Goal: Task Accomplishment & Management: Use online tool/utility

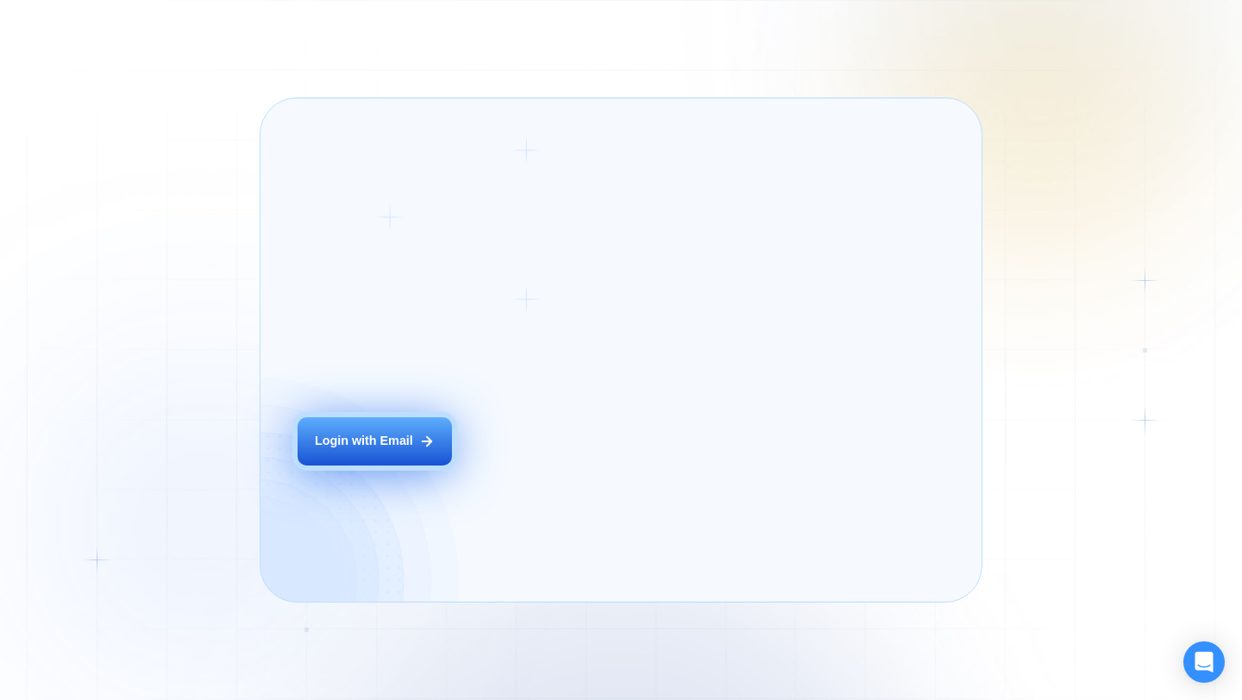
click at [546, 481] on div "Login ‍ Welcome to GigRadar. AI Business Manager for Agencies Login with Email" at bounding box center [434, 350] width 308 height 466
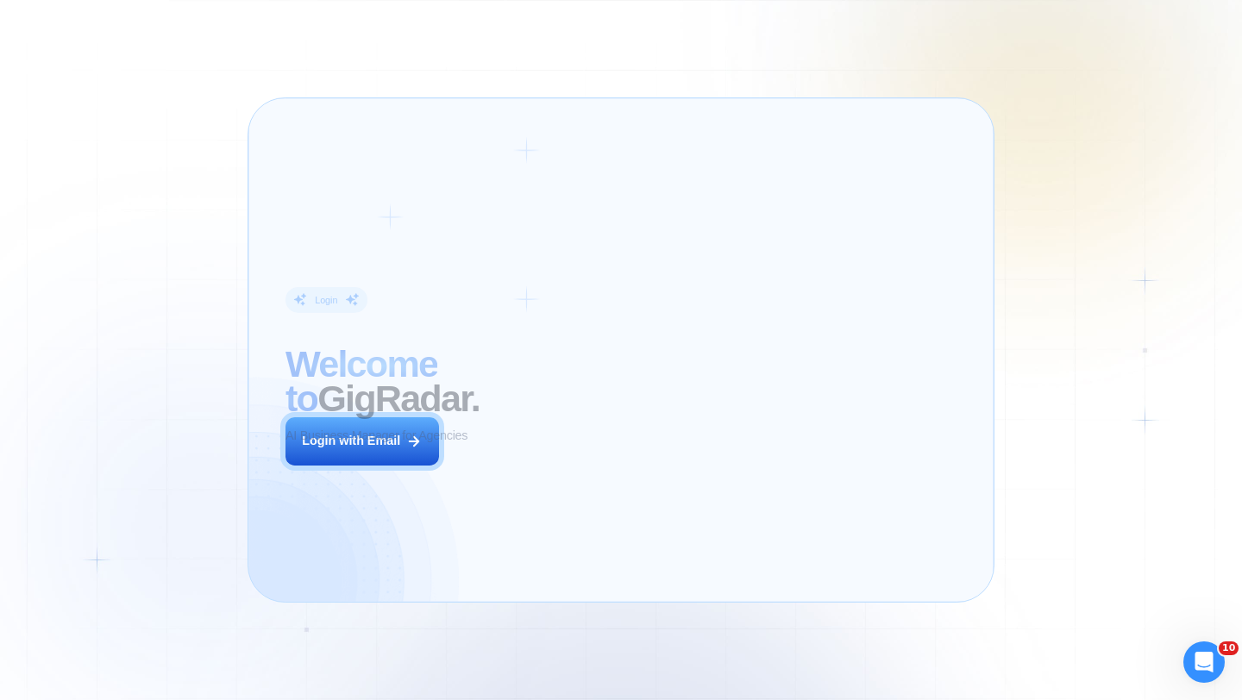
click at [421, 441] on icon at bounding box center [414, 442] width 16 height 16
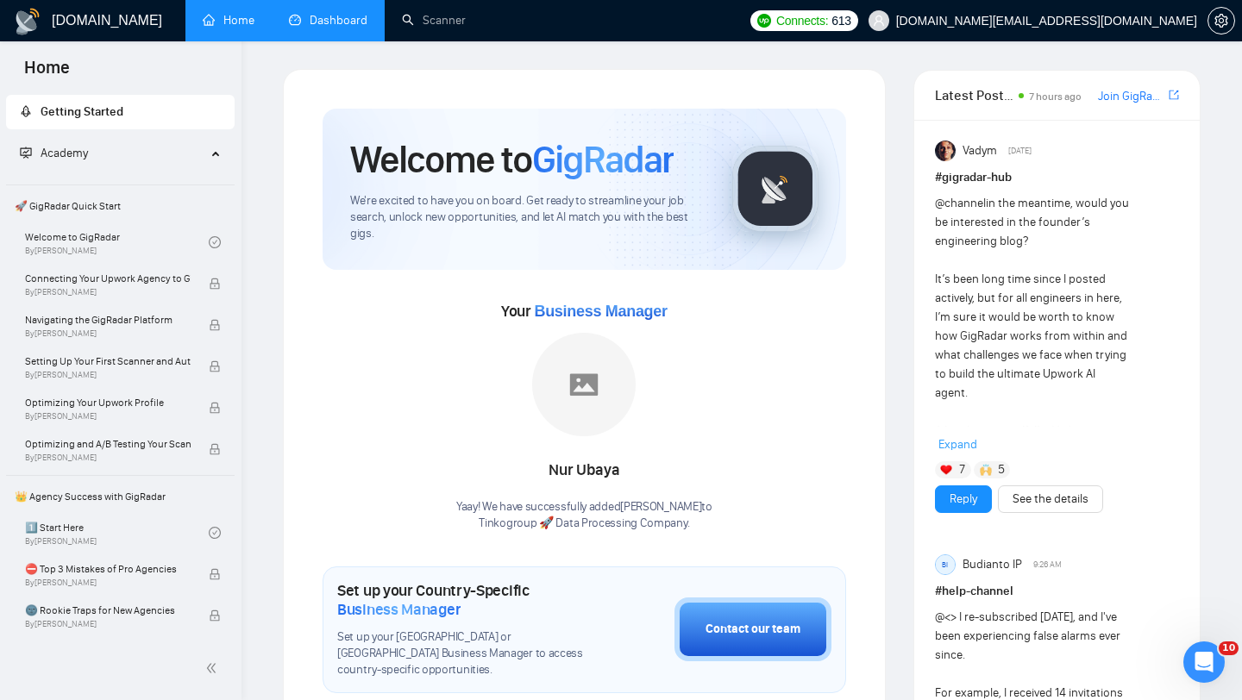
click at [317, 17] on link "Dashboard" at bounding box center [328, 20] width 79 height 15
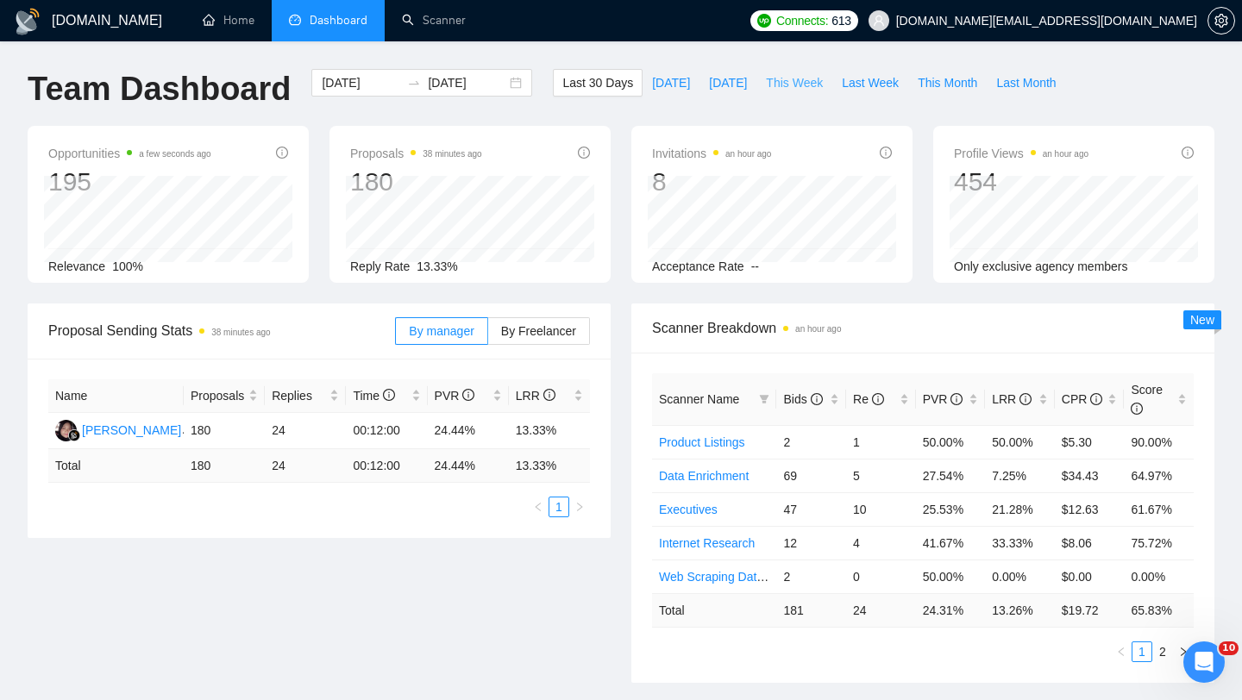
click at [805, 77] on span "This Week" at bounding box center [794, 82] width 57 height 19
type input "[DATE]"
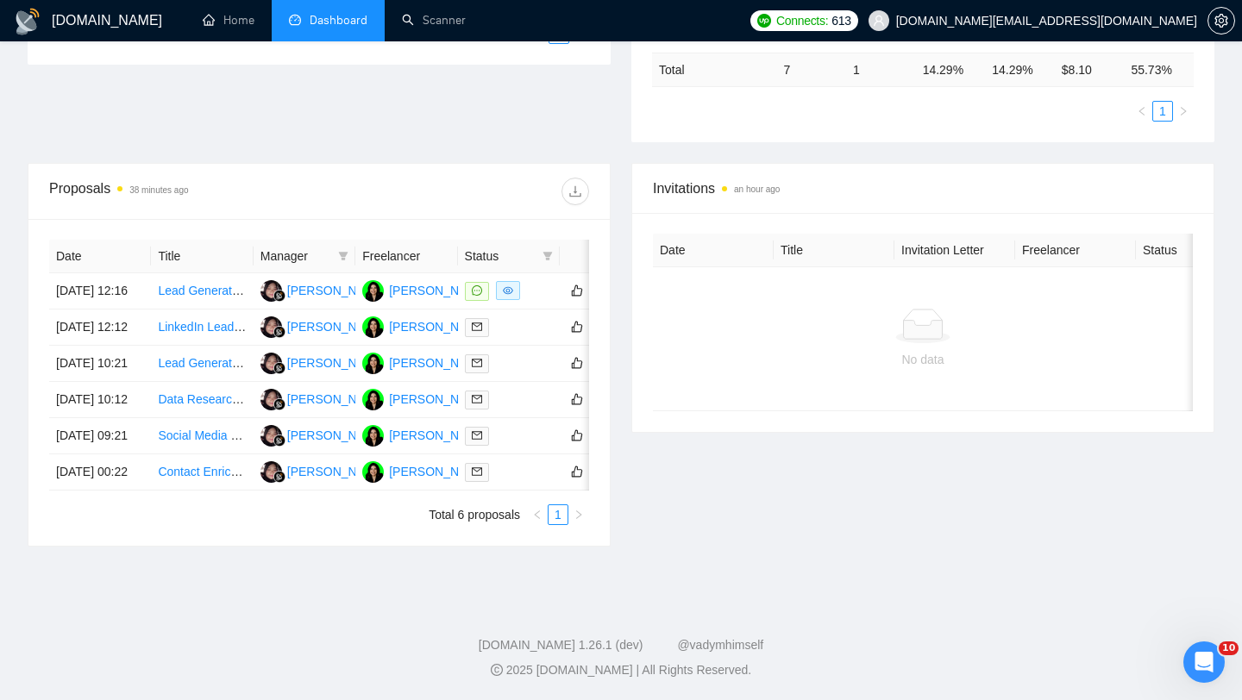
scroll to position [524, 0]
click at [203, 491] on td "Contact Enrichment Project (Clay/LinkedIn data)" at bounding box center [202, 473] width 102 height 36
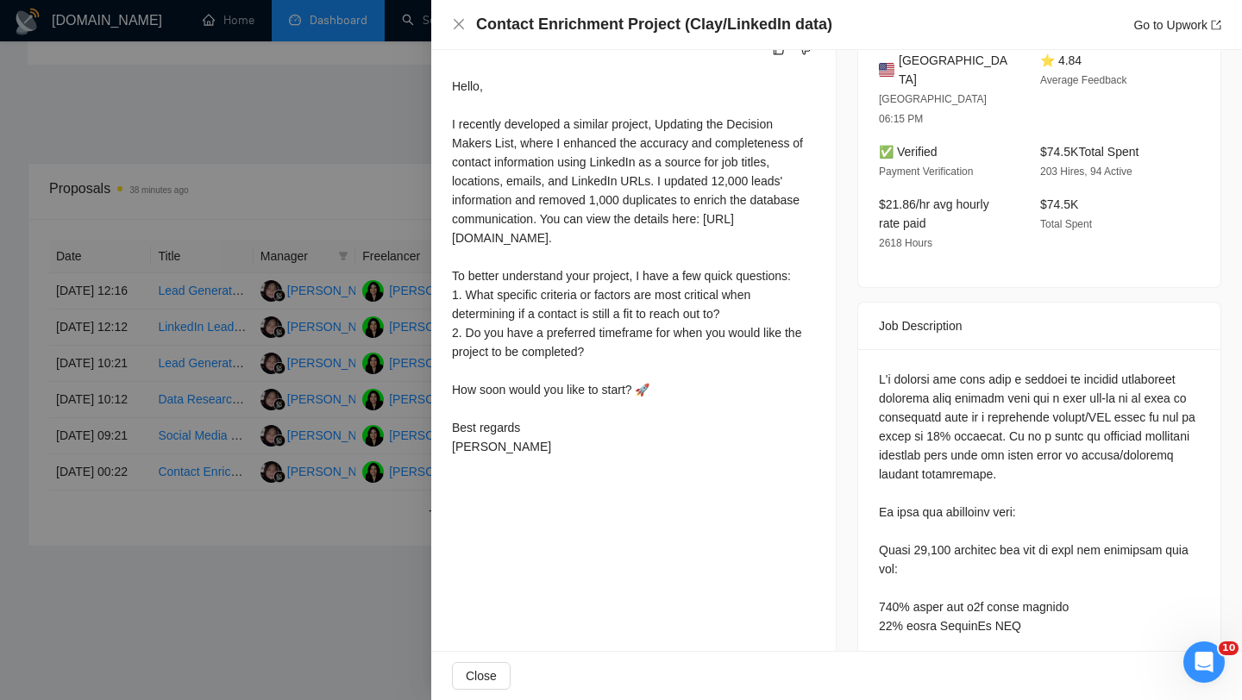
scroll to position [474, 0]
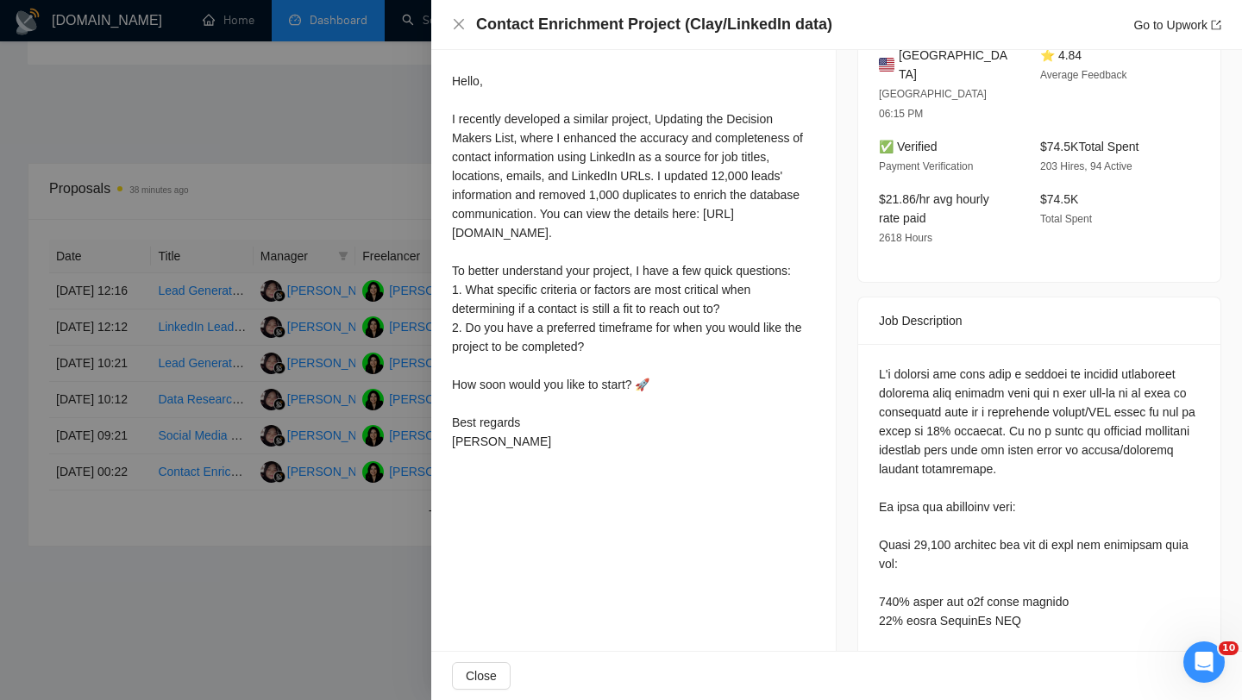
click at [231, 453] on div at bounding box center [621, 350] width 1242 height 700
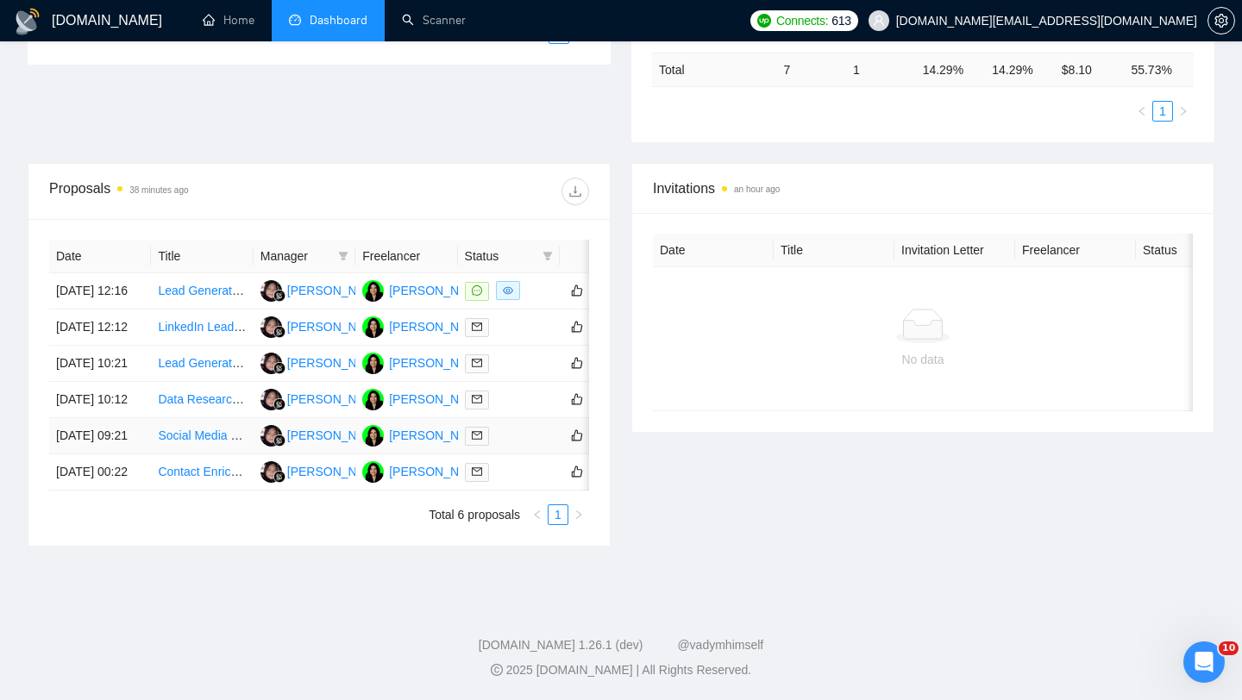
click at [223, 455] on td "Social Media Lead Generation and Data Scraping Specialist" at bounding box center [202, 436] width 102 height 36
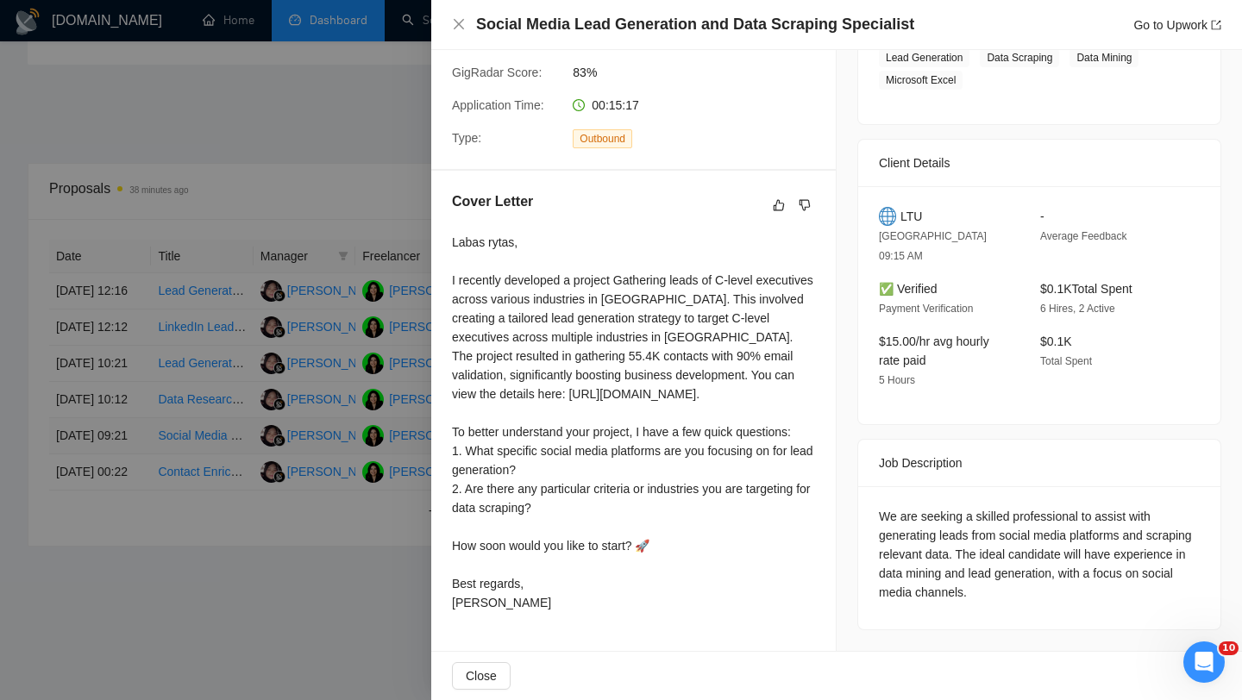
scroll to position [338, 0]
click at [316, 446] on div at bounding box center [621, 350] width 1242 height 700
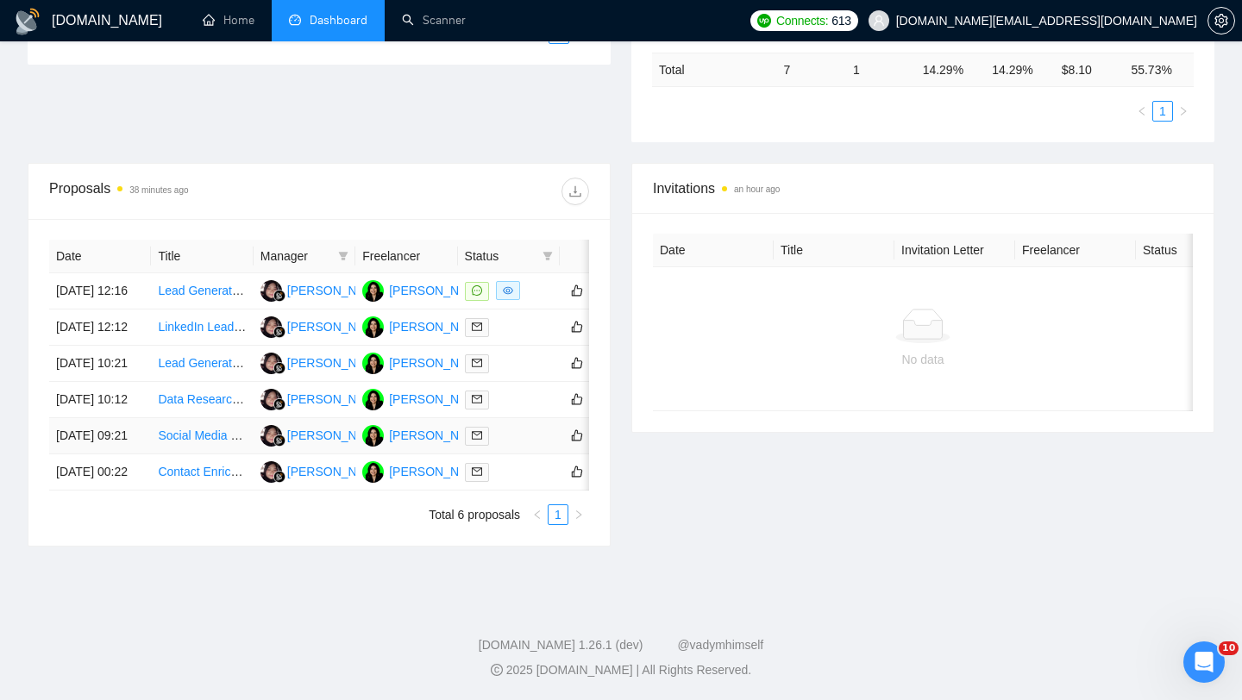
click at [214, 434] on td "Social Media Lead Generation and Data Scraping Specialist" at bounding box center [202, 436] width 102 height 36
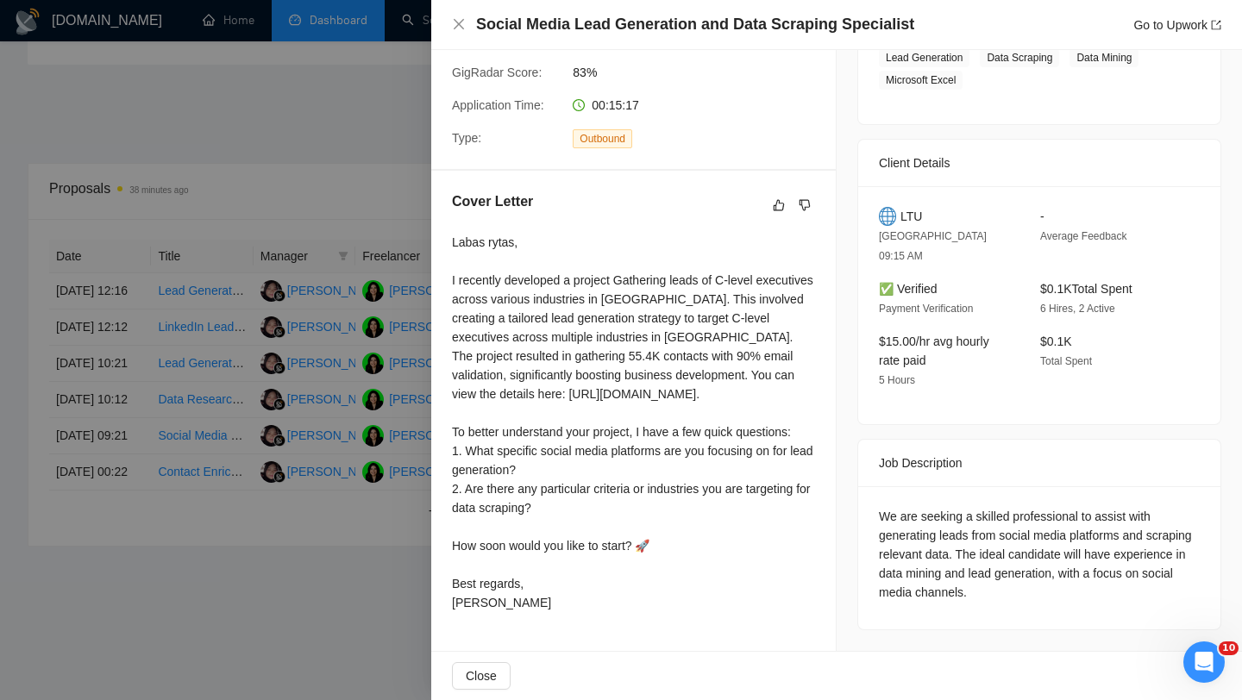
click at [199, 426] on div at bounding box center [621, 350] width 1242 height 700
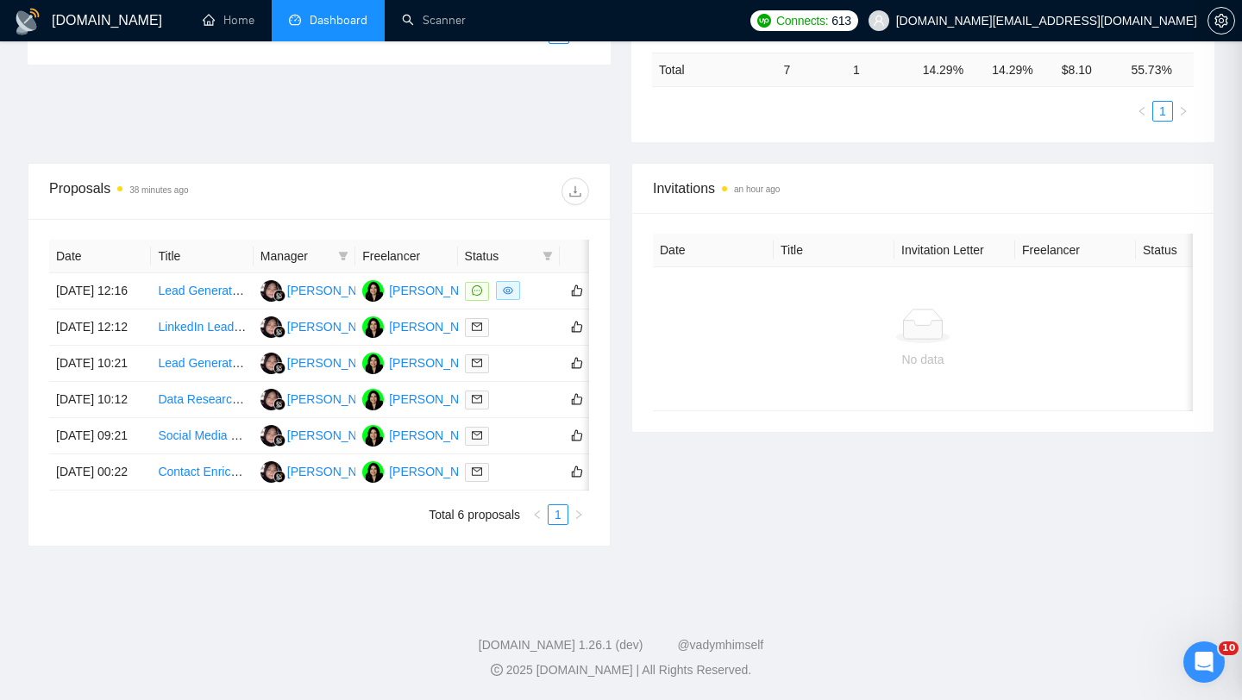
click at [199, 426] on div at bounding box center [621, 350] width 1242 height 700
click at [199, 418] on td "Data Research – Real Estate Agent Contact List ([GEOGRAPHIC_DATA] Metro Cities)" at bounding box center [202, 400] width 102 height 36
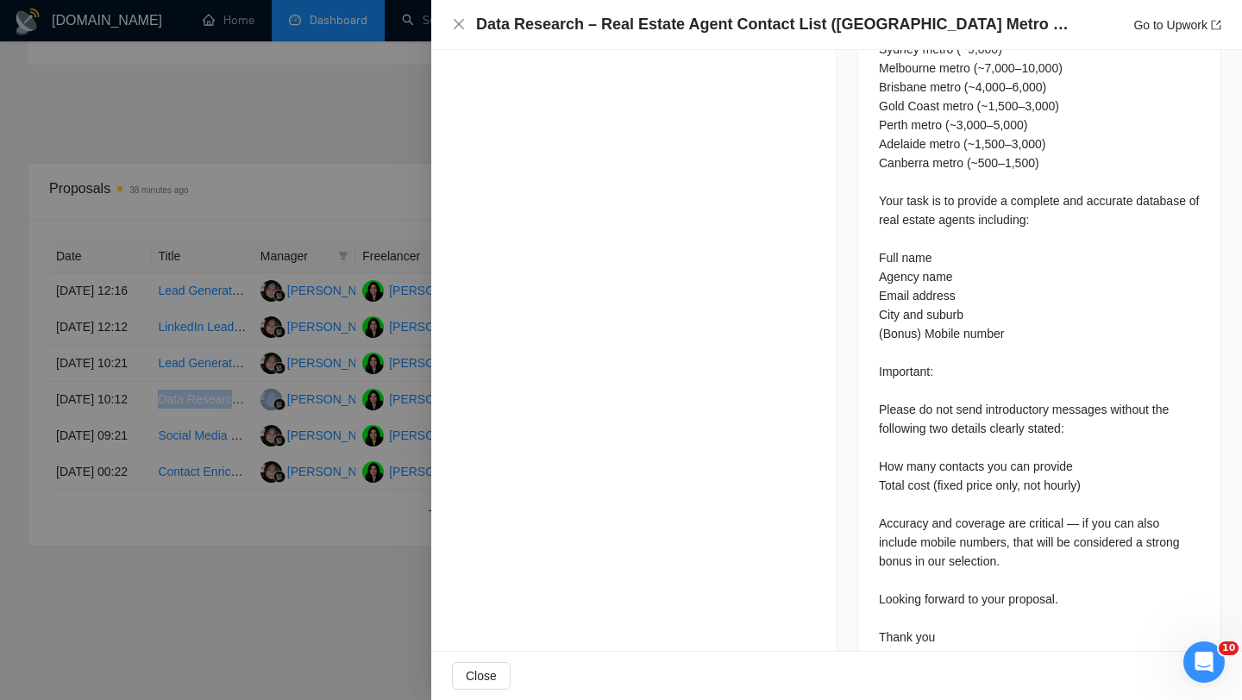
scroll to position [939, 0]
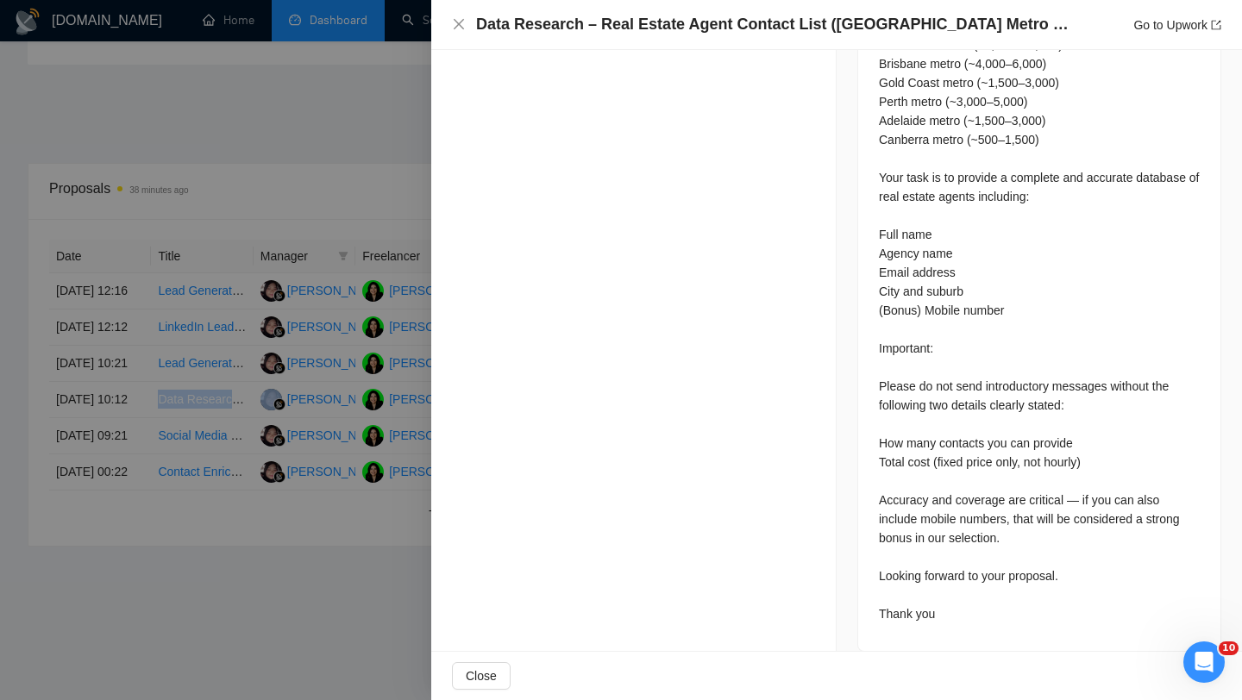
click at [234, 382] on div at bounding box center [621, 350] width 1242 height 700
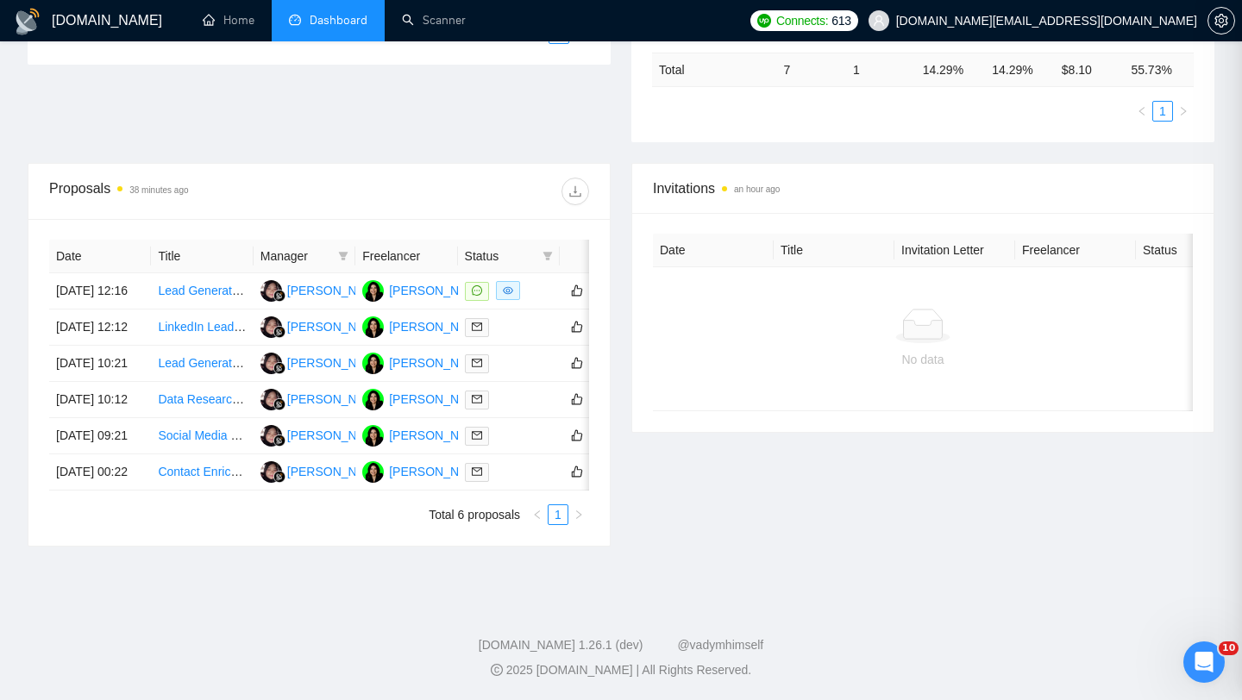
click at [195, 369] on td "Lead Generation Specialist for Companies and C-Suite Individuals" at bounding box center [202, 364] width 102 height 36
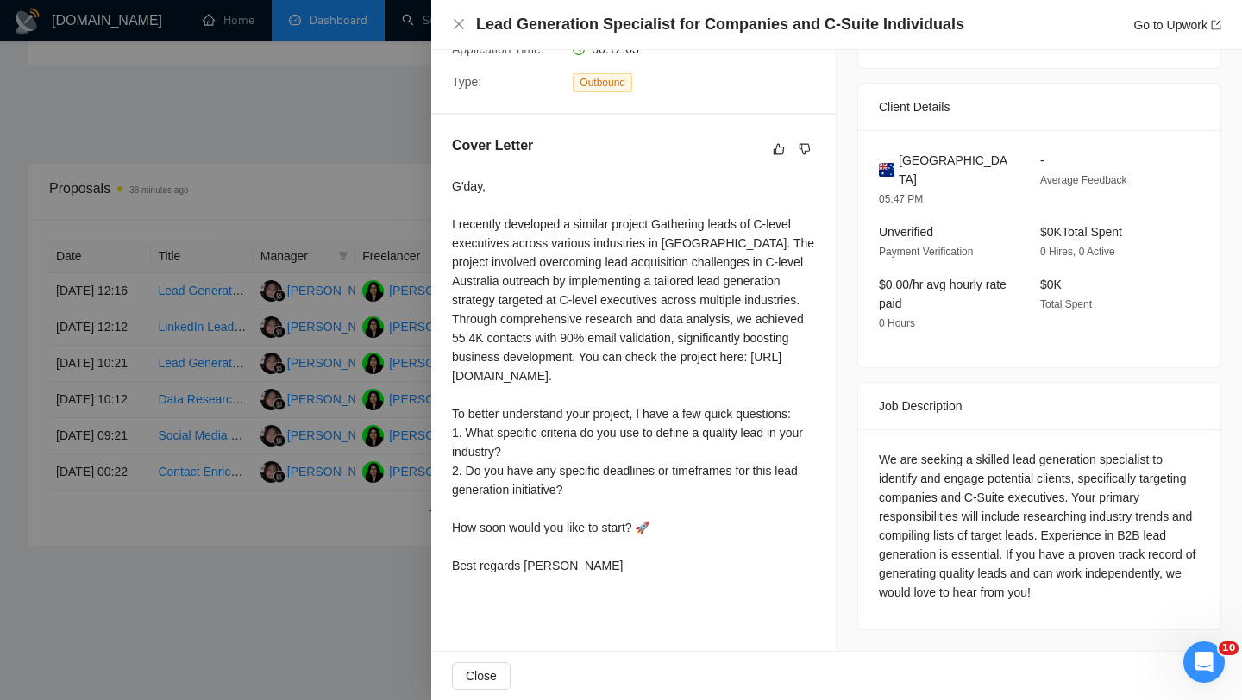
scroll to position [357, 0]
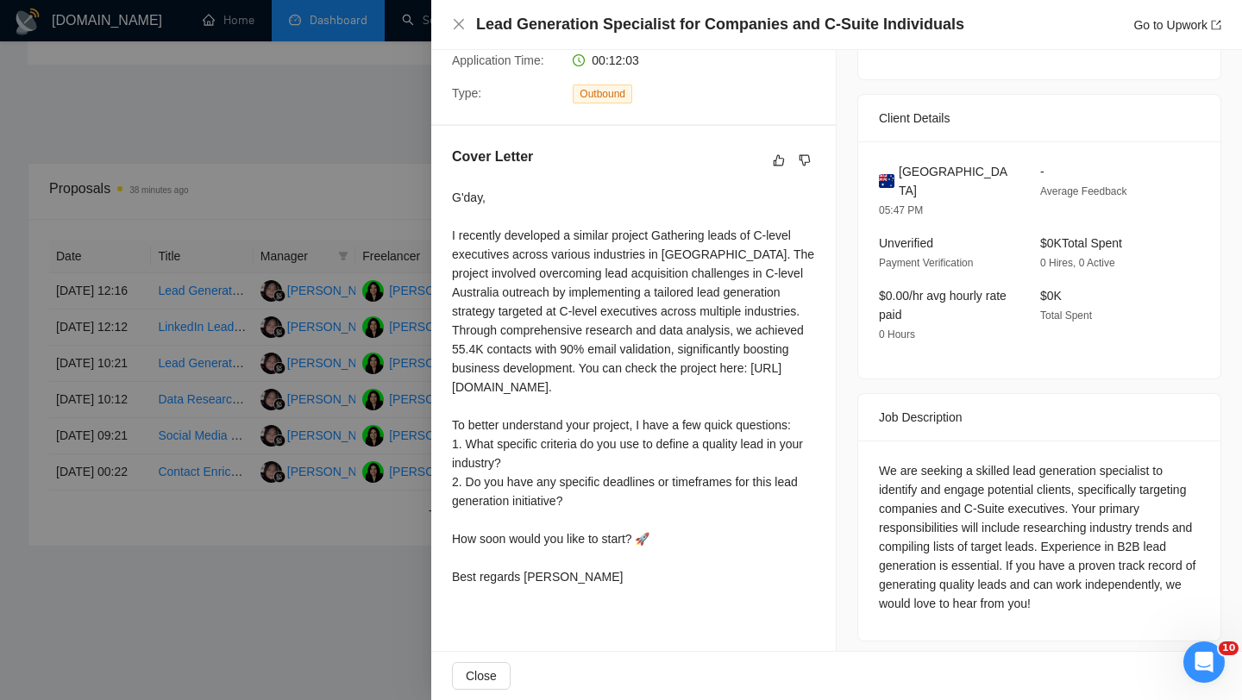
click at [253, 338] on div at bounding box center [621, 350] width 1242 height 700
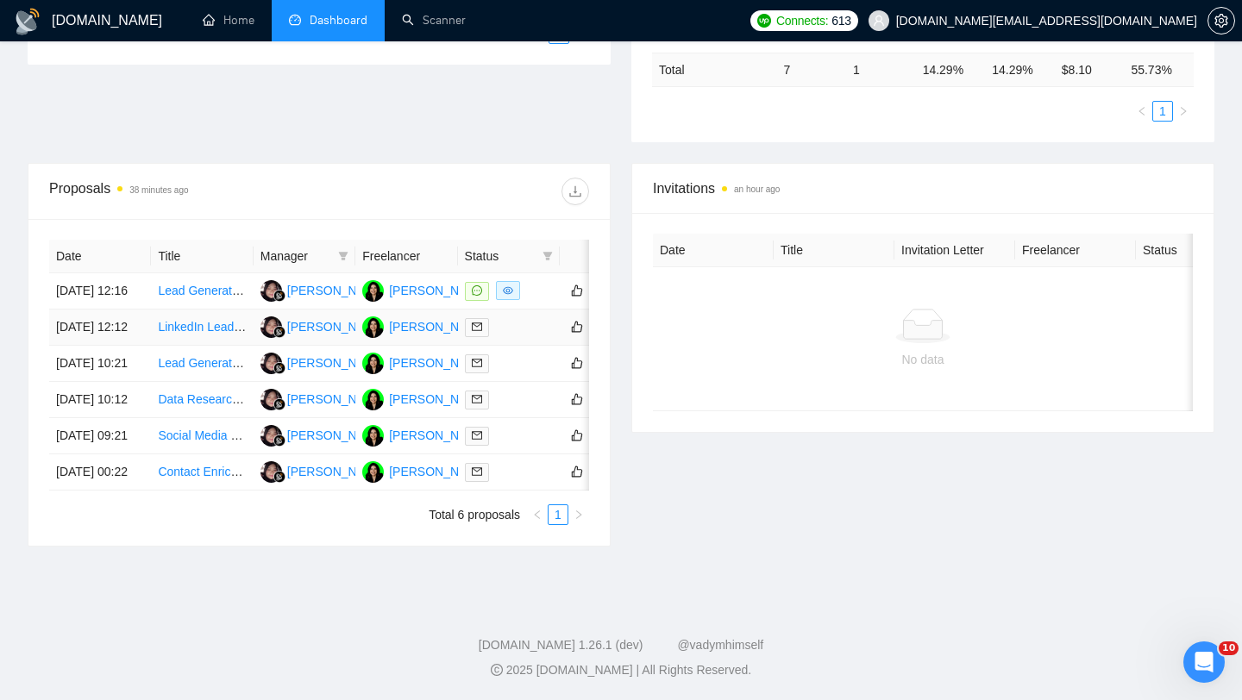
click at [198, 317] on td "LinkedIn Lead Generation Recruitment Agency" at bounding box center [202, 328] width 102 height 36
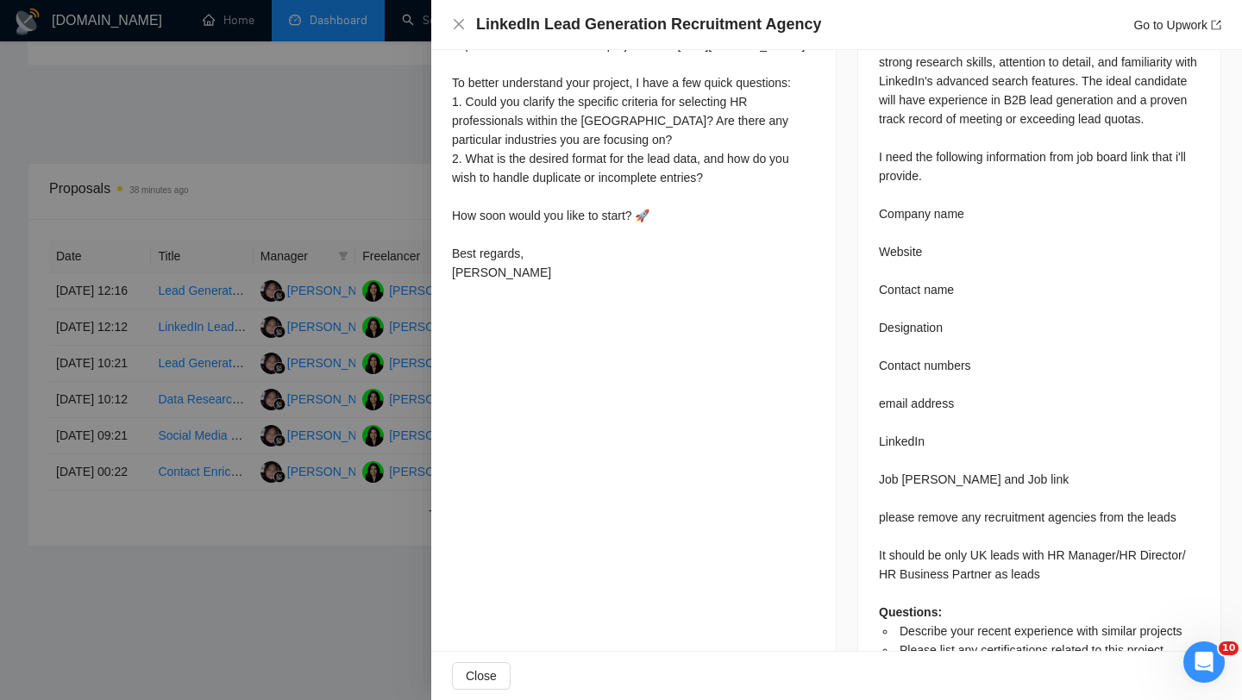
scroll to position [593, 0]
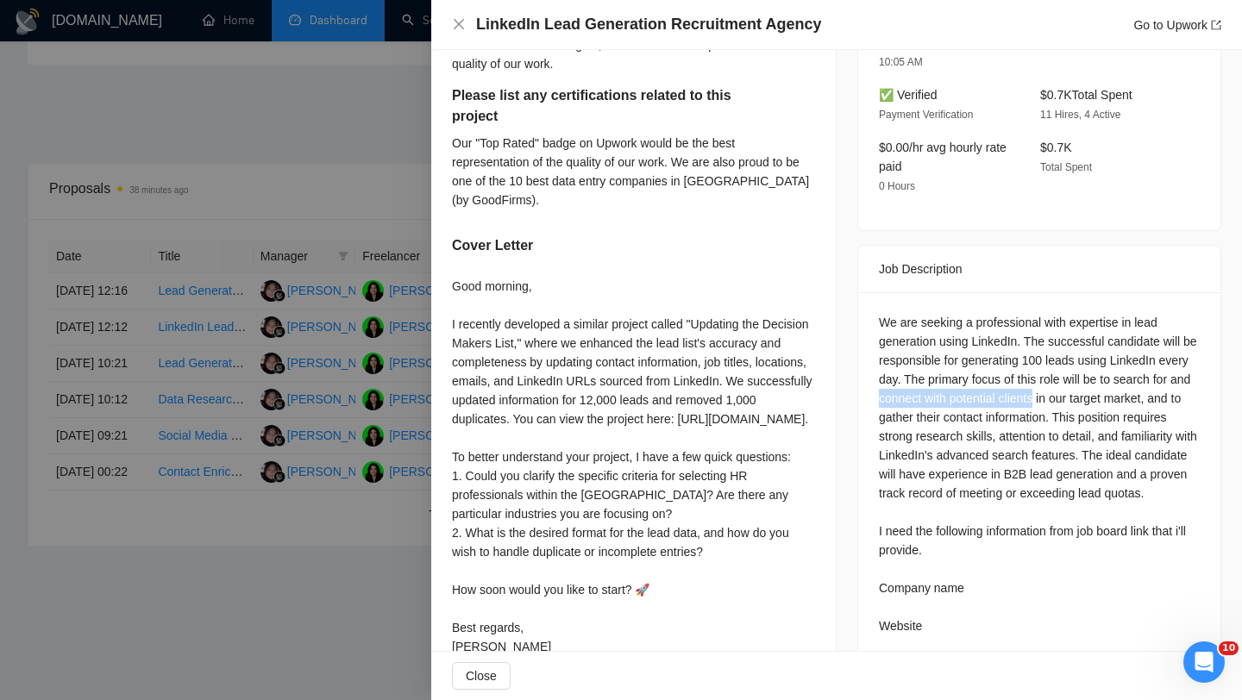
drag, startPoint x: 921, startPoint y: 335, endPoint x: 1085, endPoint y: 325, distance: 164.2
click at [1085, 325] on div "We are seeking a professional with expertise in lead generation using LinkedIn.…" at bounding box center [1039, 673] width 321 height 721
copy div "connect with potential clients"
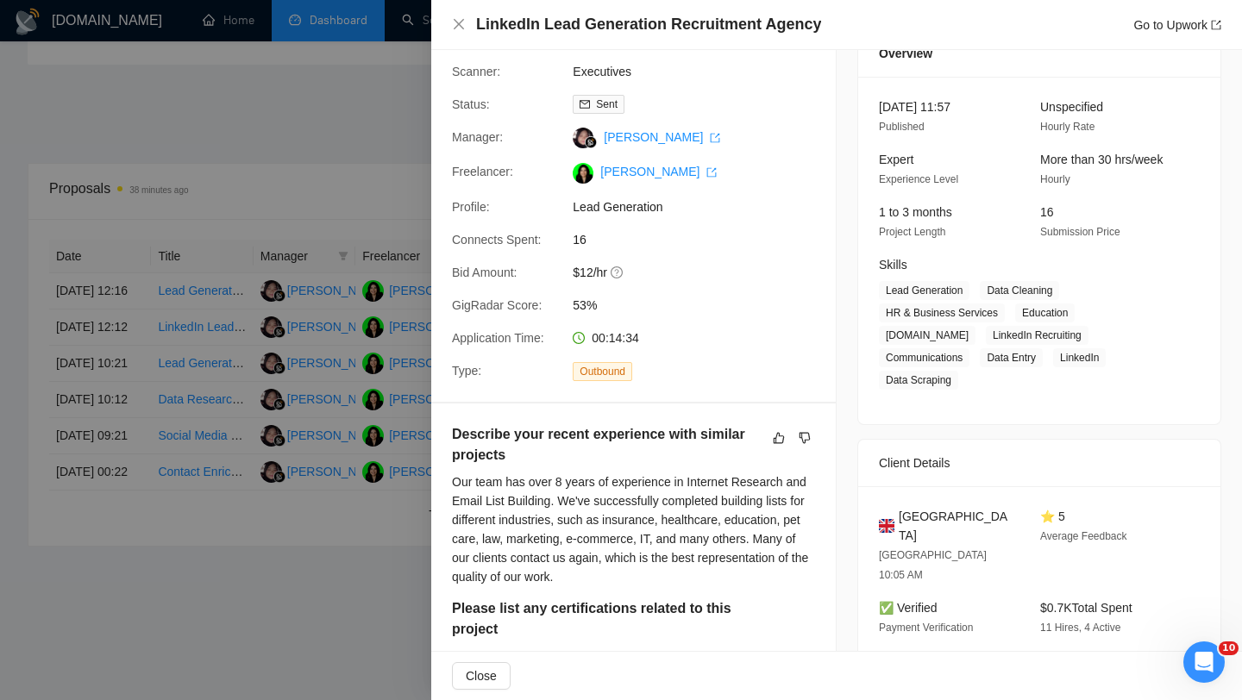
scroll to position [30, 0]
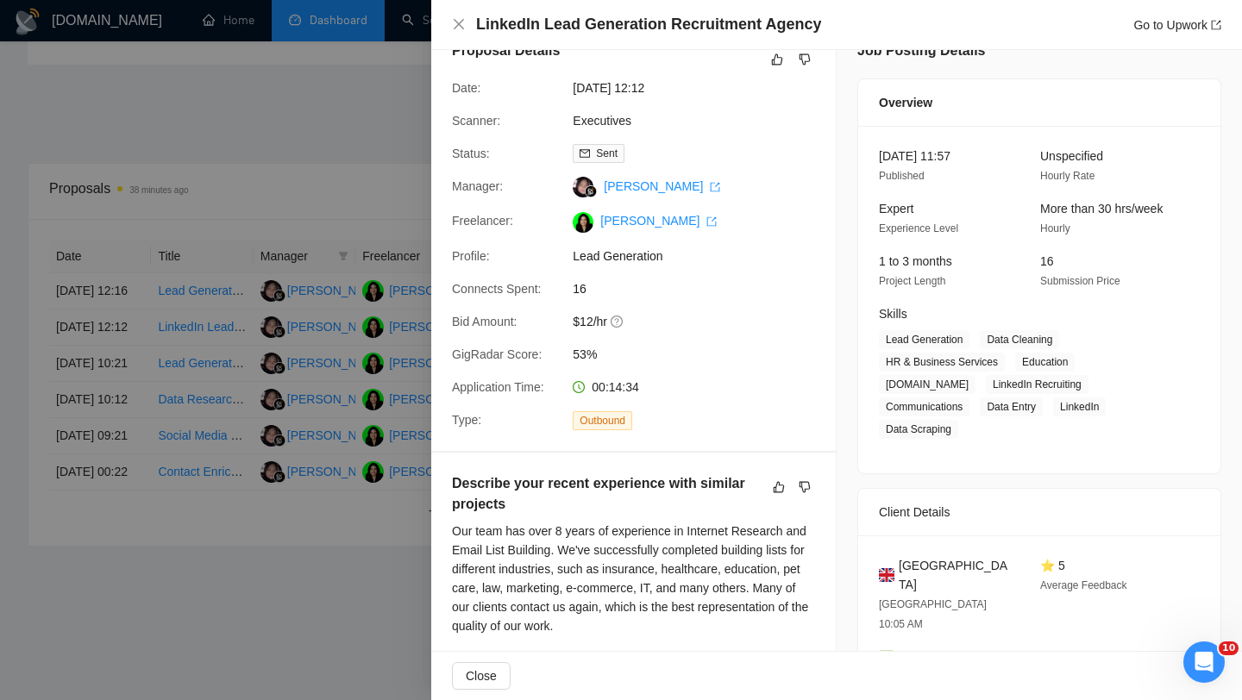
click at [325, 308] on div at bounding box center [621, 350] width 1242 height 700
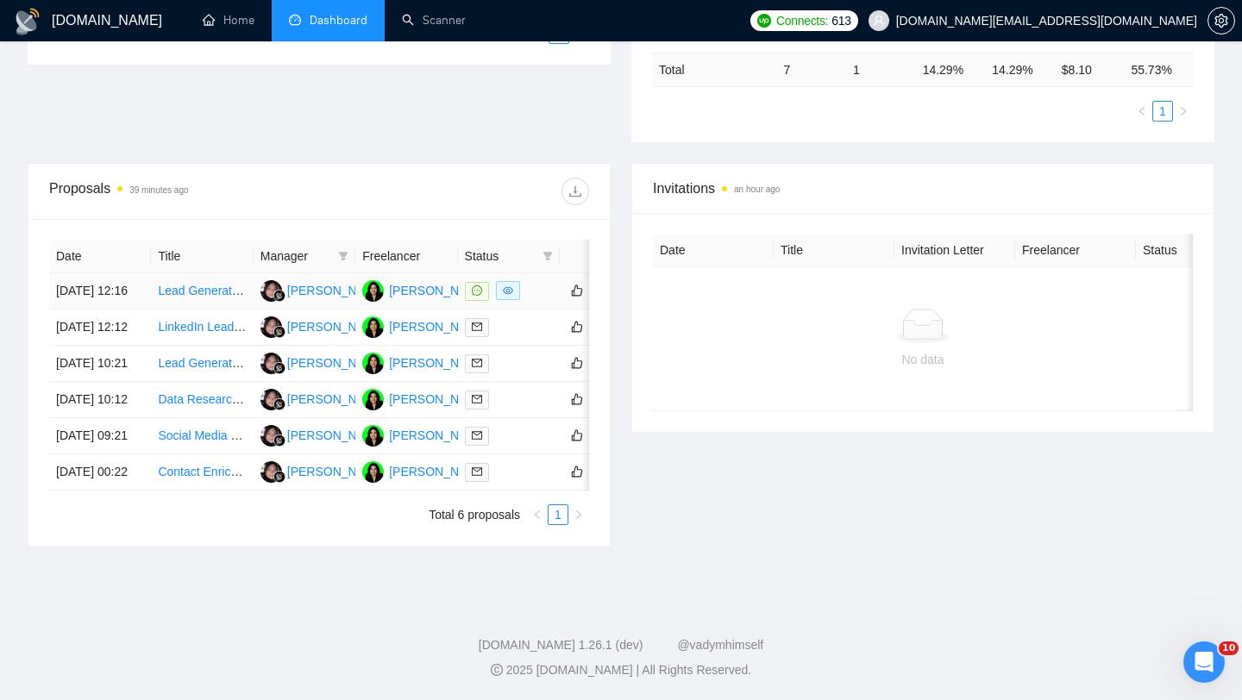
click at [204, 273] on td "Lead Generation Expert (Construction & Engineering Sector – [GEOGRAPHIC_DATA])" at bounding box center [202, 291] width 102 height 36
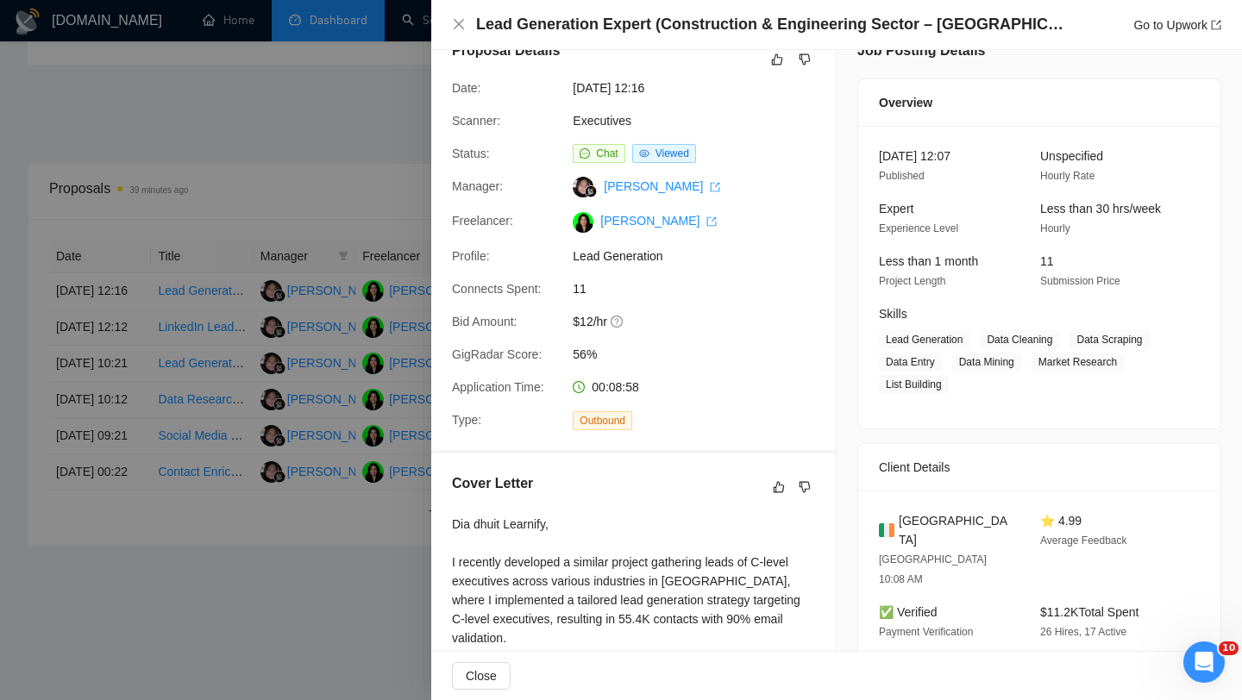
click at [380, 329] on div at bounding box center [621, 350] width 1242 height 700
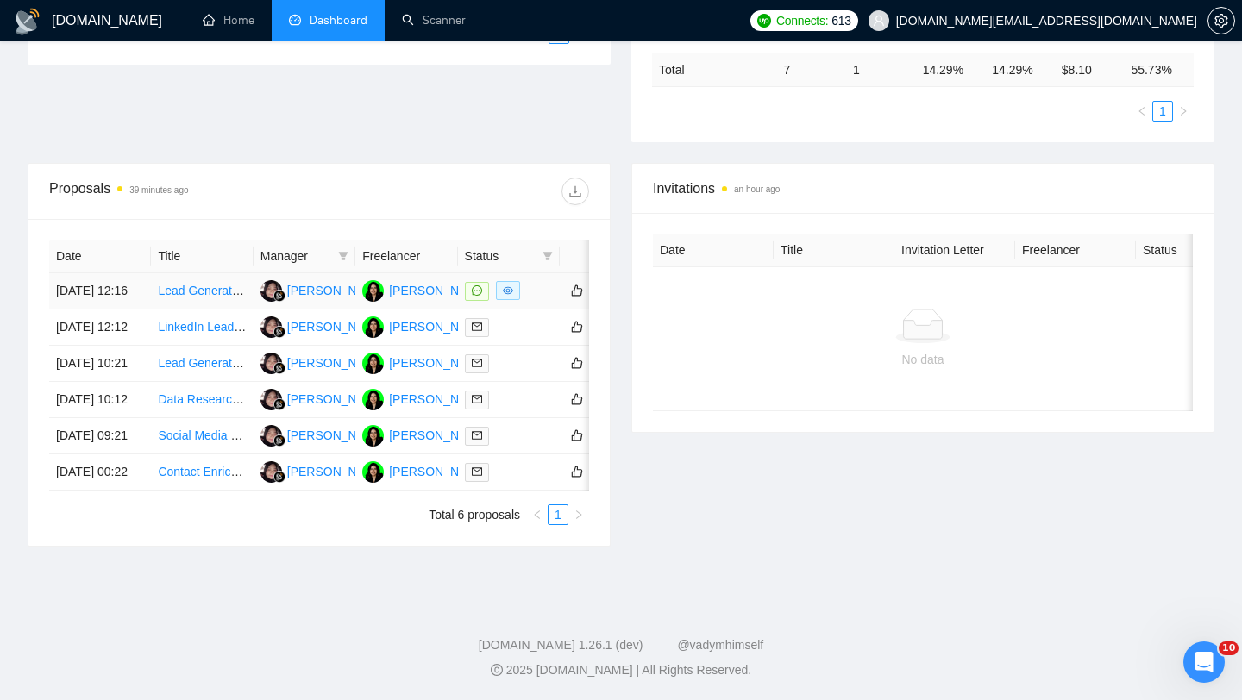
scroll to position [0, 0]
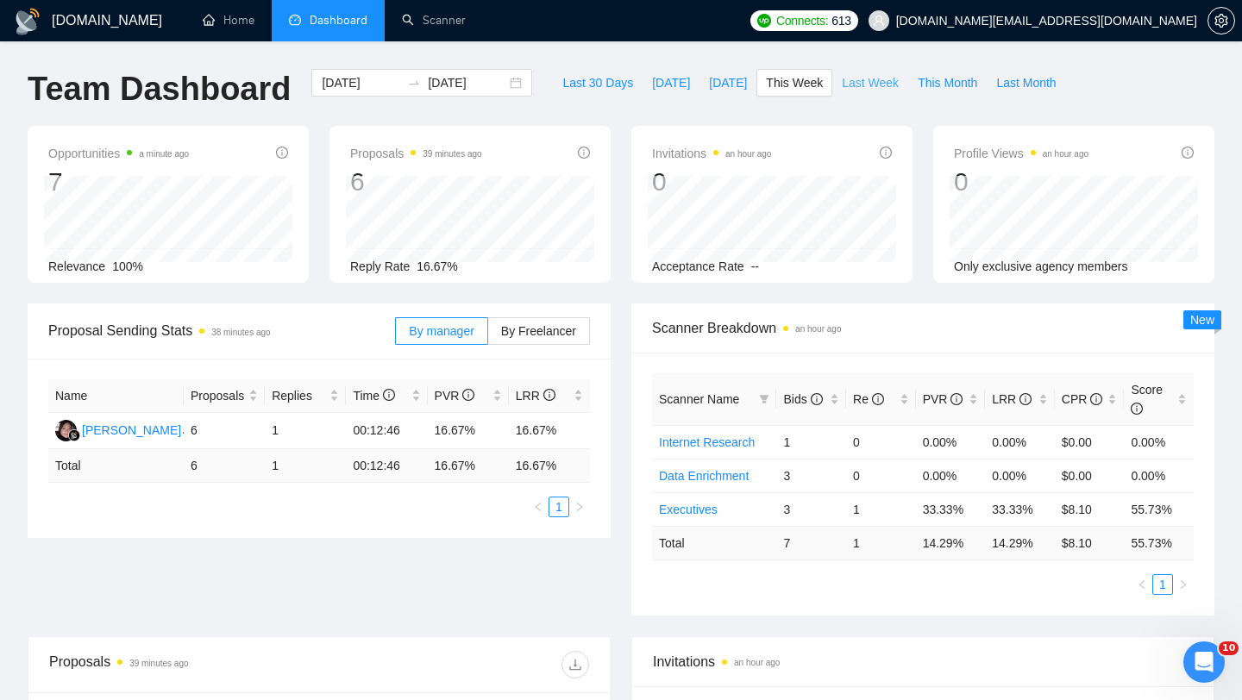
click at [866, 86] on span "Last Week" at bounding box center [870, 82] width 57 height 19
type input "[DATE]"
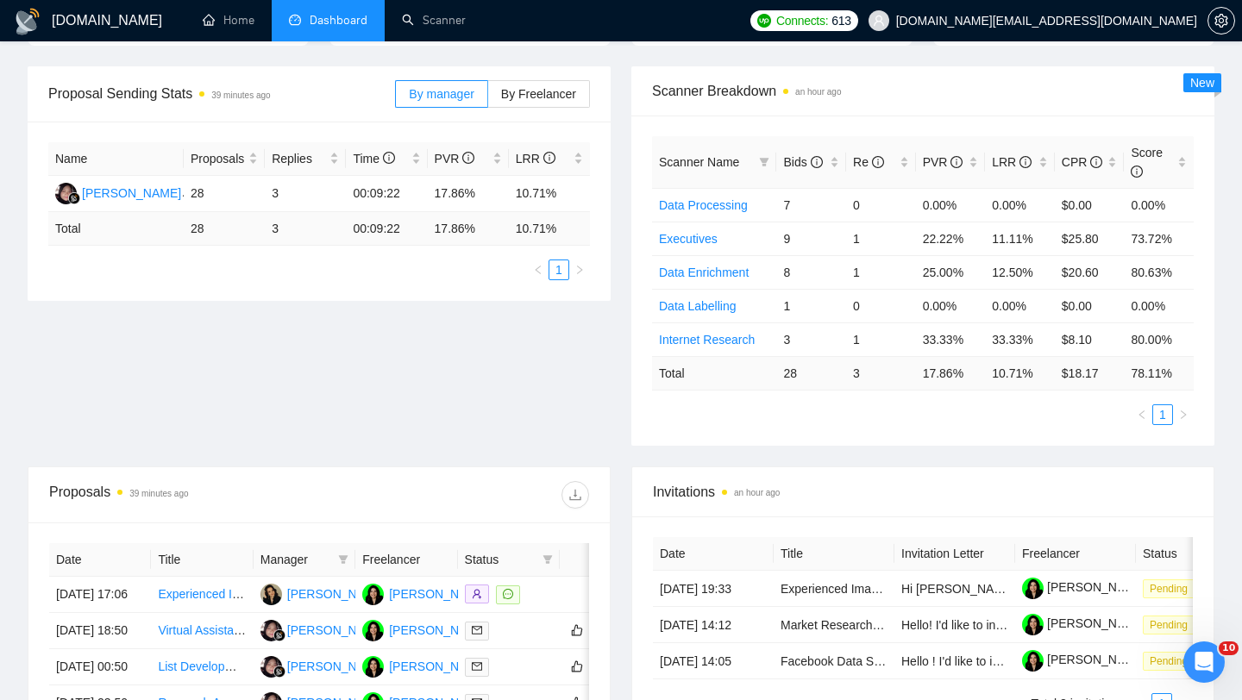
scroll to position [484, 0]
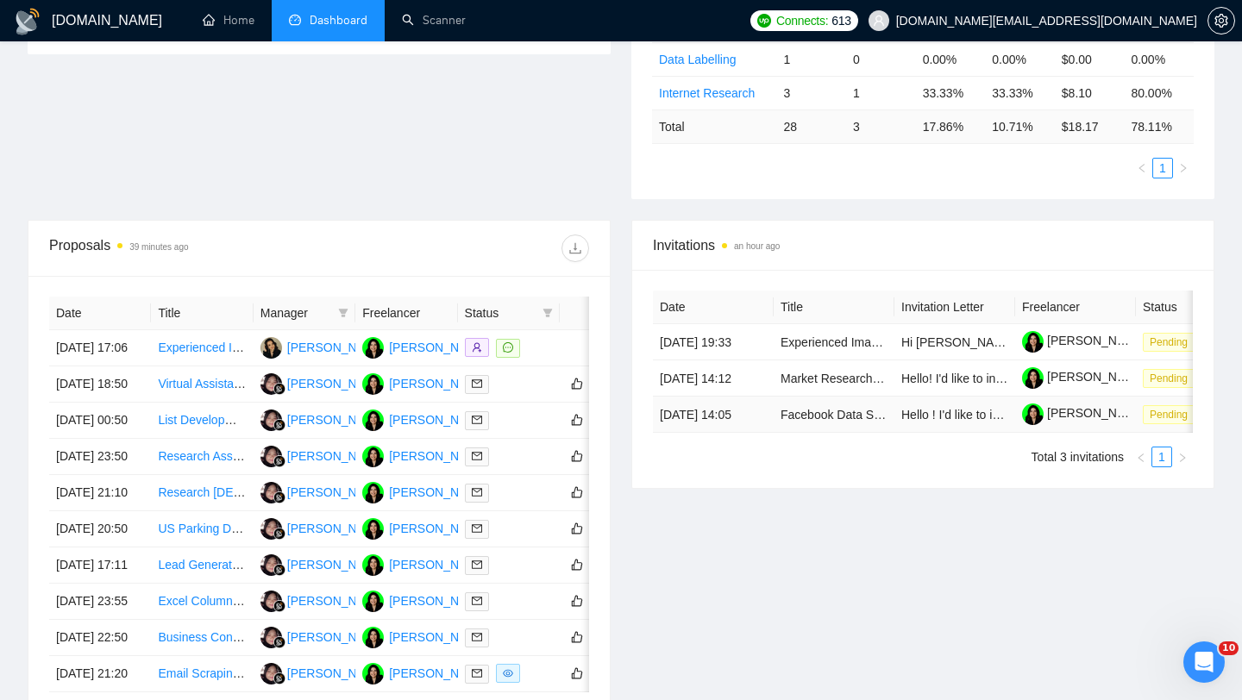
click at [795, 433] on td "Facebook Data Scraper for Real Estate Listings" at bounding box center [834, 415] width 121 height 36
click at [855, 433] on td "Facebook Data Scraper for Real Estate Listings" at bounding box center [834, 415] width 121 height 36
click at [845, 422] on link "Facebook Data Scraper for Real Estate Listings" at bounding box center [908, 415] width 255 height 14
click at [801, 397] on td "Market Research [GEOGRAPHIC_DATA] Only 166145" at bounding box center [834, 379] width 121 height 36
click at [807, 386] on link "Market Research [GEOGRAPHIC_DATA] Only 166145" at bounding box center [927, 379] width 293 height 14
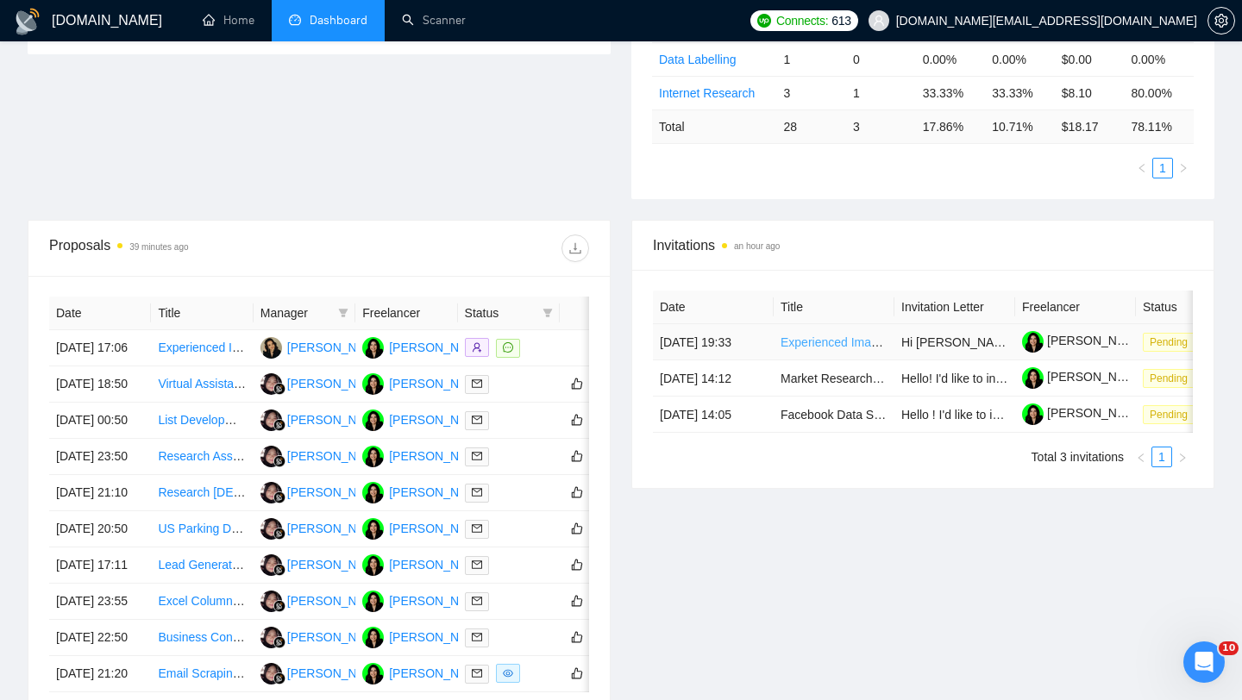
click at [820, 349] on link "Experienced Image and Video Annotator for Vision AI Dataset" at bounding box center [946, 343] width 330 height 14
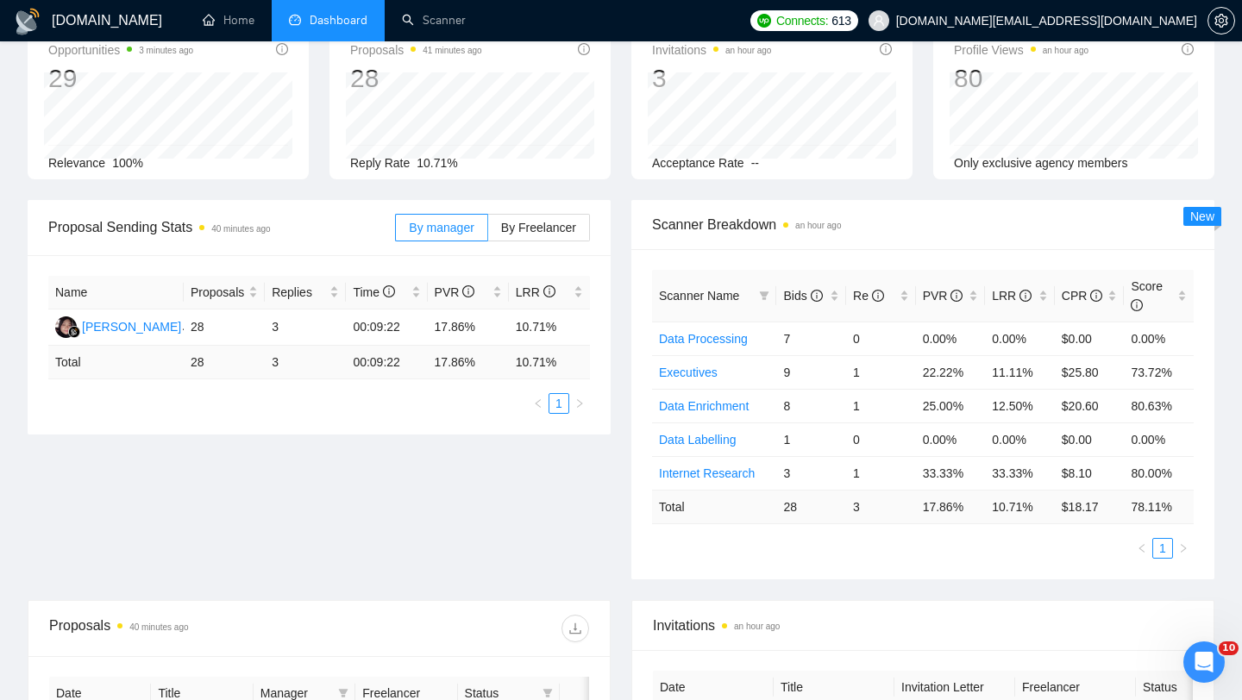
scroll to position [0, 0]
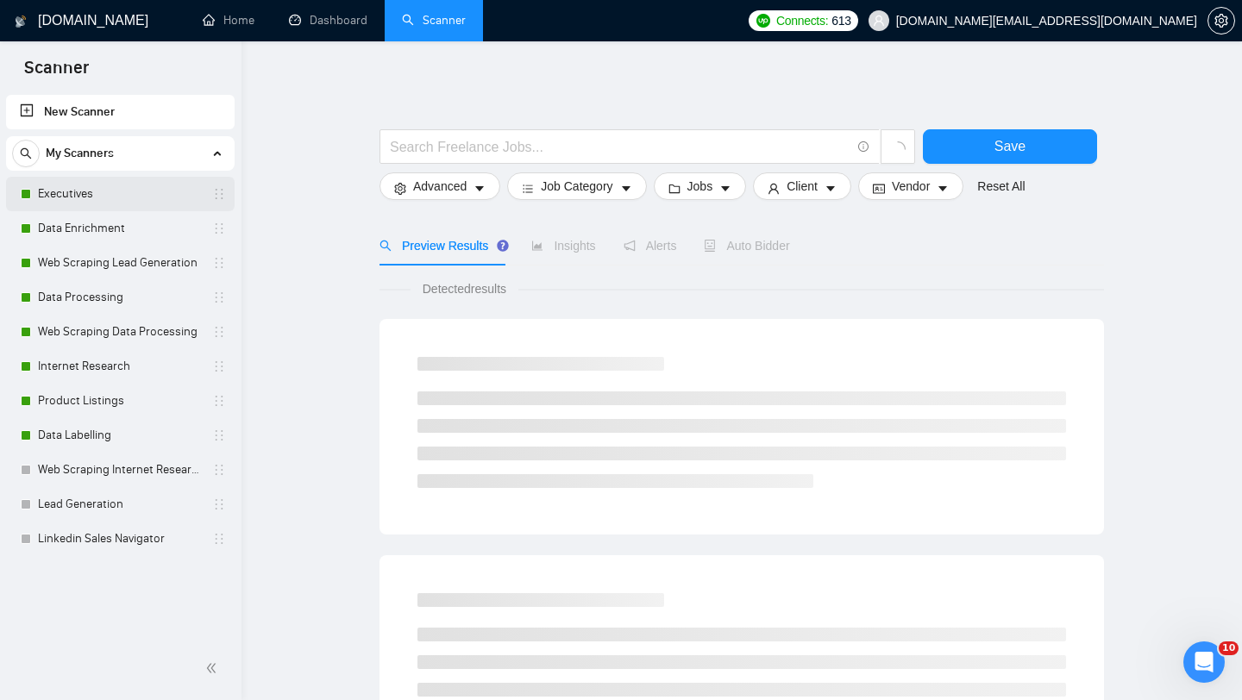
click at [118, 198] on link "Executives" at bounding box center [120, 194] width 164 height 35
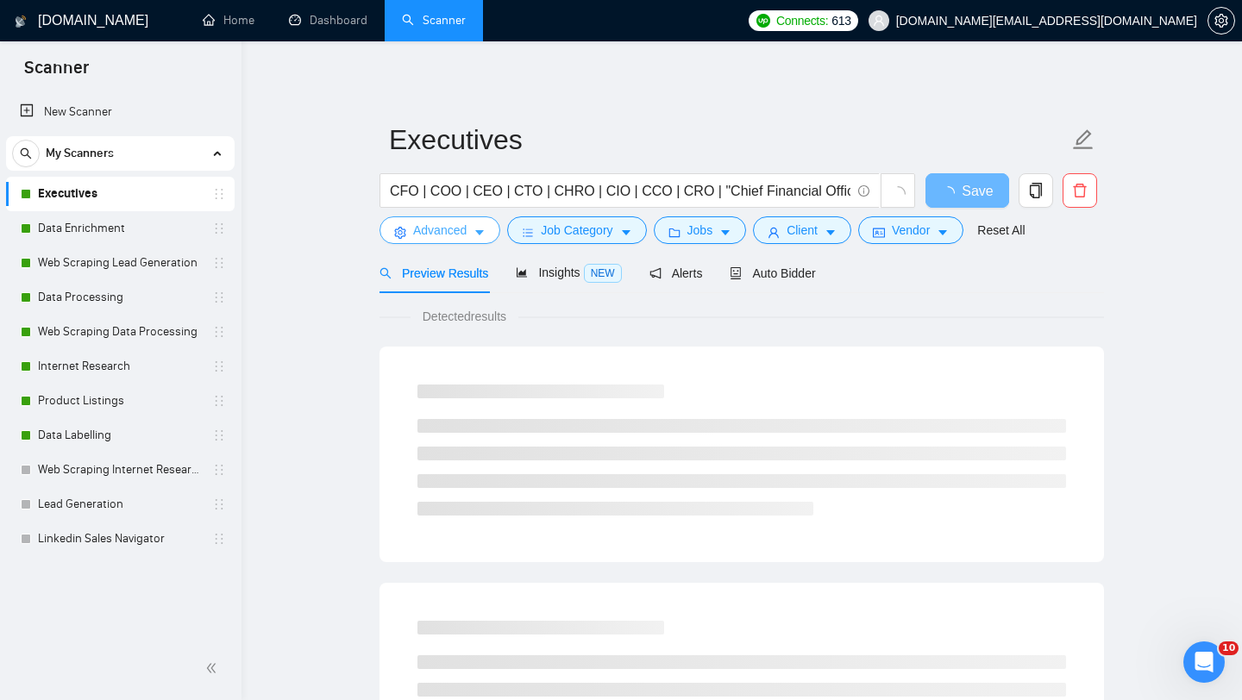
click at [420, 231] on span "Advanced" at bounding box center [439, 230] width 53 height 19
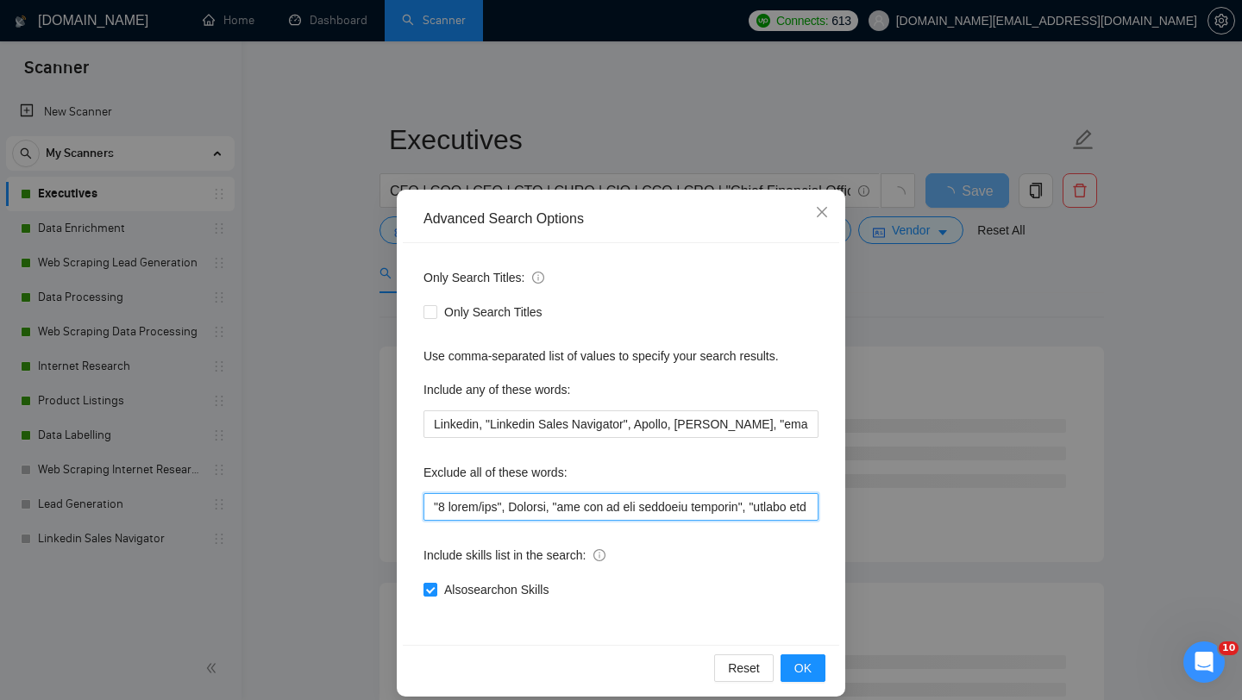
click at [429, 512] on input "text" at bounding box center [621, 507] width 395 height 28
paste input "connect with potential clients"
type input ""connect with potential clients", "5 hours/day", Bitcoin, "you act as the licen…"
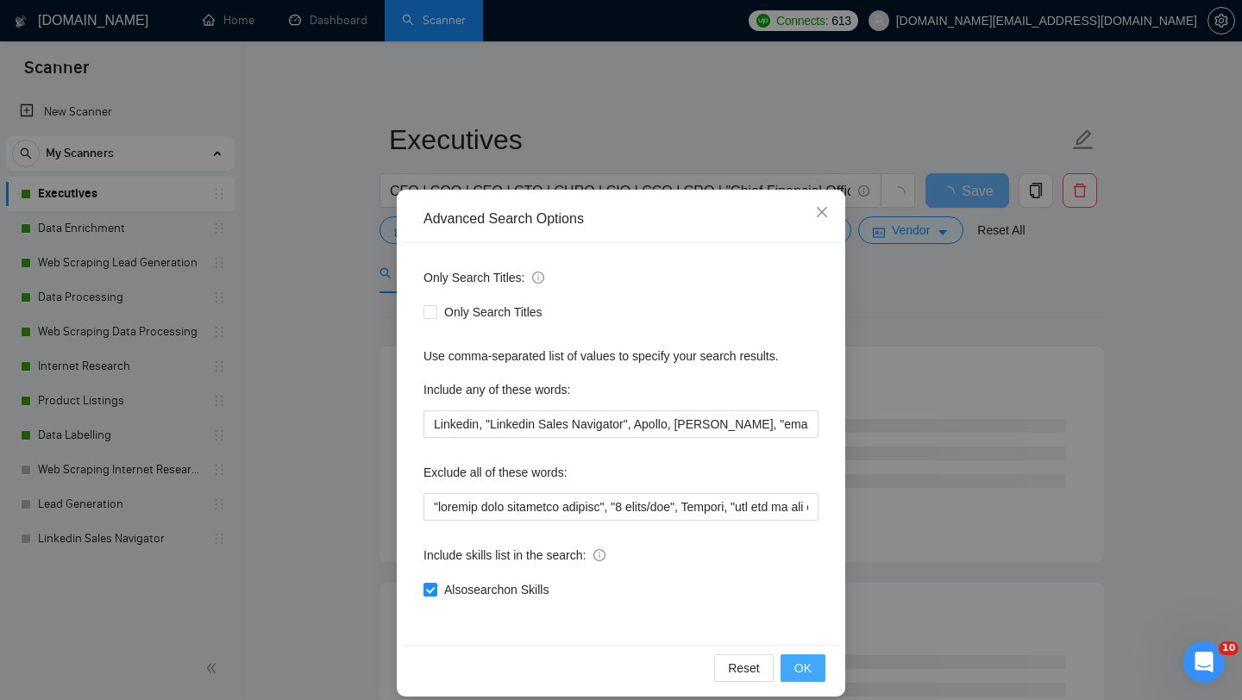
click at [813, 672] on button "OK" at bounding box center [803, 669] width 45 height 28
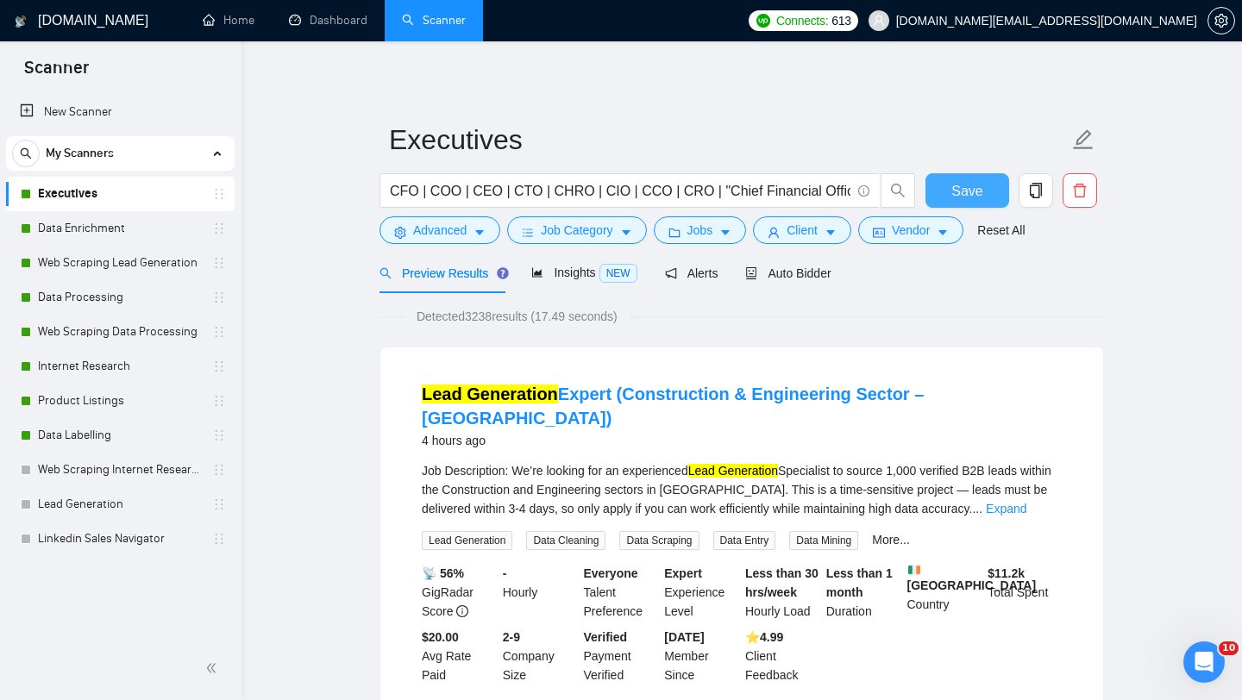
click at [959, 192] on span "Save" at bounding box center [967, 191] width 31 height 22
click at [66, 235] on link "Data Enrichment" at bounding box center [120, 228] width 164 height 35
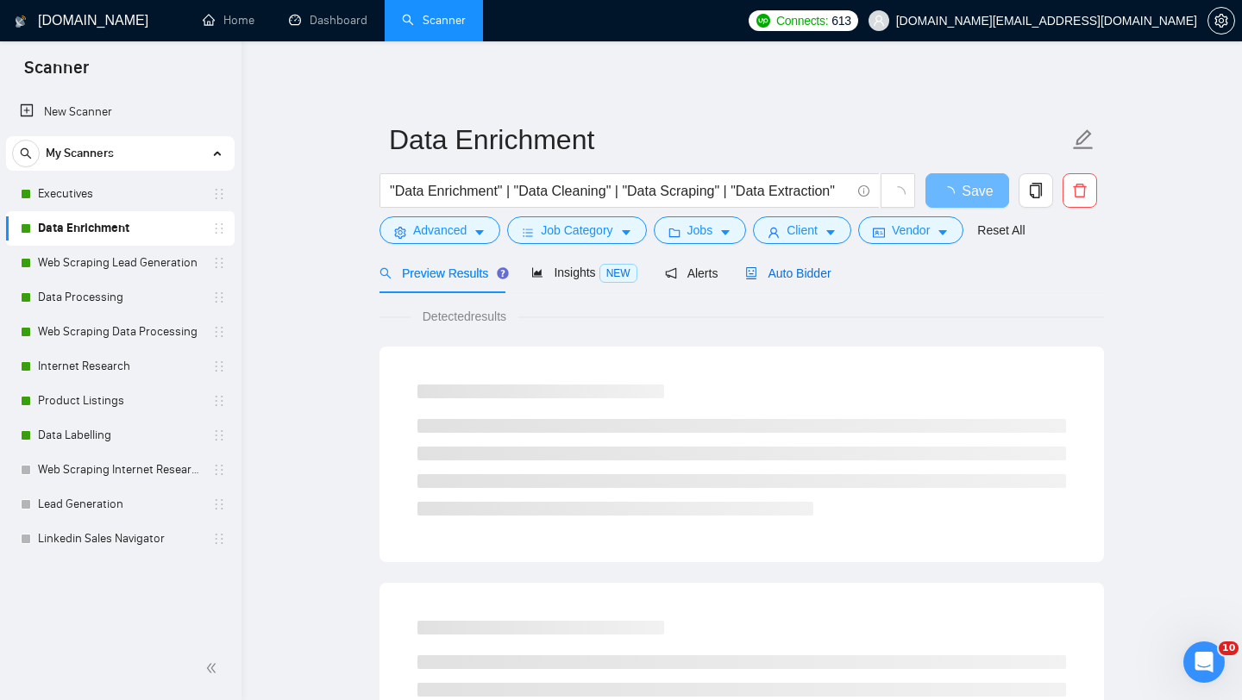
click at [788, 275] on span "Auto Bidder" at bounding box center [787, 274] width 85 height 14
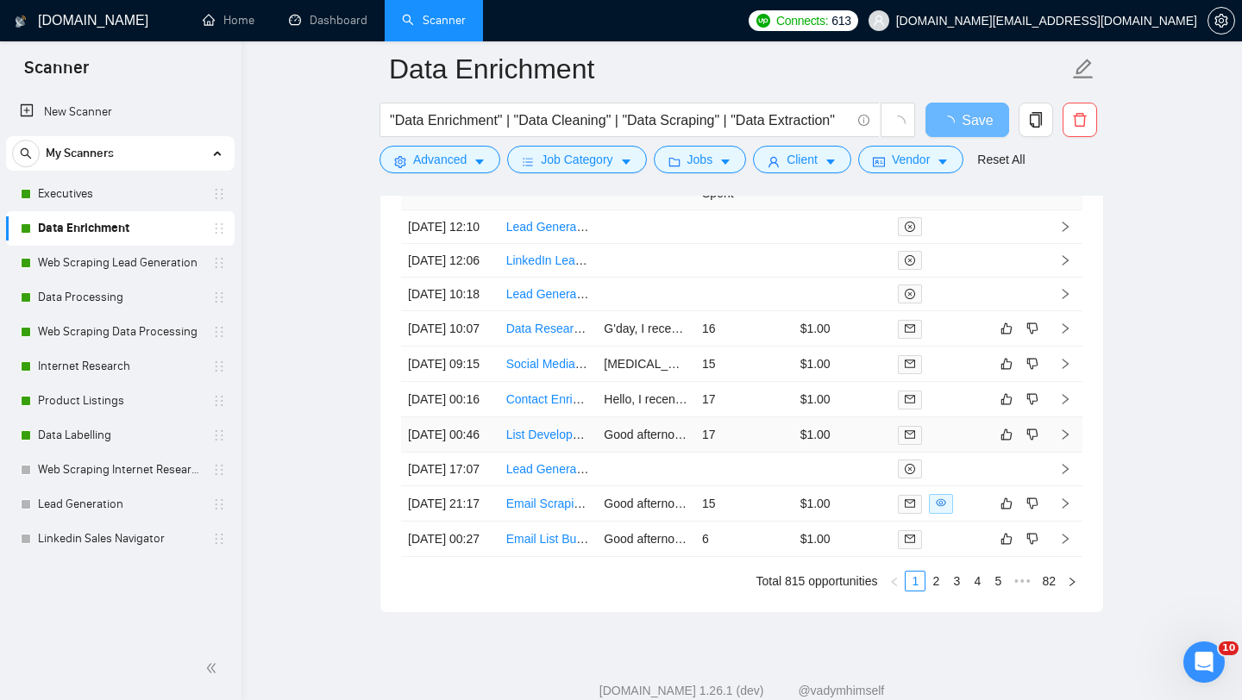
scroll to position [4248, 0]
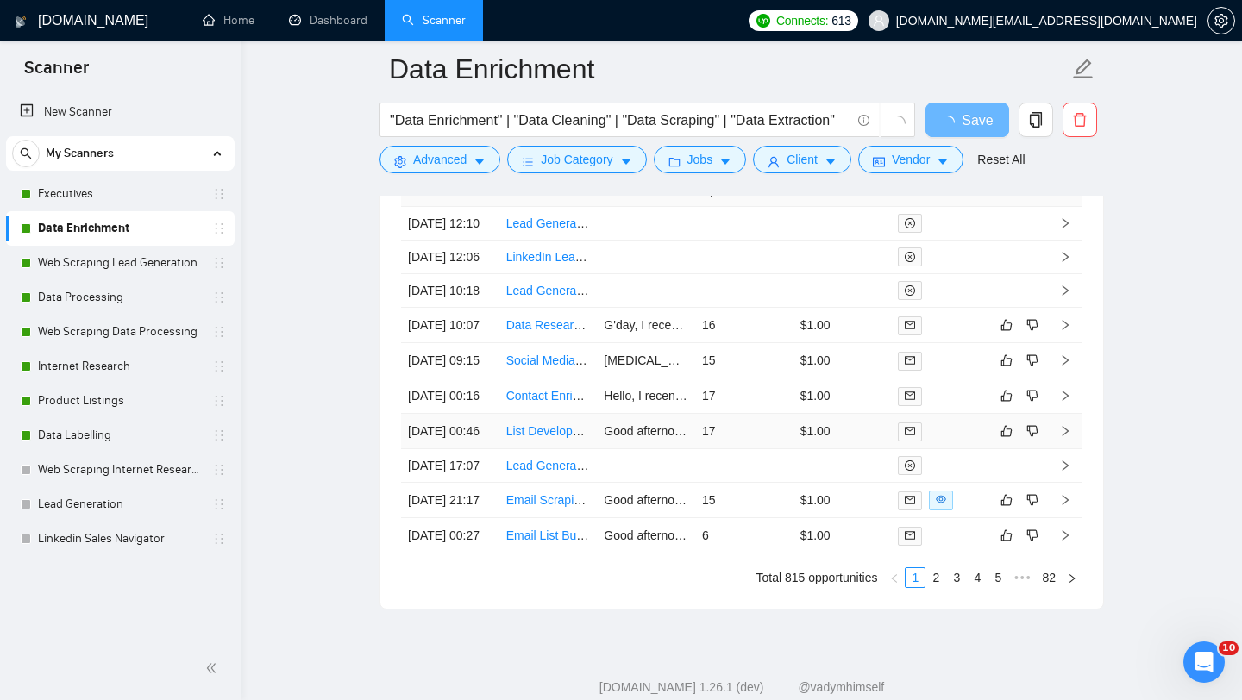
click at [537, 274] on td "LinkedIn Lead Generation Recruitment Agency" at bounding box center [548, 258] width 98 height 34
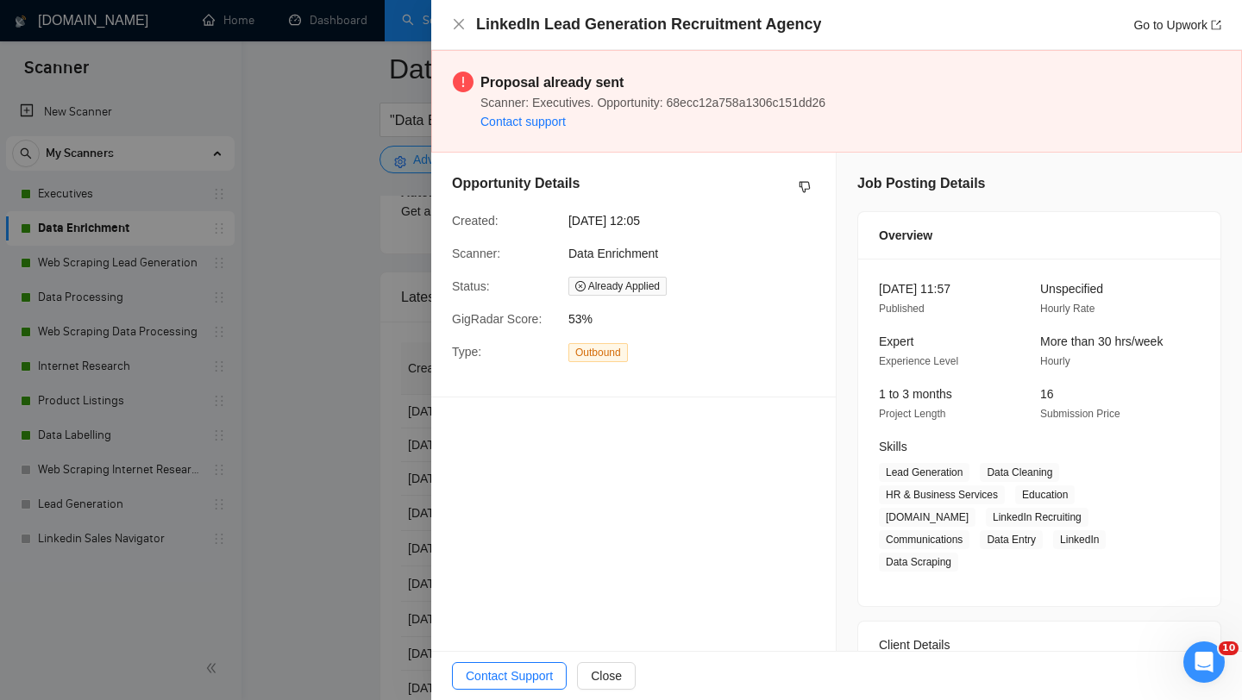
click at [317, 411] on div at bounding box center [621, 350] width 1242 height 700
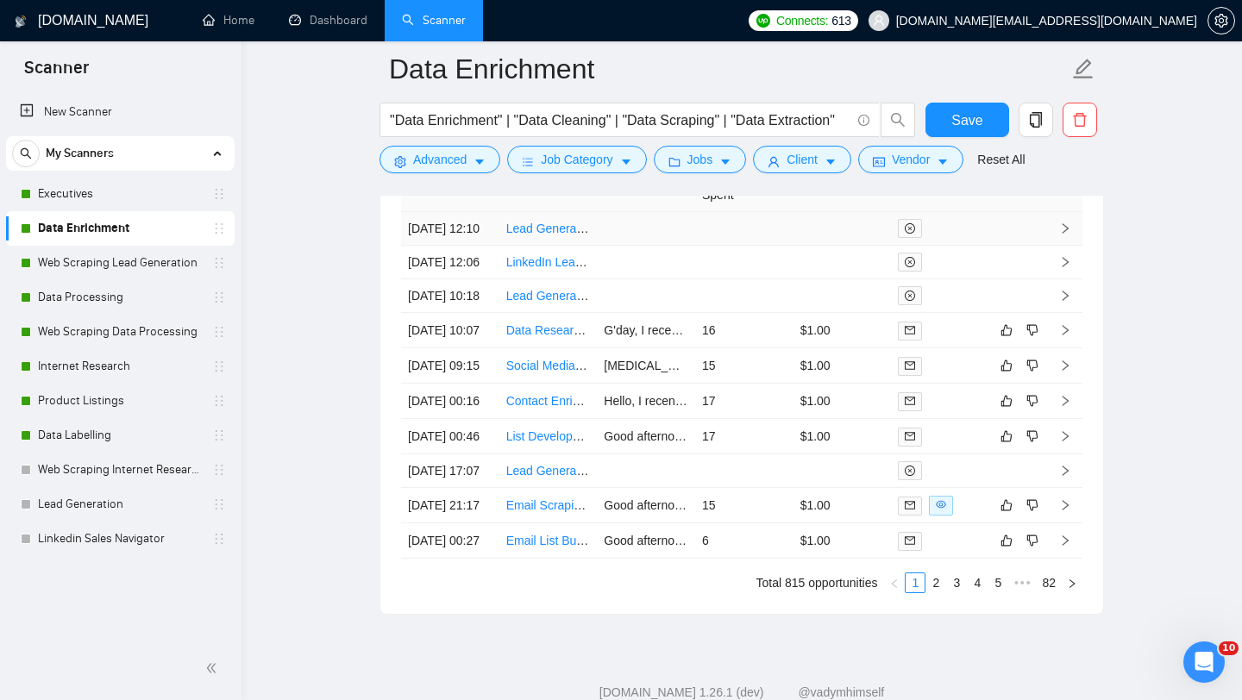
scroll to position [4656, 0]
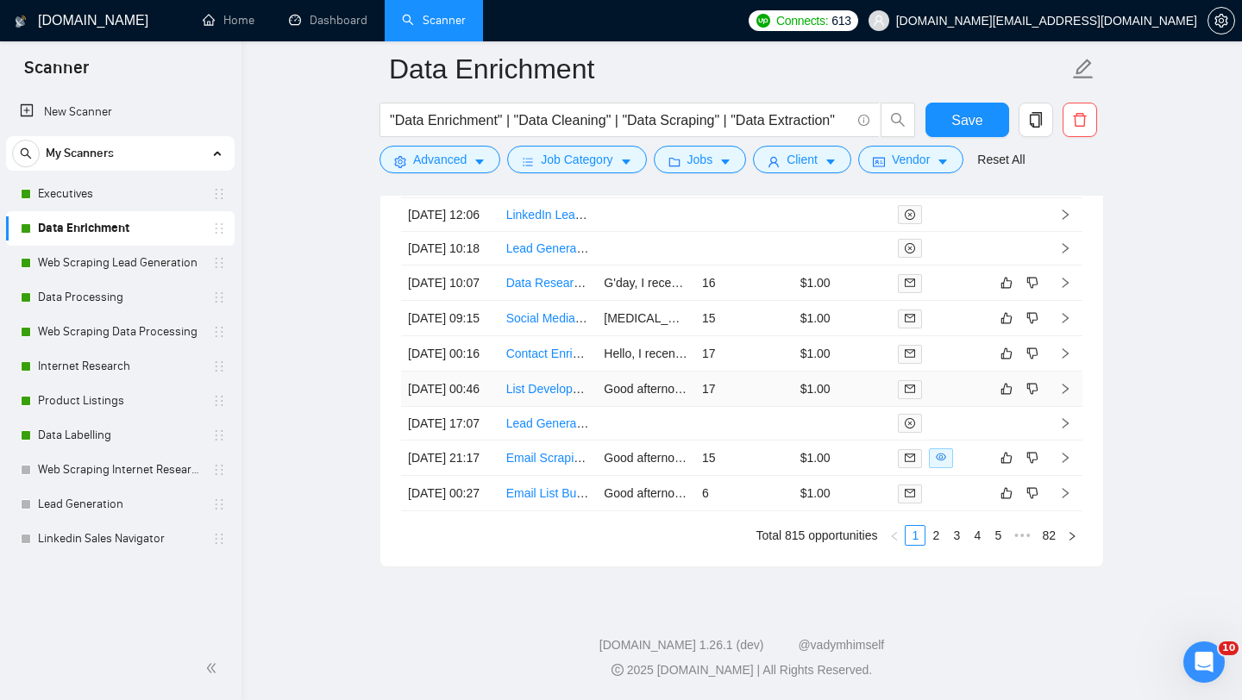
click at [545, 375] on td "List Development for Private Equity Firms in Technology Sector" at bounding box center [548, 389] width 98 height 35
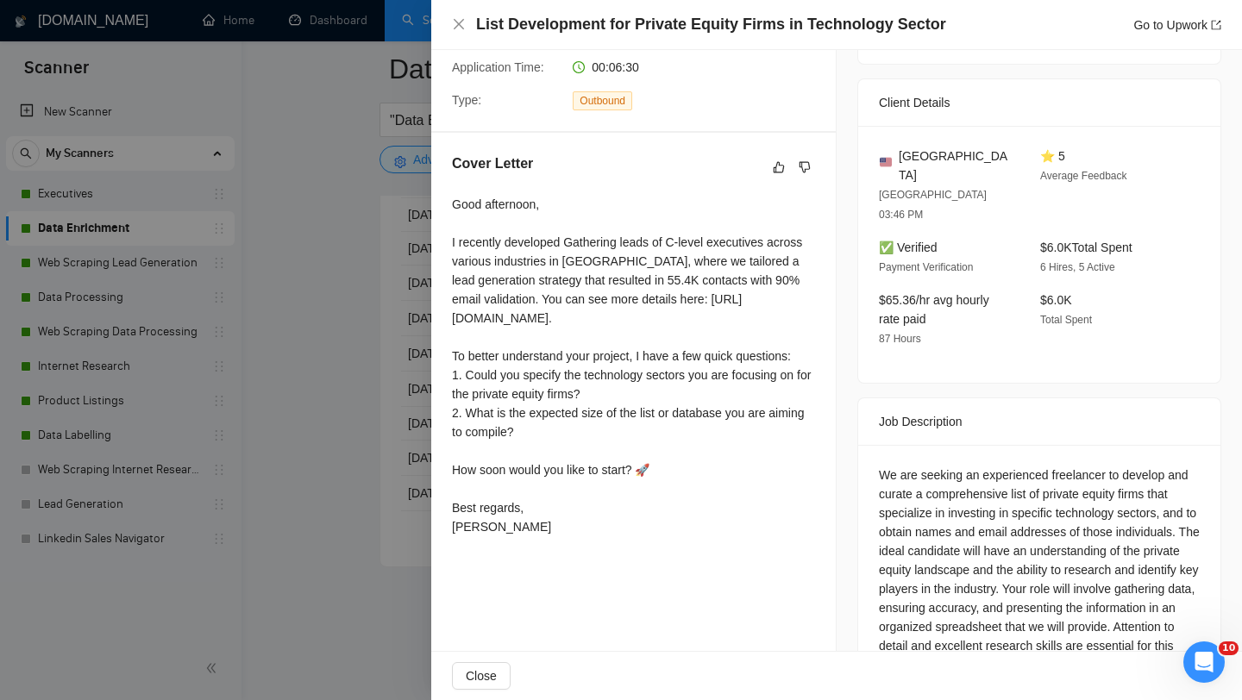
scroll to position [461, 0]
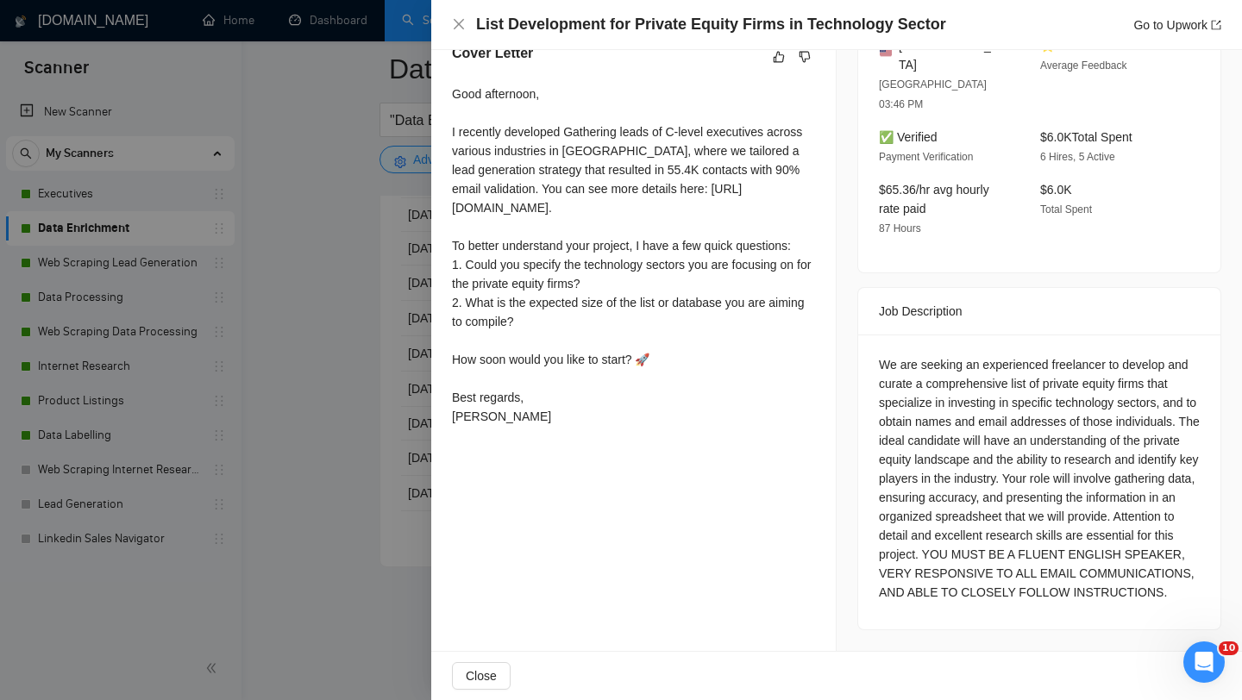
click at [404, 339] on div at bounding box center [621, 350] width 1242 height 700
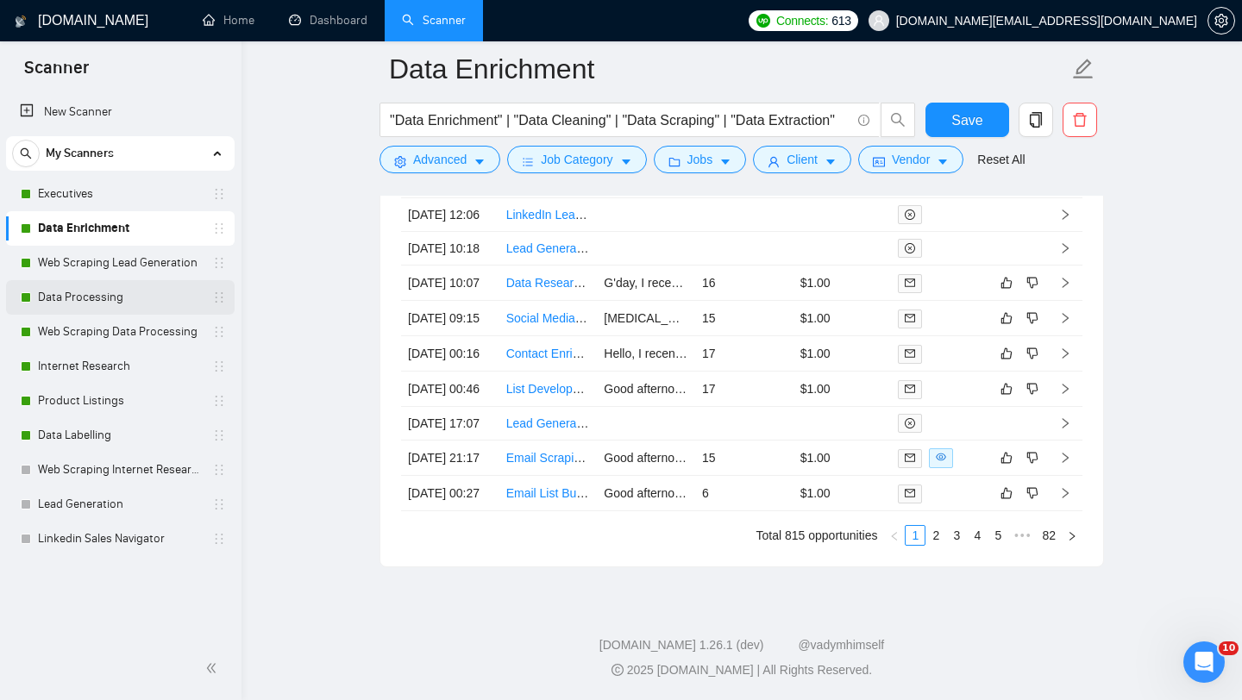
click at [149, 306] on link "Data Processing" at bounding box center [120, 297] width 164 height 35
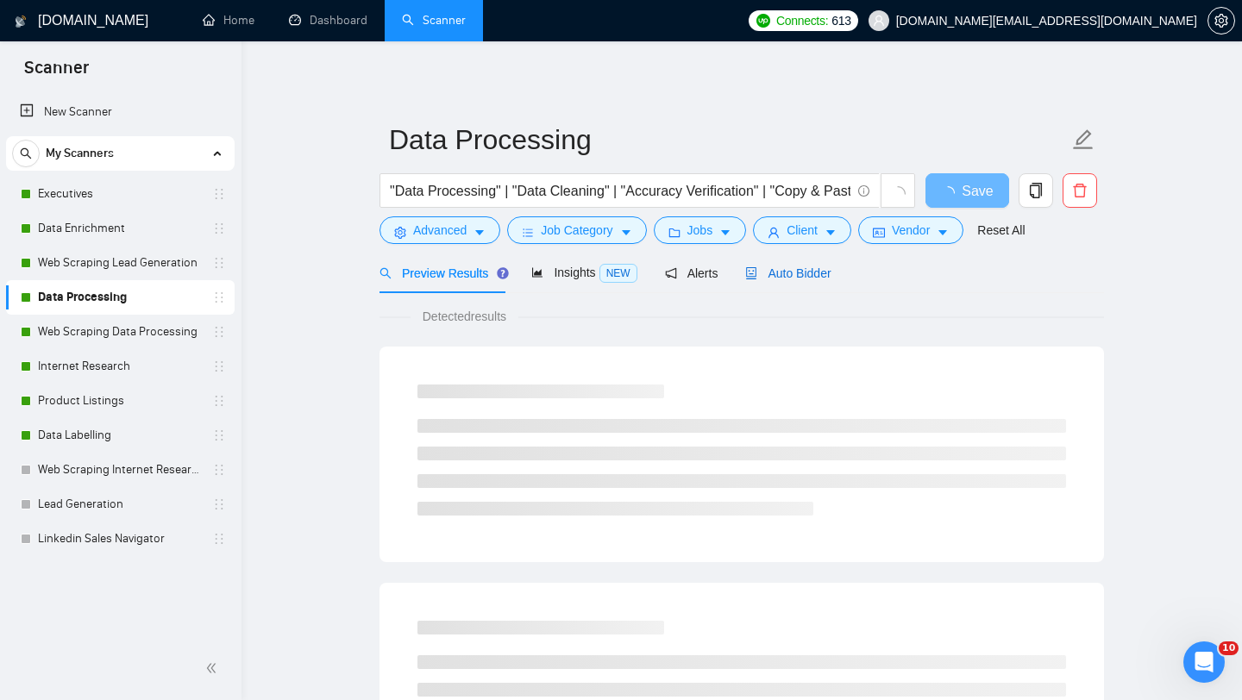
click at [764, 267] on span "Auto Bidder" at bounding box center [787, 274] width 85 height 14
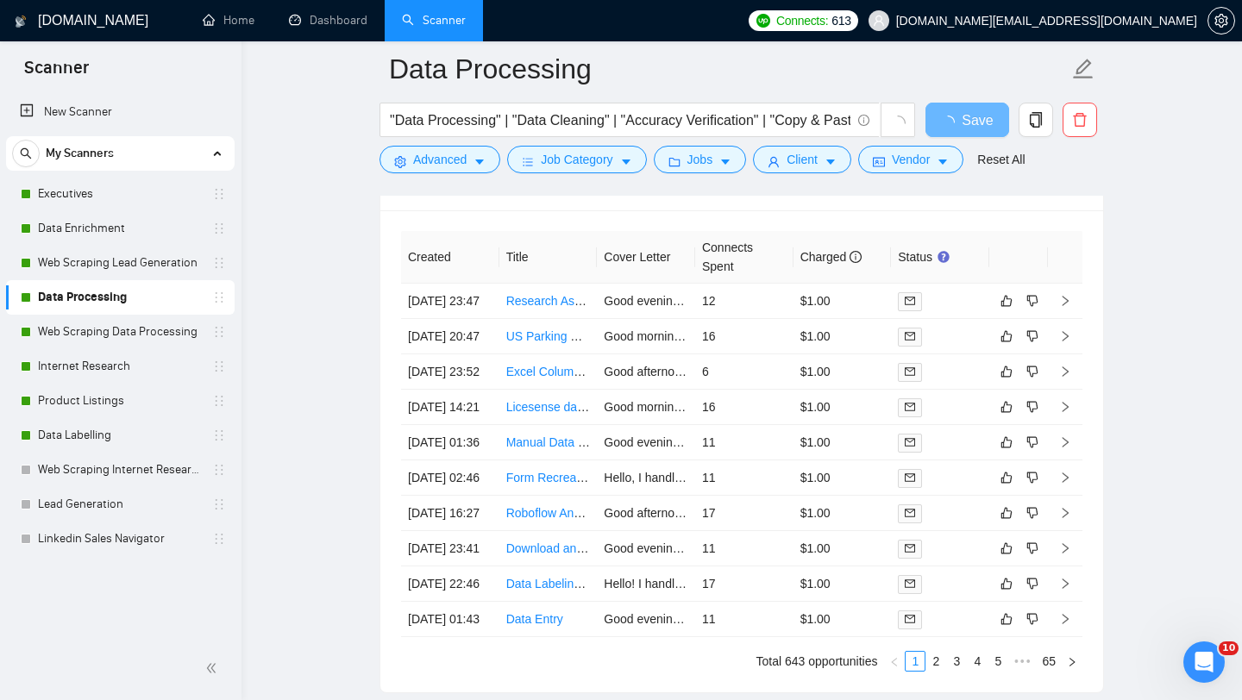
scroll to position [4161, 0]
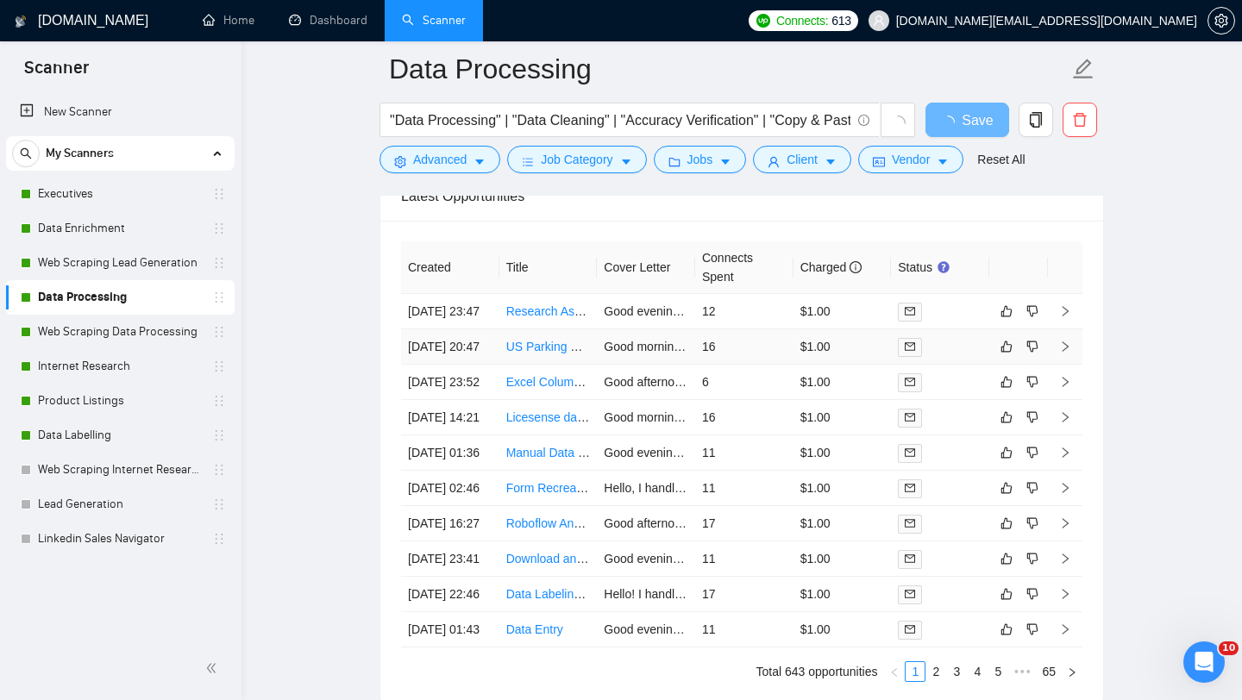
click at [528, 365] on td "US Parking Data Compiling, validation and Entry into proprietary systems - web …" at bounding box center [548, 347] width 98 height 35
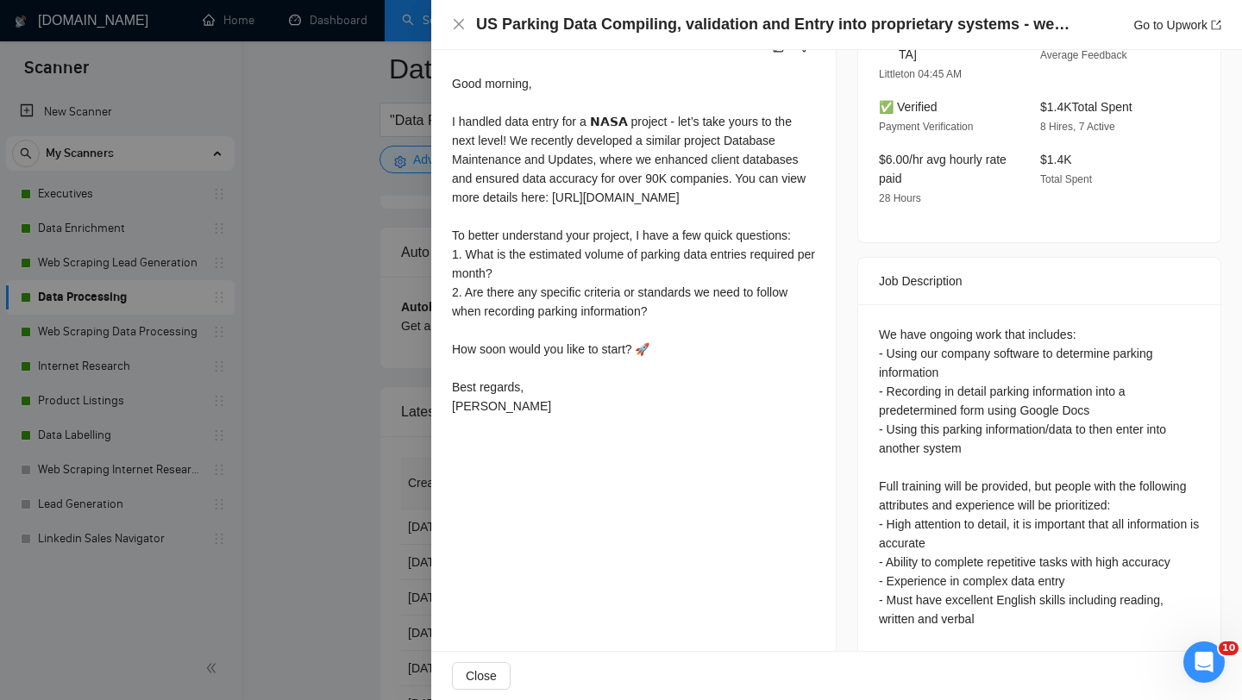
scroll to position [476, 0]
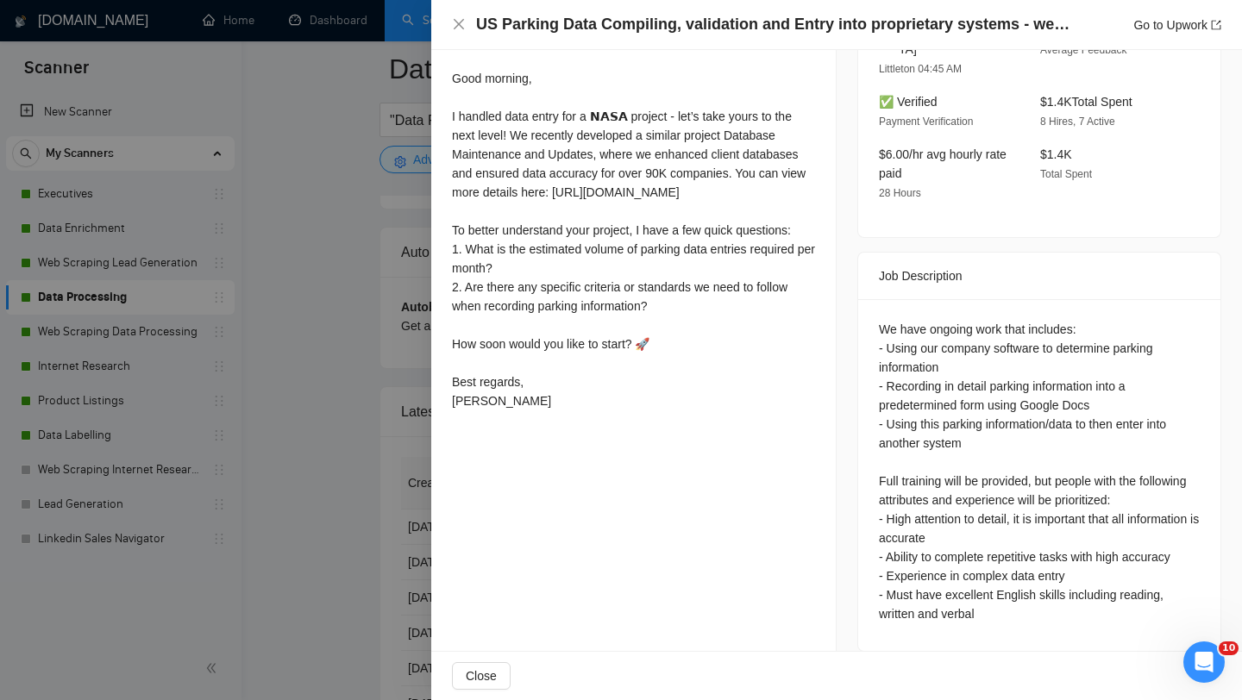
click at [361, 443] on div at bounding box center [621, 350] width 1242 height 700
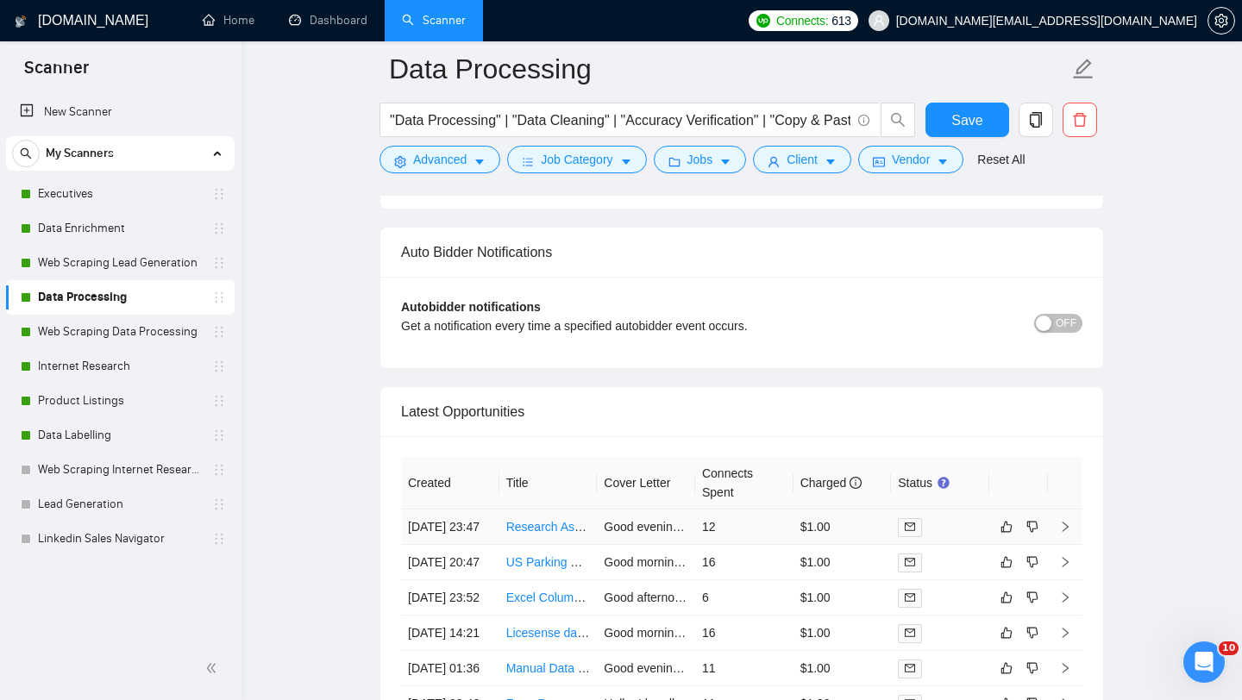
click at [557, 545] on td "Research Assistant for Finding Magazine Writers' Emails" at bounding box center [548, 527] width 98 height 35
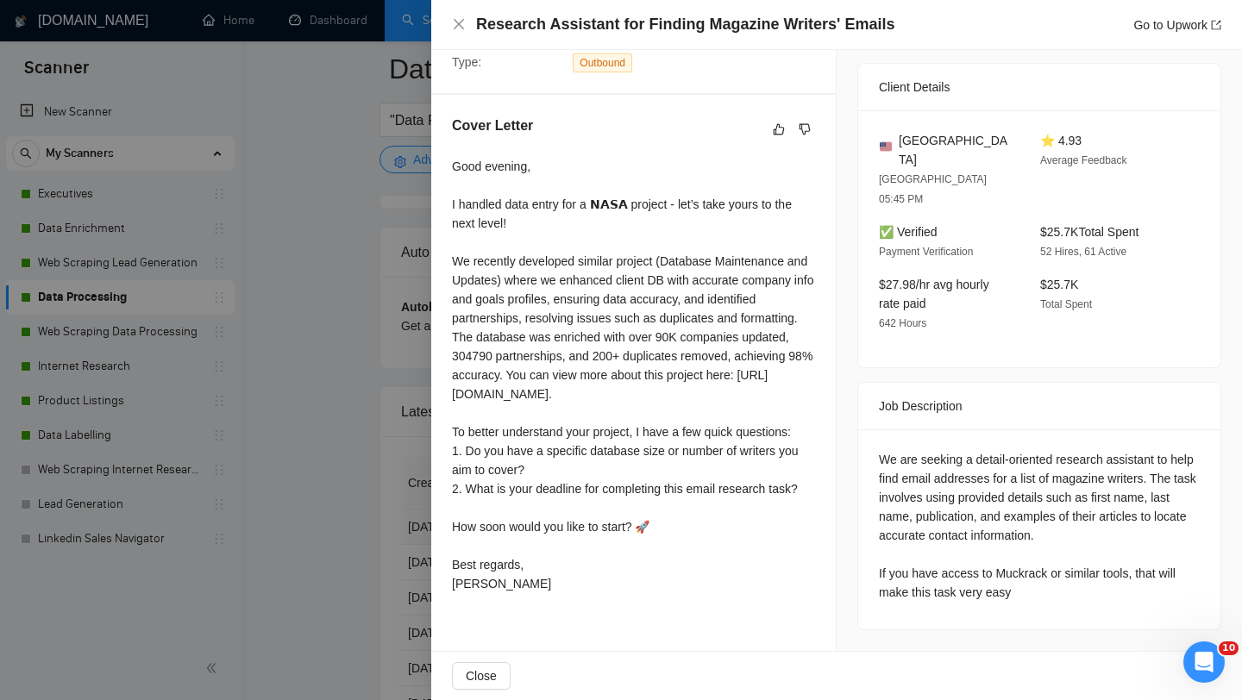
scroll to position [395, 0]
click at [298, 319] on div at bounding box center [621, 350] width 1242 height 700
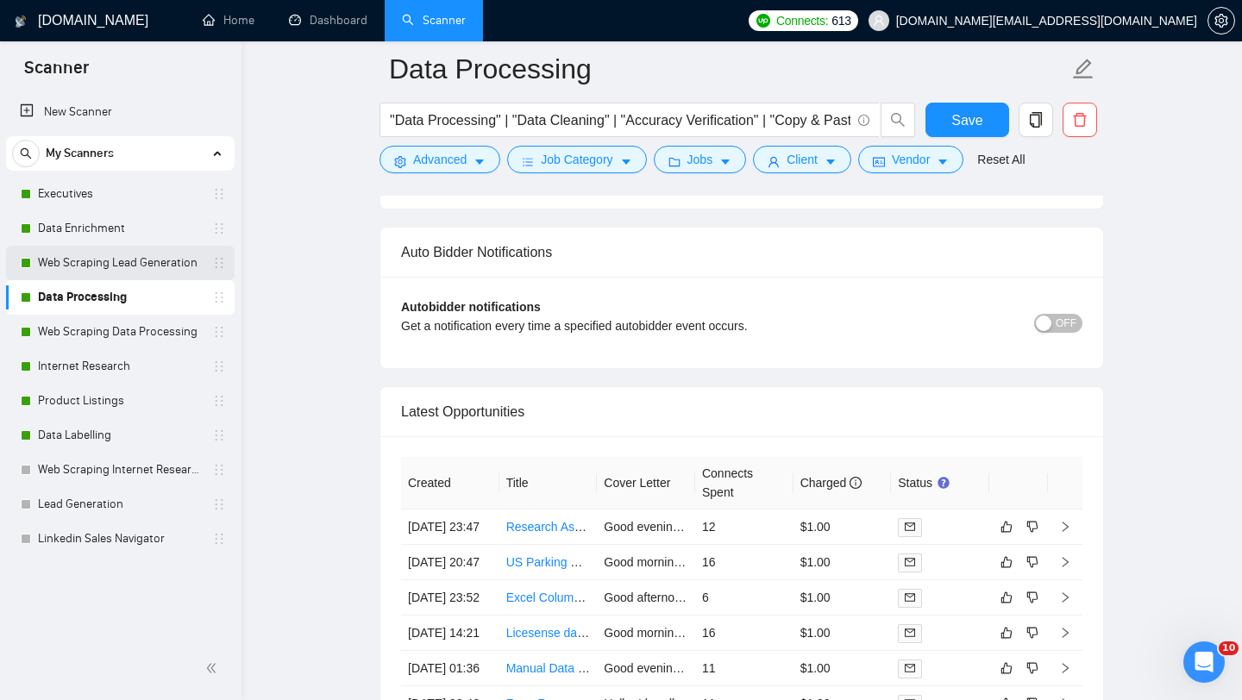
click at [141, 268] on link "Web Scraping Lead Generation" at bounding box center [120, 263] width 164 height 35
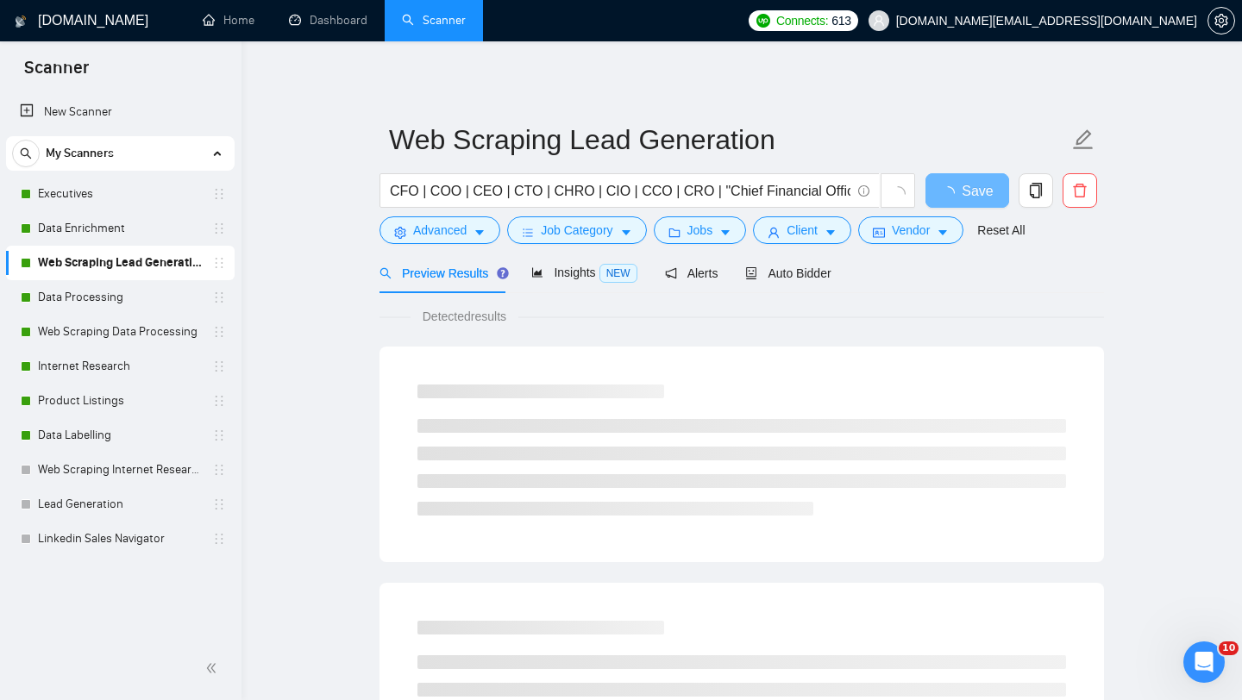
click at [860, 273] on div "Preview Results Insights NEW Alerts Auto Bidder" at bounding box center [742, 273] width 725 height 41
click at [817, 273] on span "Auto Bidder" at bounding box center [787, 274] width 85 height 14
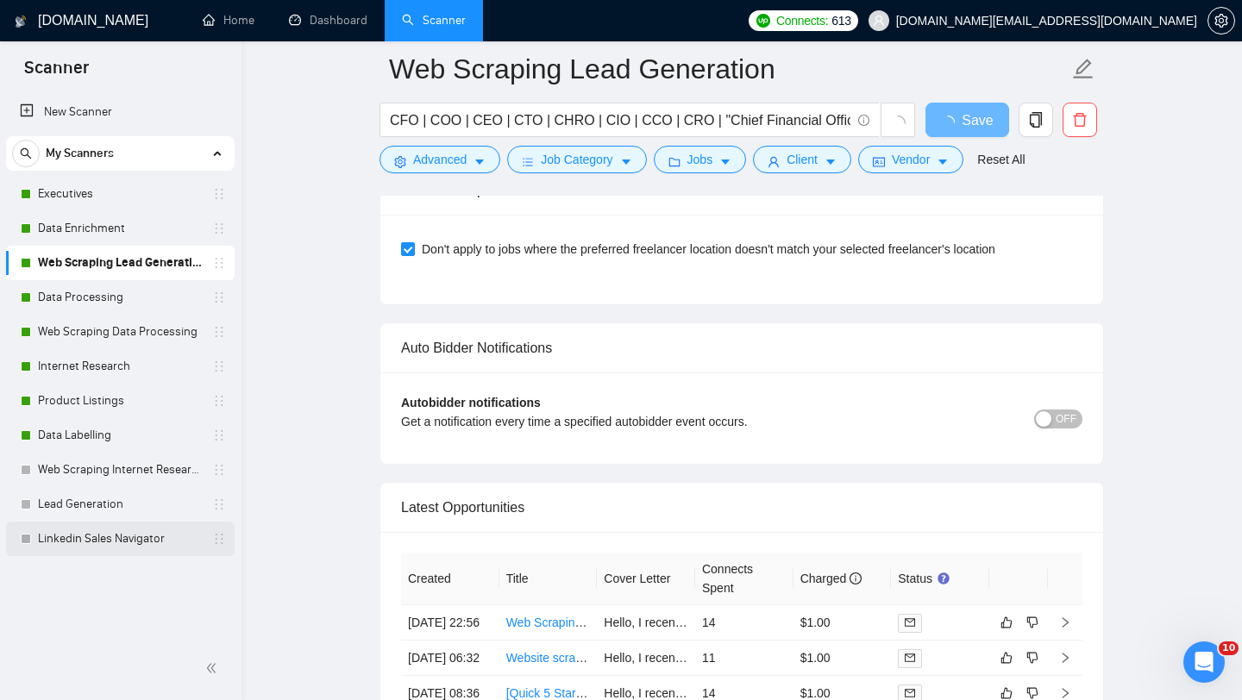
scroll to position [3984, 0]
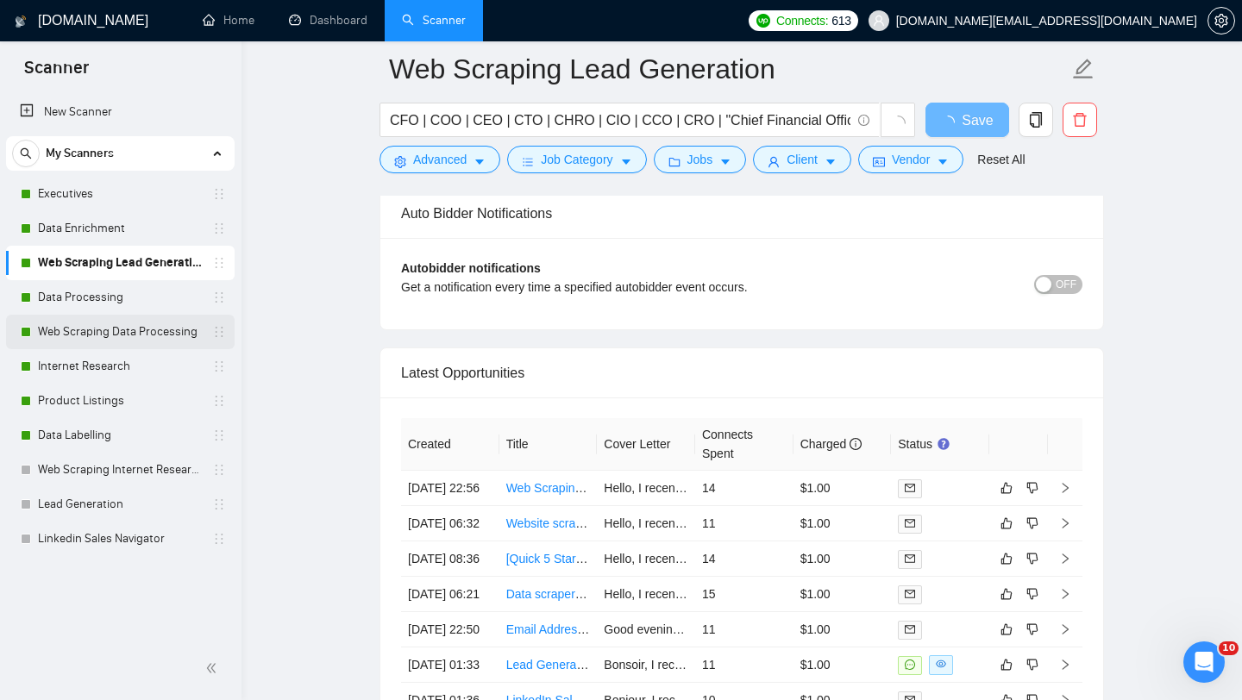
click at [152, 329] on link "Web Scraping Data Processing" at bounding box center [120, 332] width 164 height 35
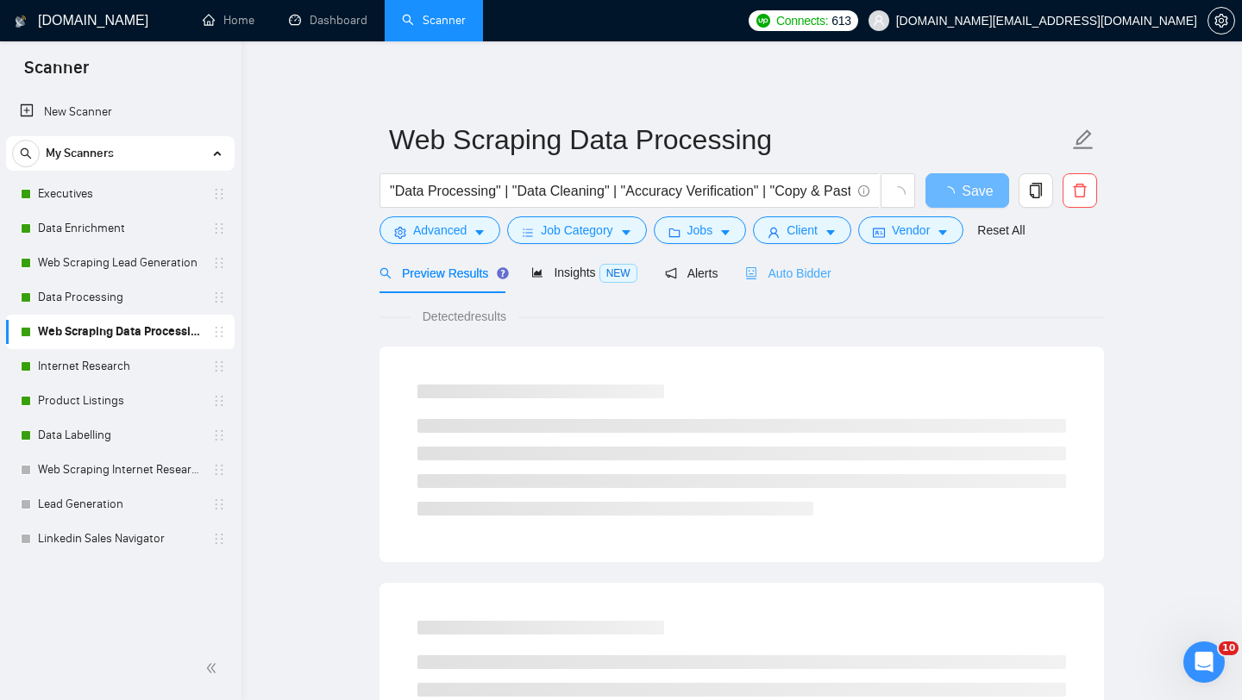
click at [798, 285] on div "Auto Bidder" at bounding box center [787, 273] width 85 height 41
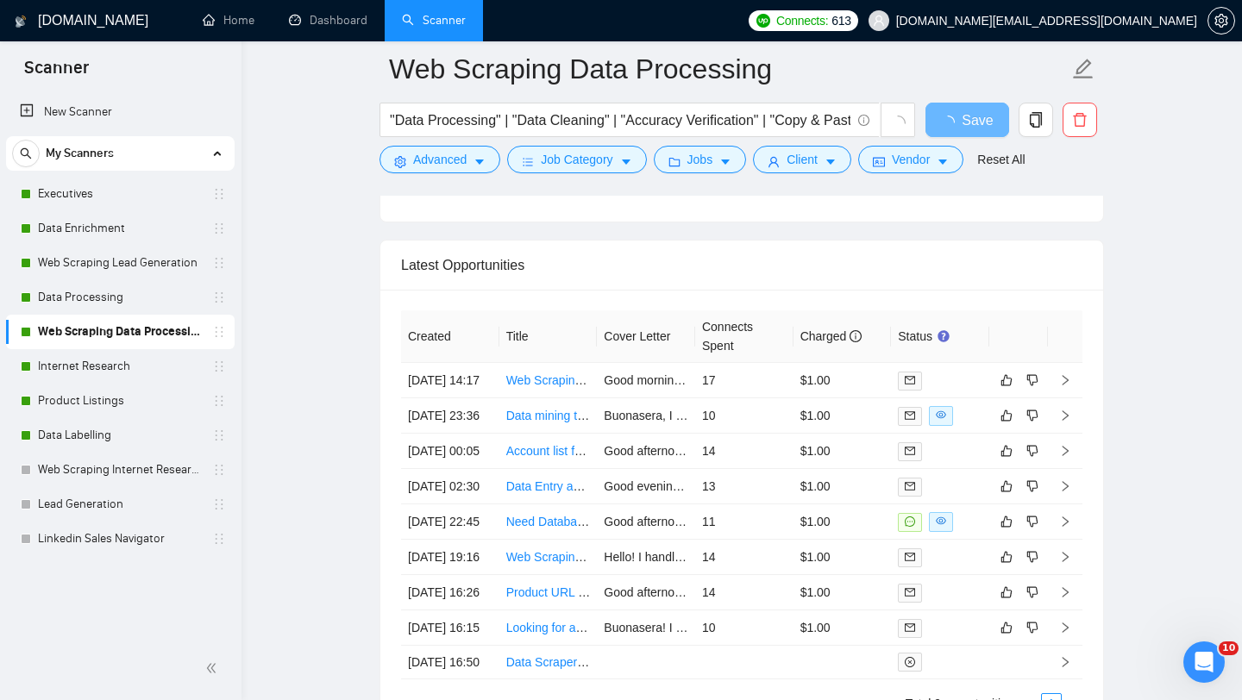
scroll to position [4103, 0]
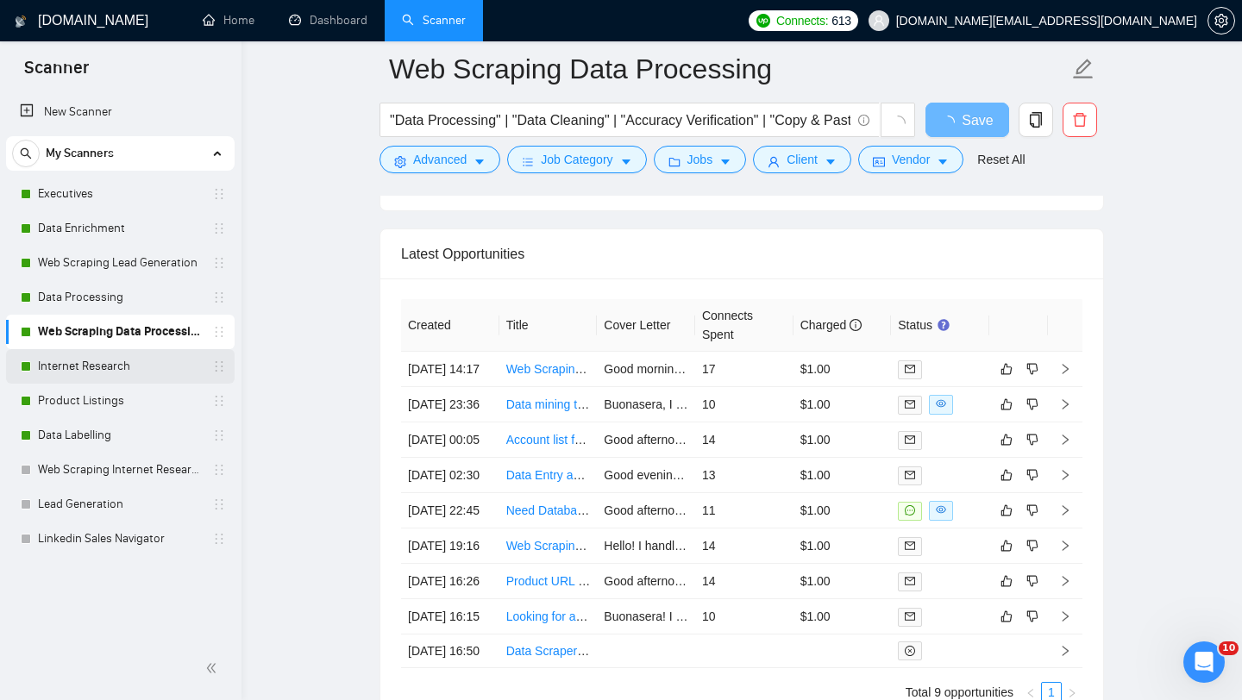
click at [154, 361] on link "Internet Research" at bounding box center [120, 366] width 164 height 35
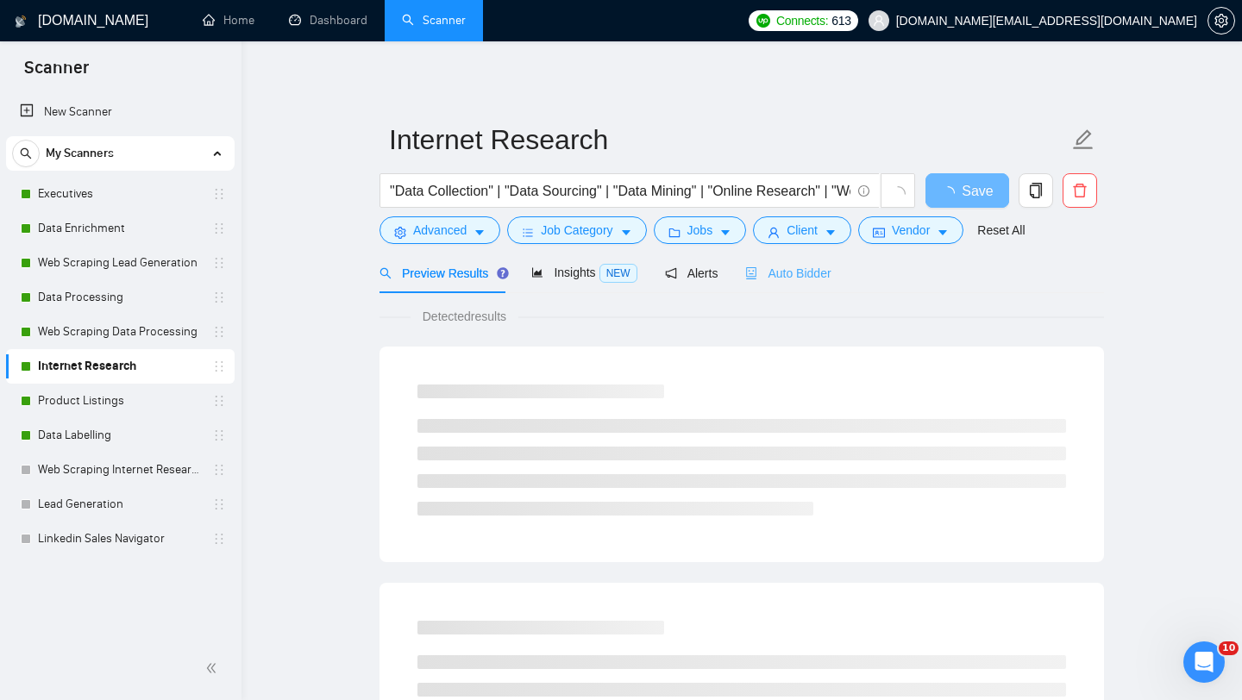
click at [809, 261] on div "Auto Bidder" at bounding box center [787, 273] width 85 height 41
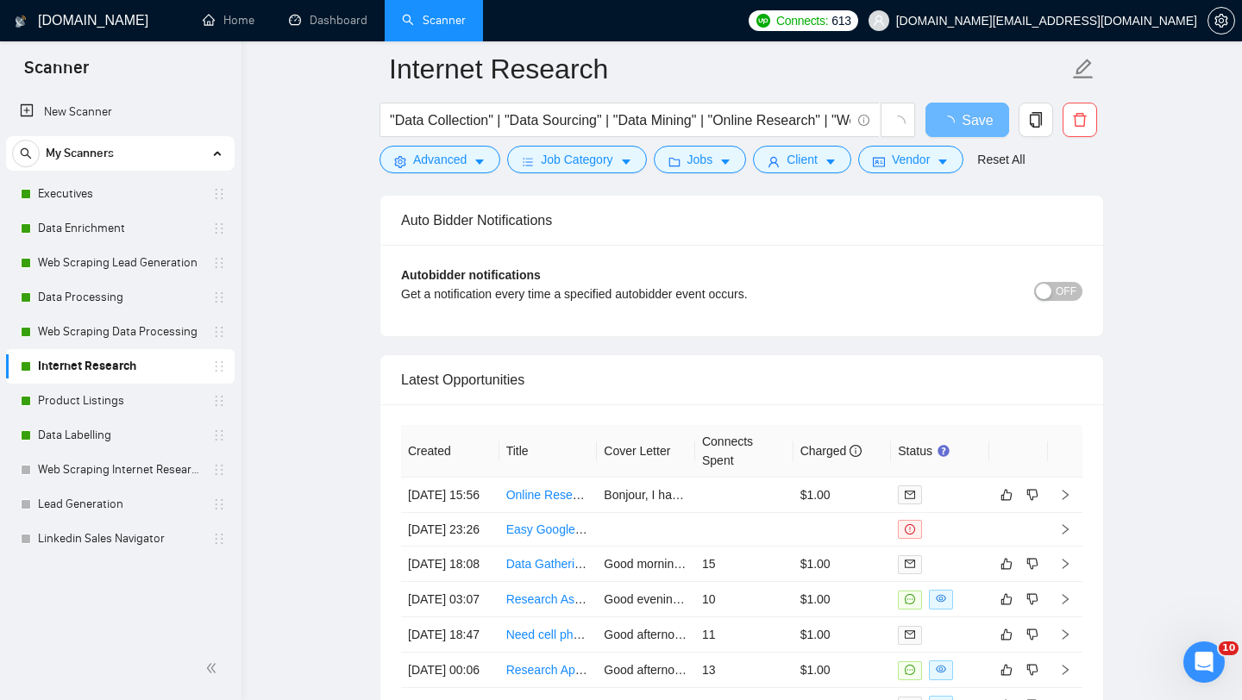
scroll to position [3986, 0]
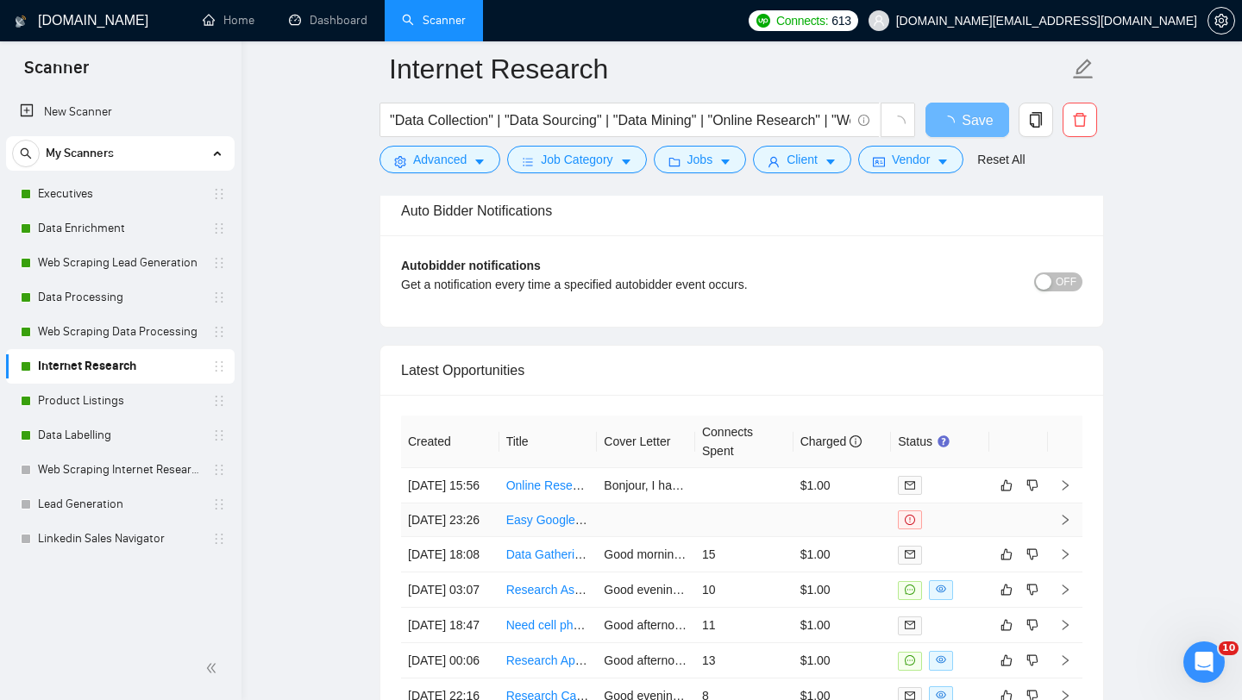
click at [518, 527] on link "Easy Google Maps Data Entry Job – Identify Driveway Types from Street View" at bounding box center [715, 520] width 418 height 14
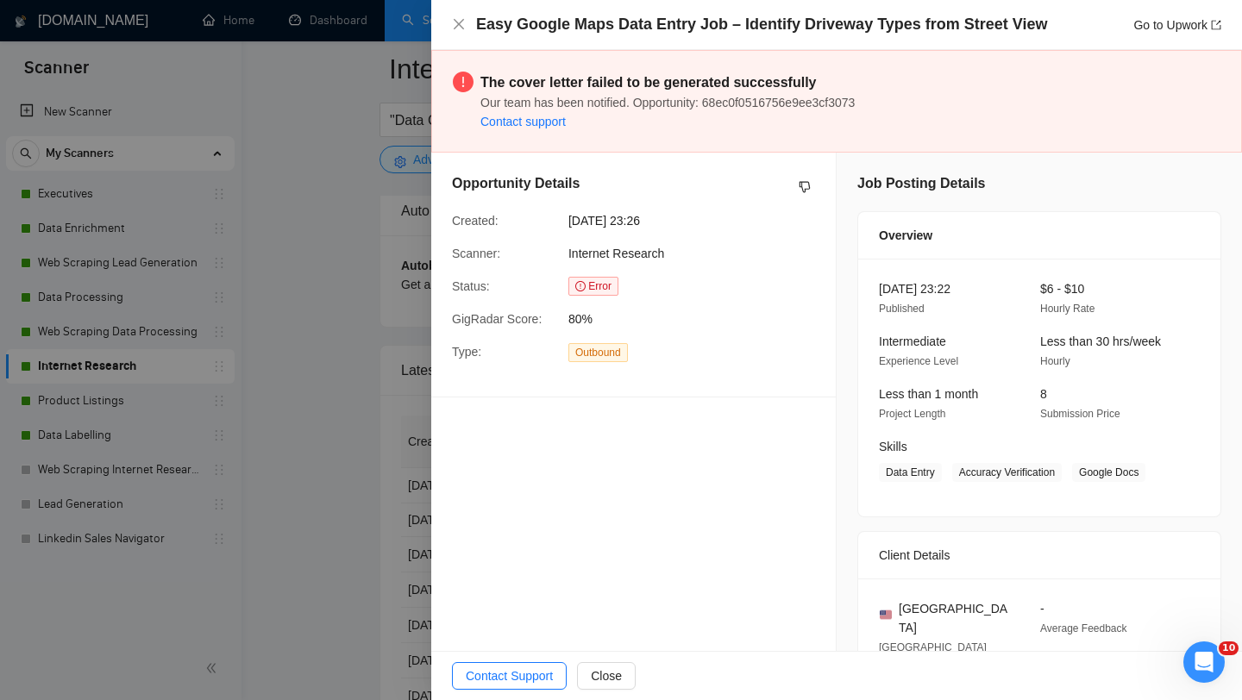
click at [273, 457] on div at bounding box center [621, 350] width 1242 height 700
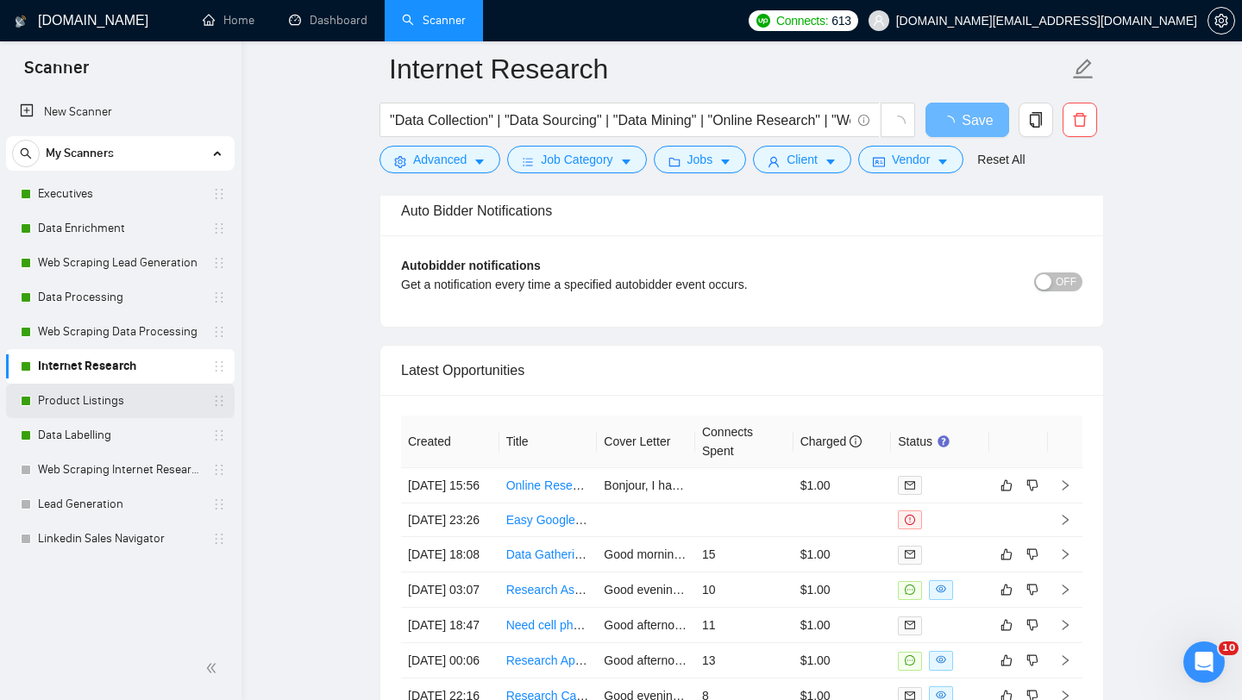
click at [149, 400] on link "Product Listings" at bounding box center [120, 401] width 164 height 35
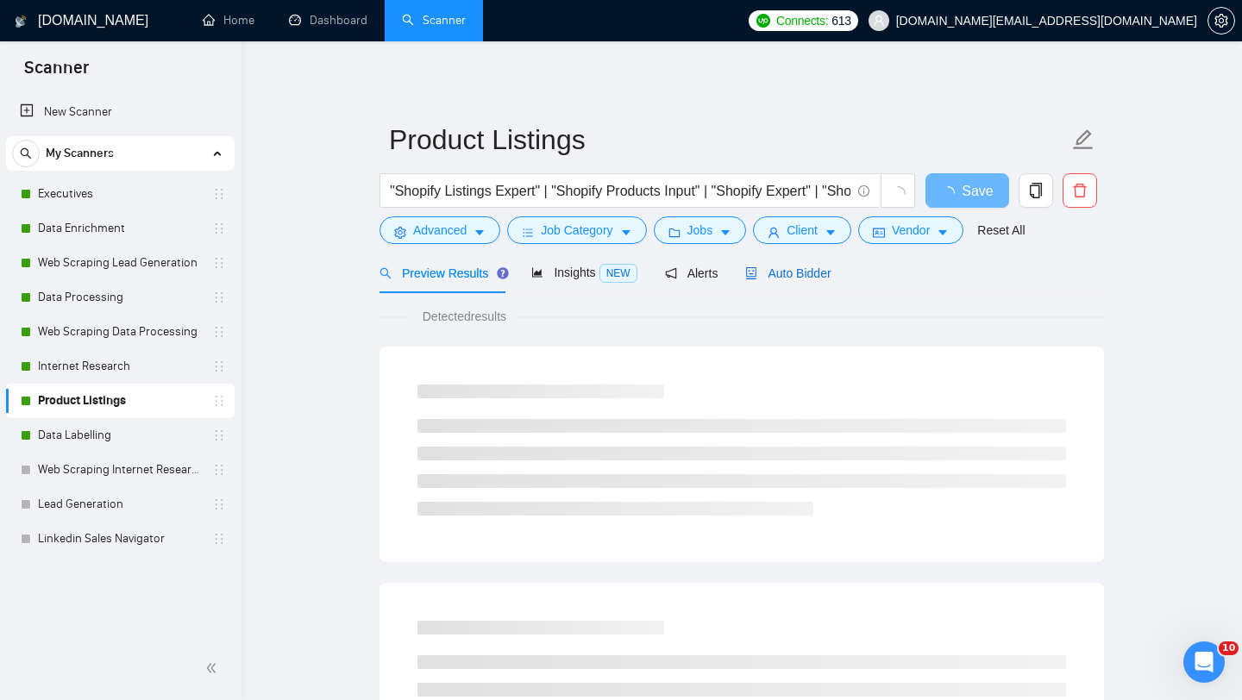
click at [764, 269] on span "Auto Bidder" at bounding box center [787, 274] width 85 height 14
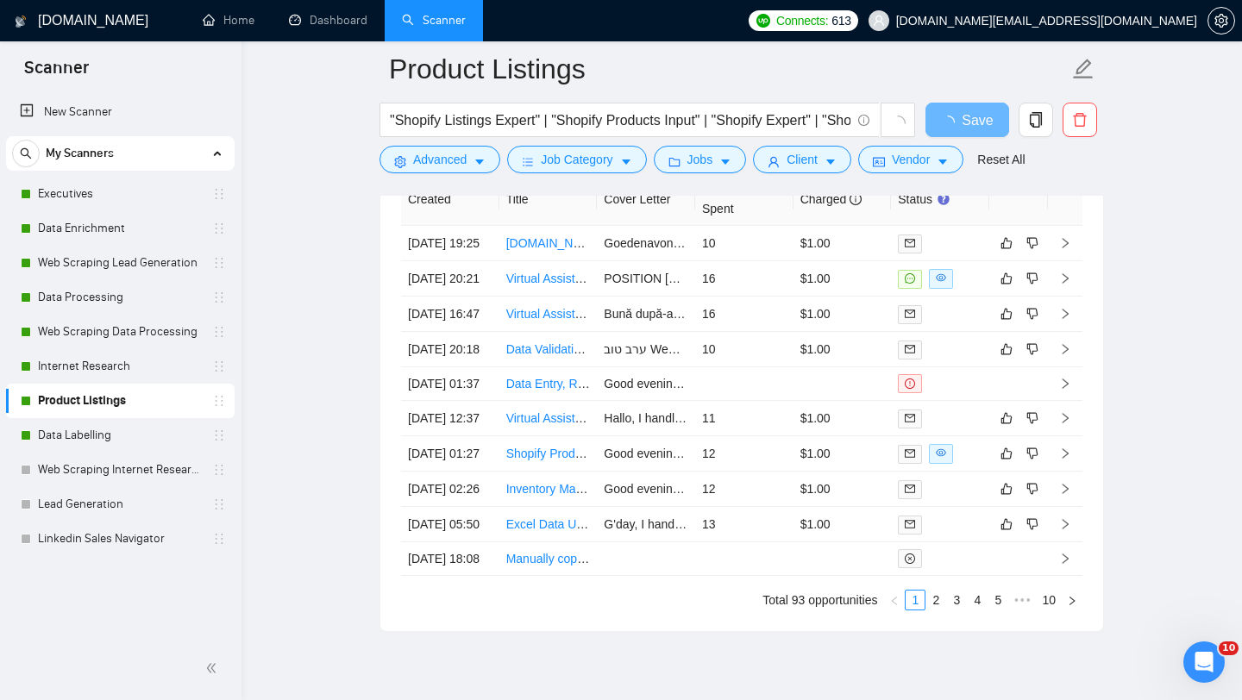
scroll to position [4209, 0]
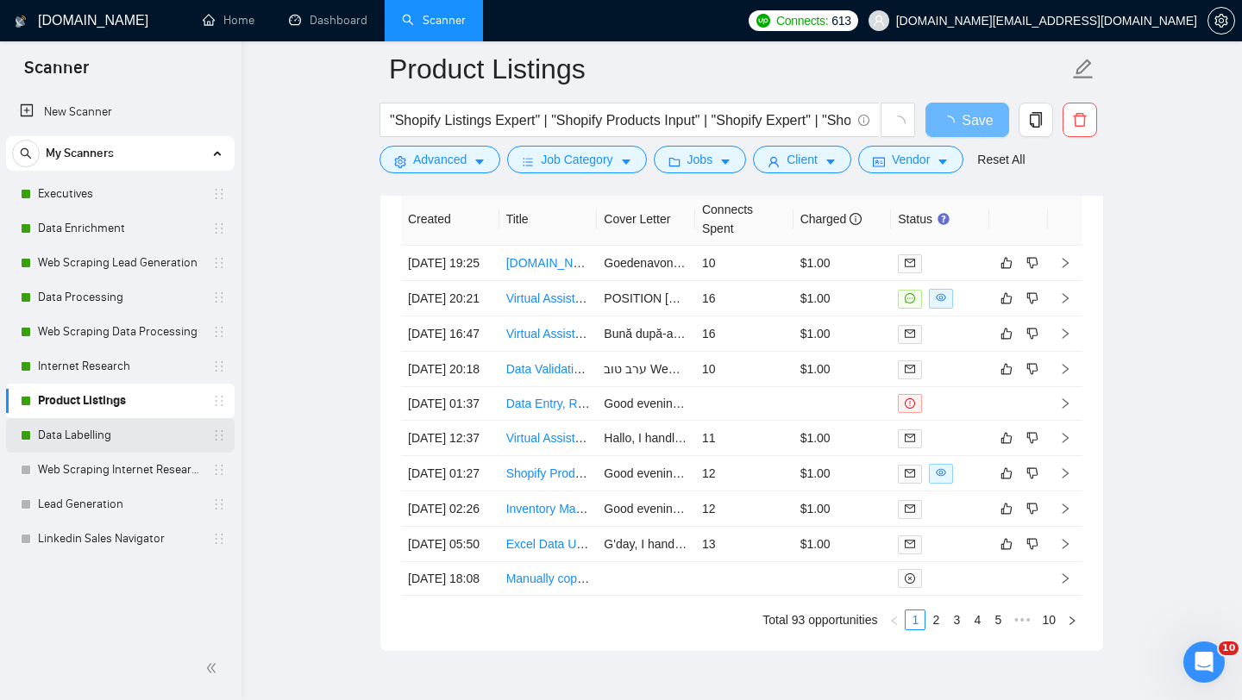
click at [179, 437] on link "Data Labelling" at bounding box center [120, 435] width 164 height 35
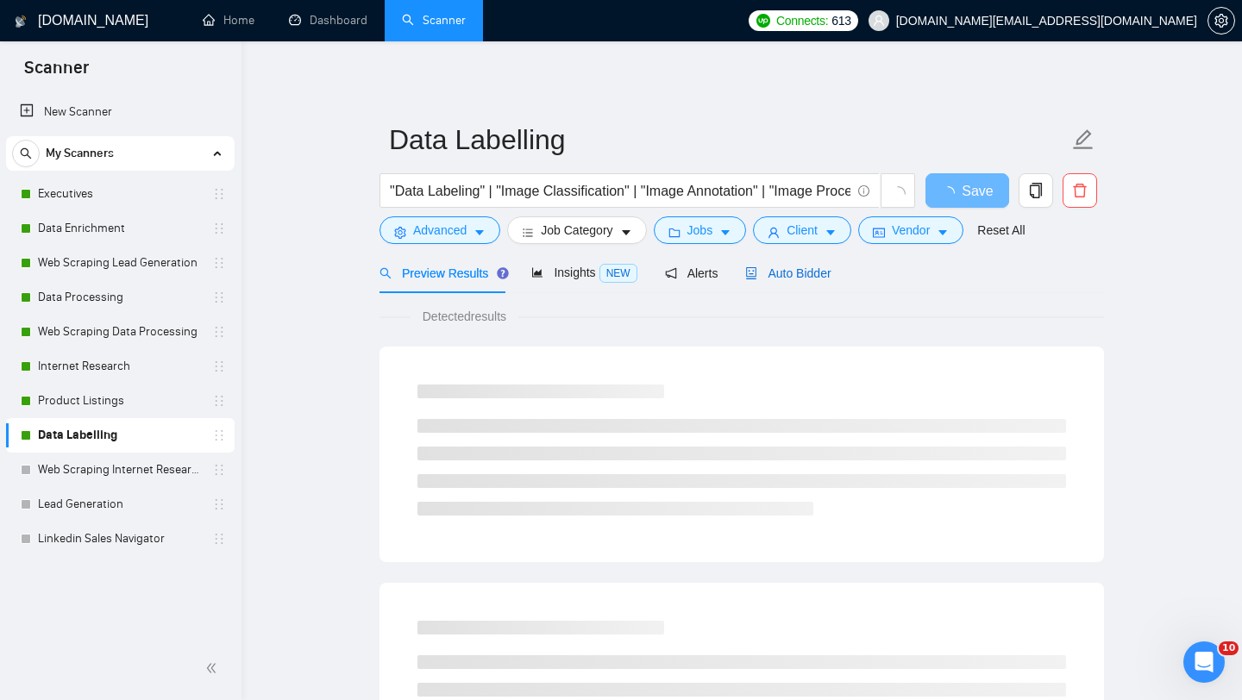
click at [789, 269] on span "Auto Bidder" at bounding box center [787, 274] width 85 height 14
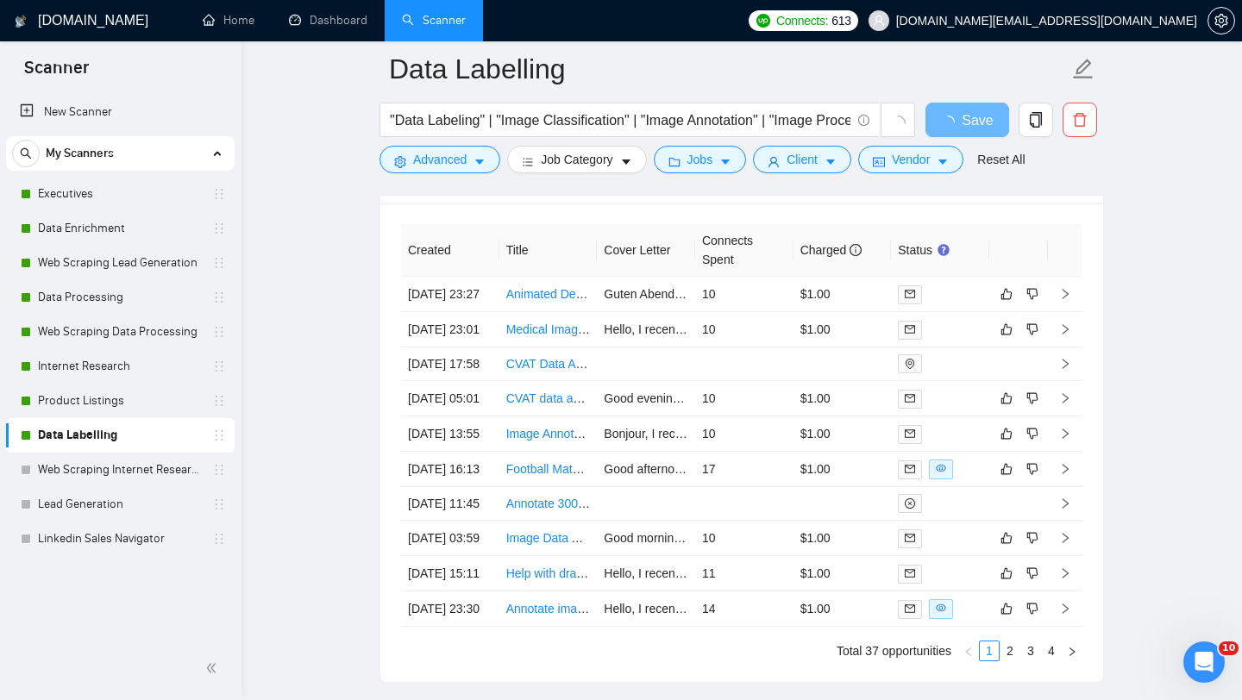
scroll to position [4166, 0]
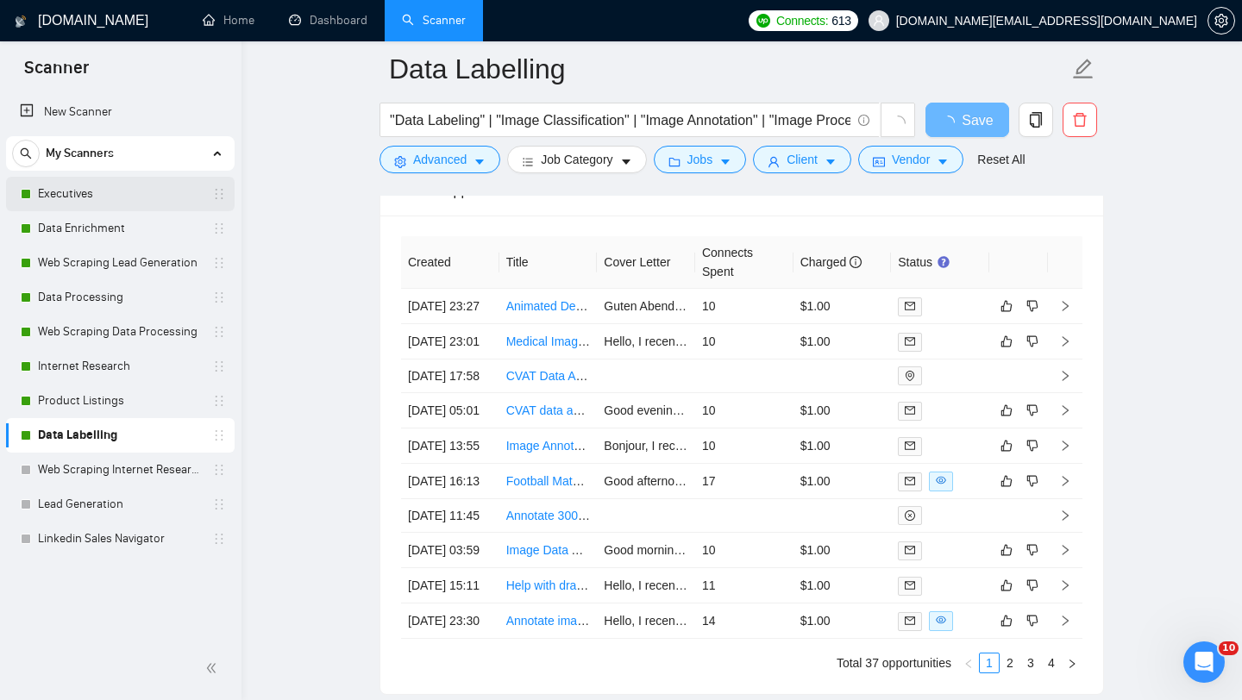
click at [139, 186] on link "Executives" at bounding box center [120, 194] width 164 height 35
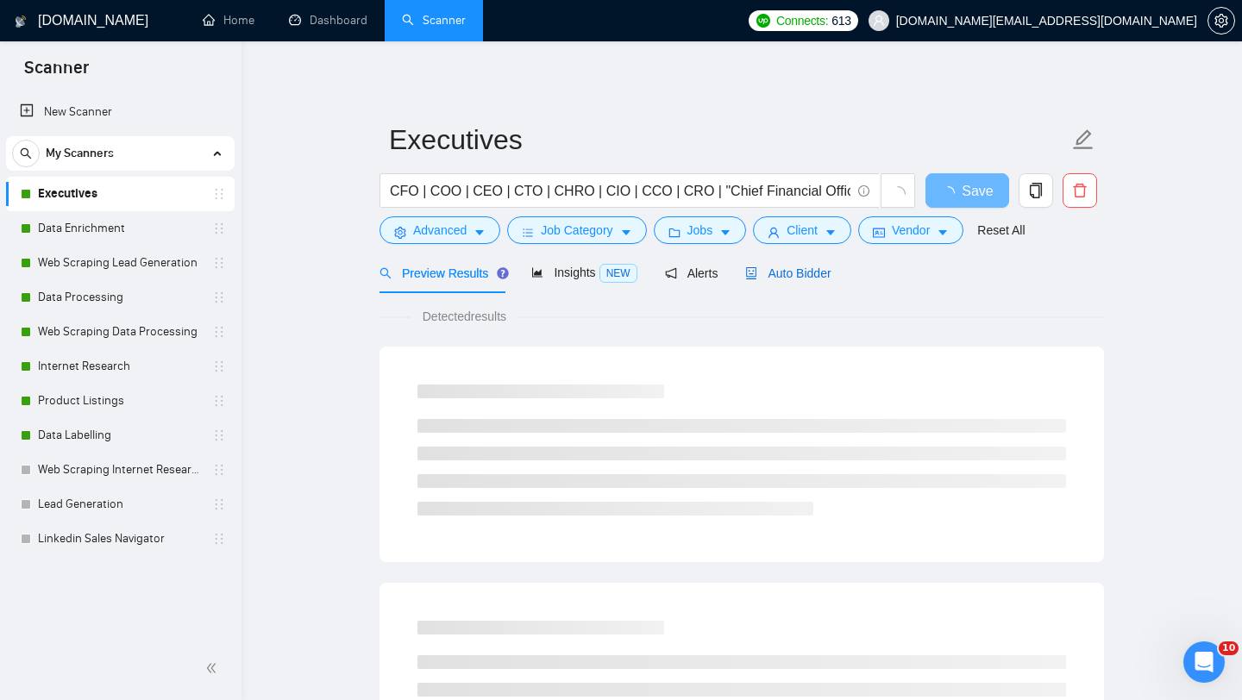
click at [769, 280] on span "Auto Bidder" at bounding box center [787, 274] width 85 height 14
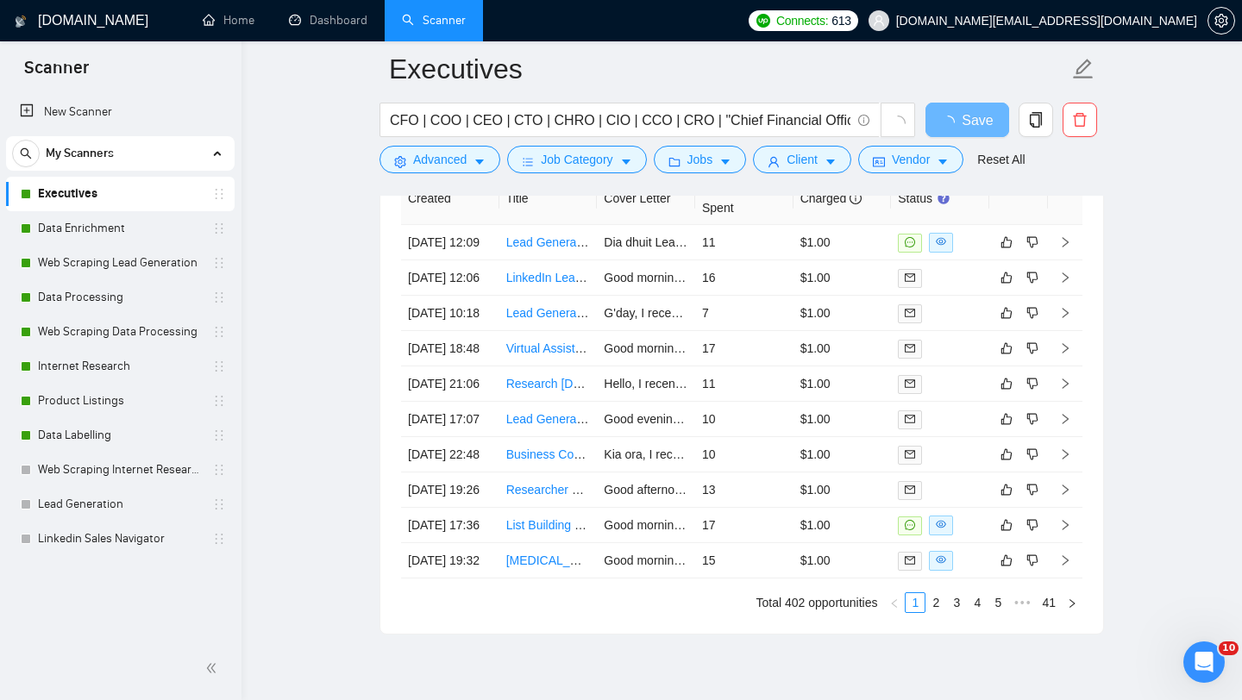
scroll to position [4247, 0]
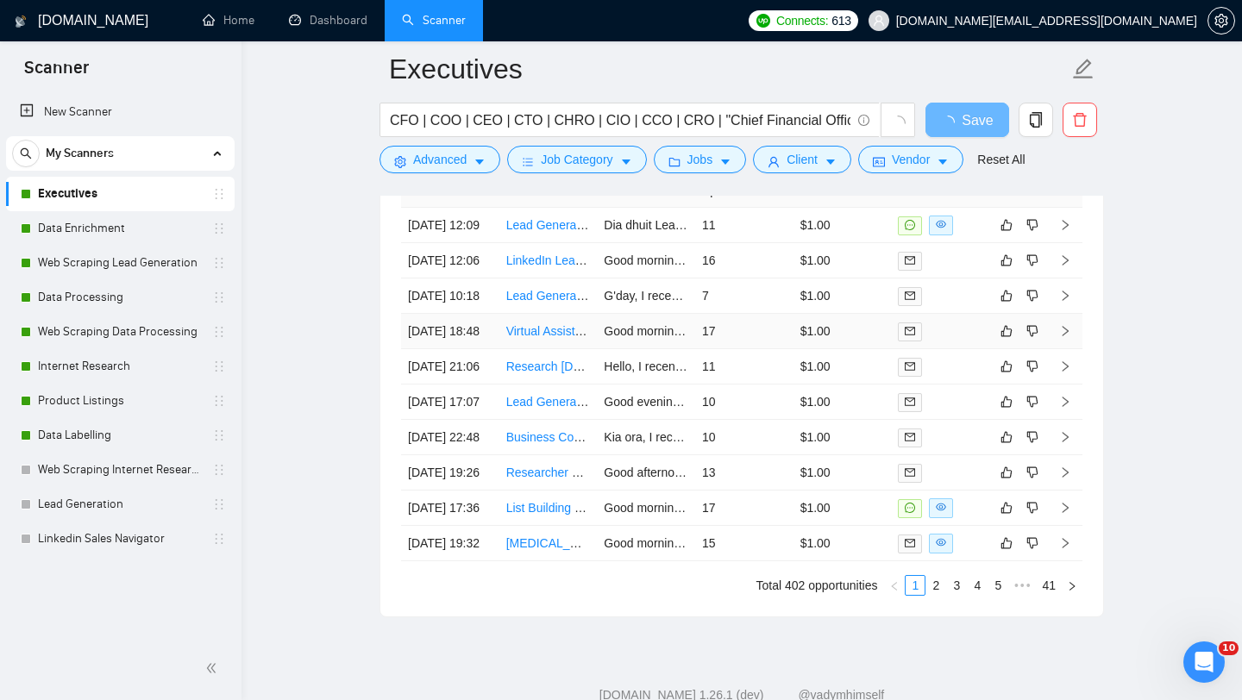
click at [543, 349] on td "Virtual Assistant to the CEO" at bounding box center [548, 331] width 98 height 35
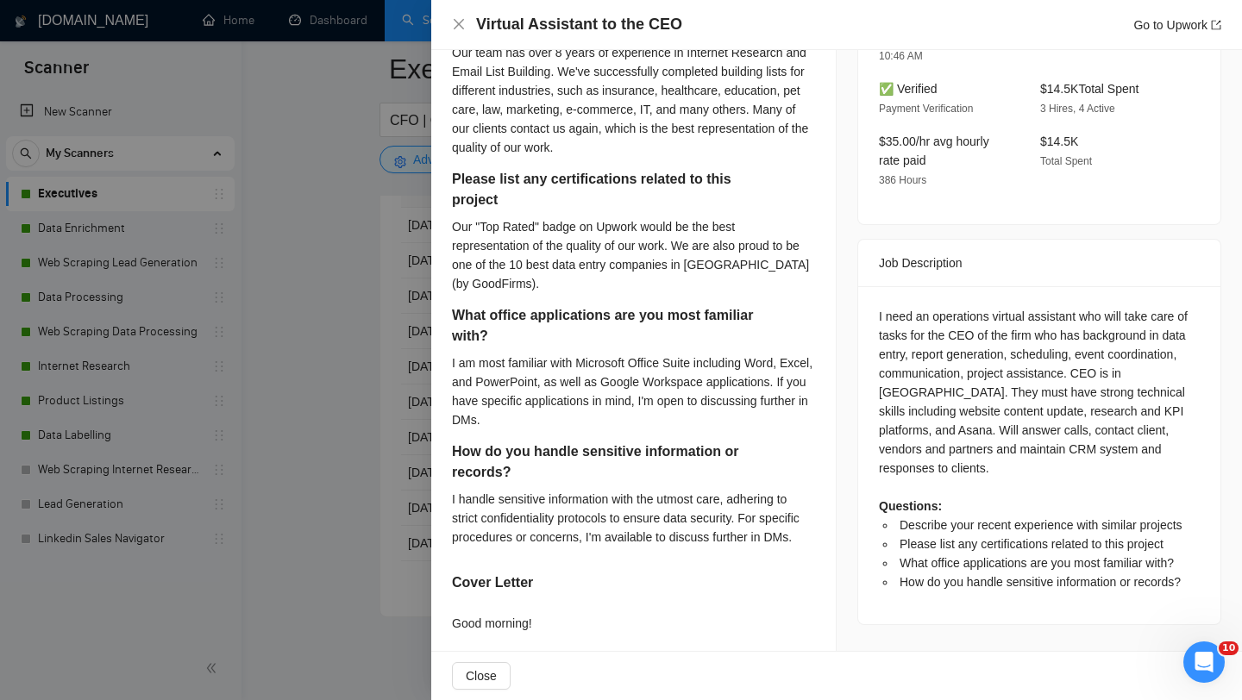
scroll to position [600, 0]
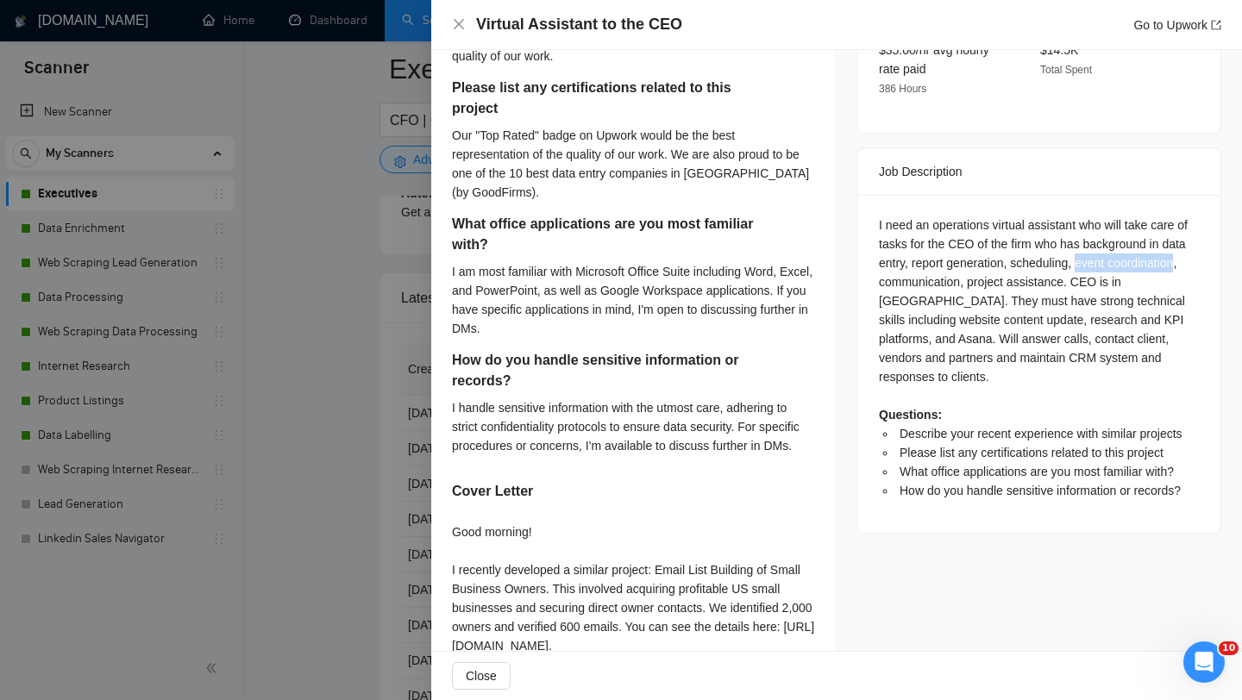
drag, startPoint x: 1085, startPoint y: 219, endPoint x: 1190, endPoint y: 225, distance: 104.6
click at [1190, 225] on div "I need an operations virtual assistant who will take care of tasks for the CEO …" at bounding box center [1039, 358] width 321 height 285
drag, startPoint x: 879, startPoint y: 297, endPoint x: 1181, endPoint y: 300, distance: 302.0
click at [1181, 300] on div "I need an operations virtual assistant who will take care of tasks for the CEO …" at bounding box center [1039, 358] width 321 height 285
copy div "Will answer calls, contact client, vendors and partners"
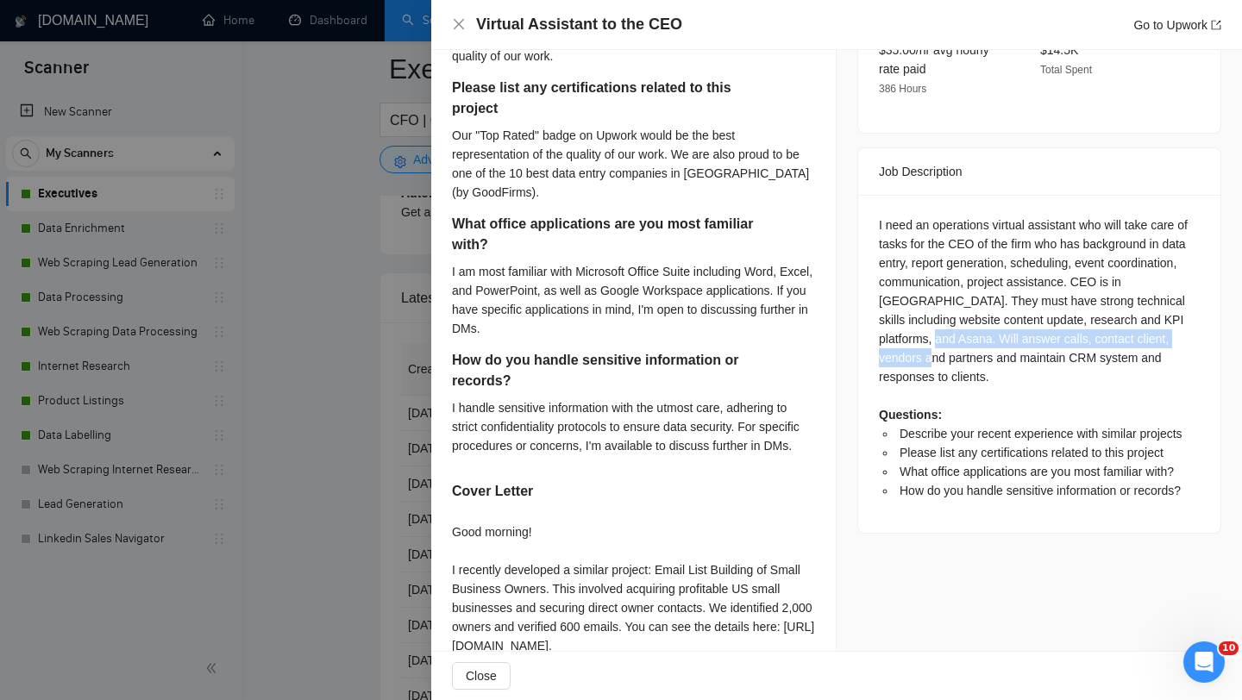
click at [423, 450] on div at bounding box center [621, 350] width 1242 height 700
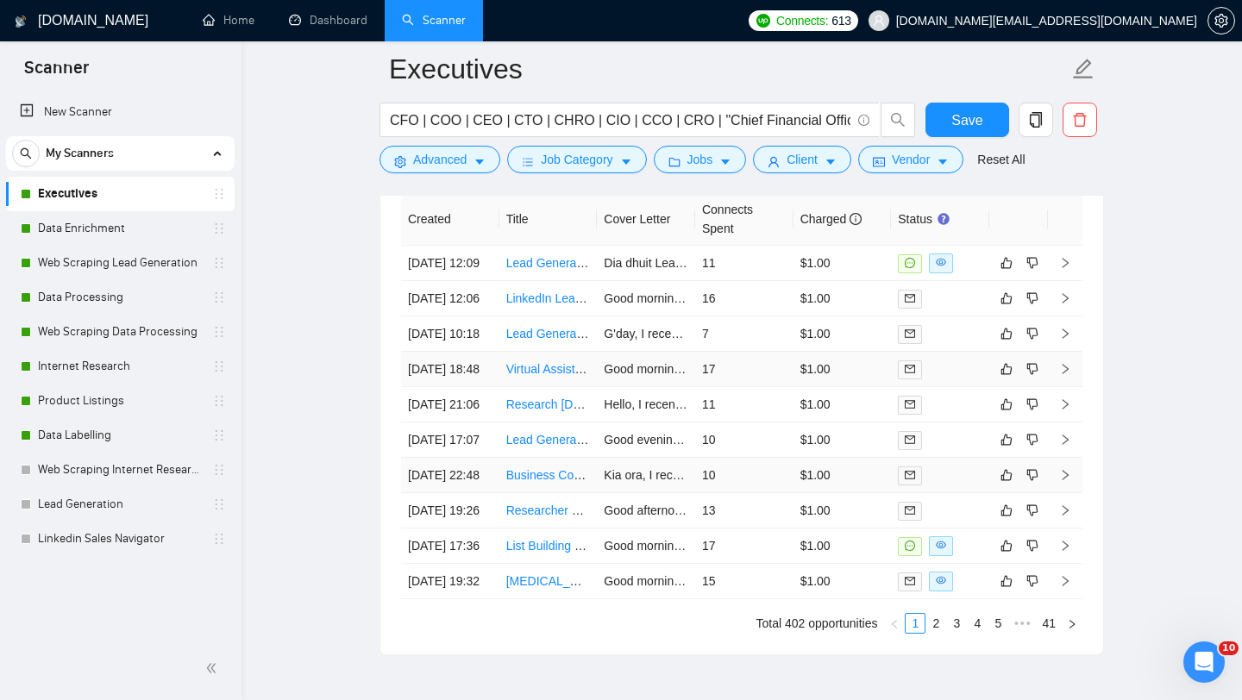
scroll to position [4427, 0]
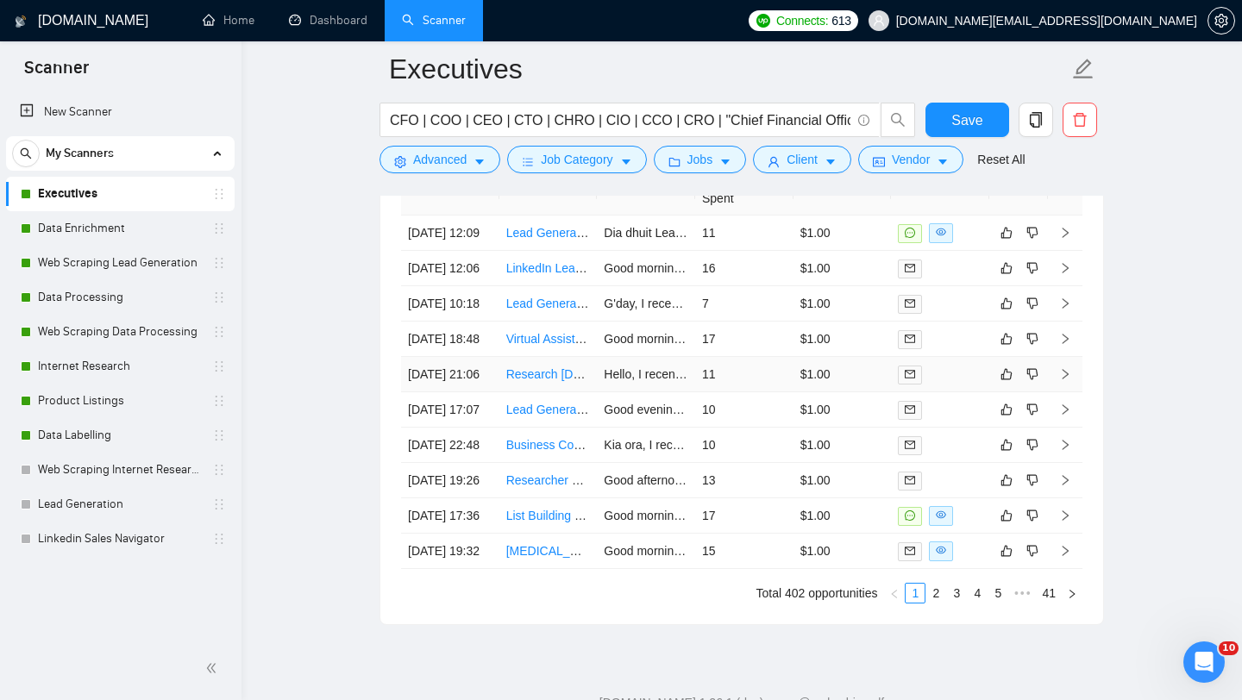
click at [549, 393] on td "Research [DEMOGRAPHIC_DATA] Websites & Collect Worship Team Contact Information" at bounding box center [548, 374] width 98 height 35
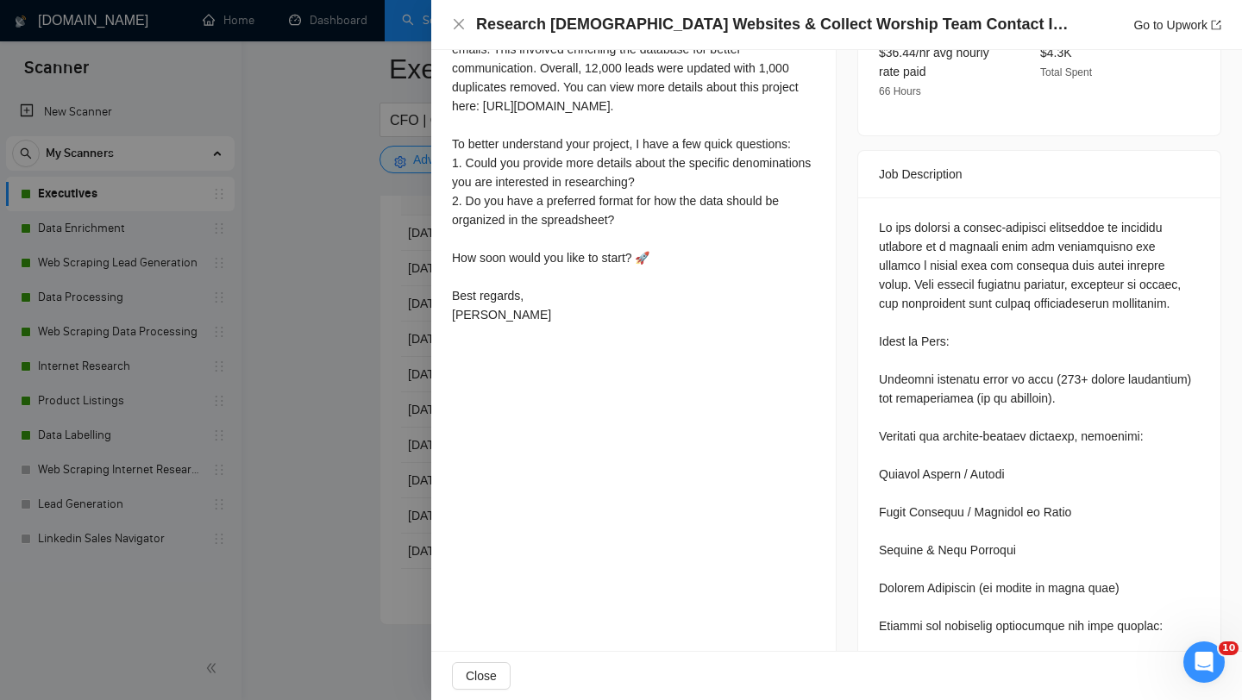
click at [354, 349] on div at bounding box center [621, 350] width 1242 height 700
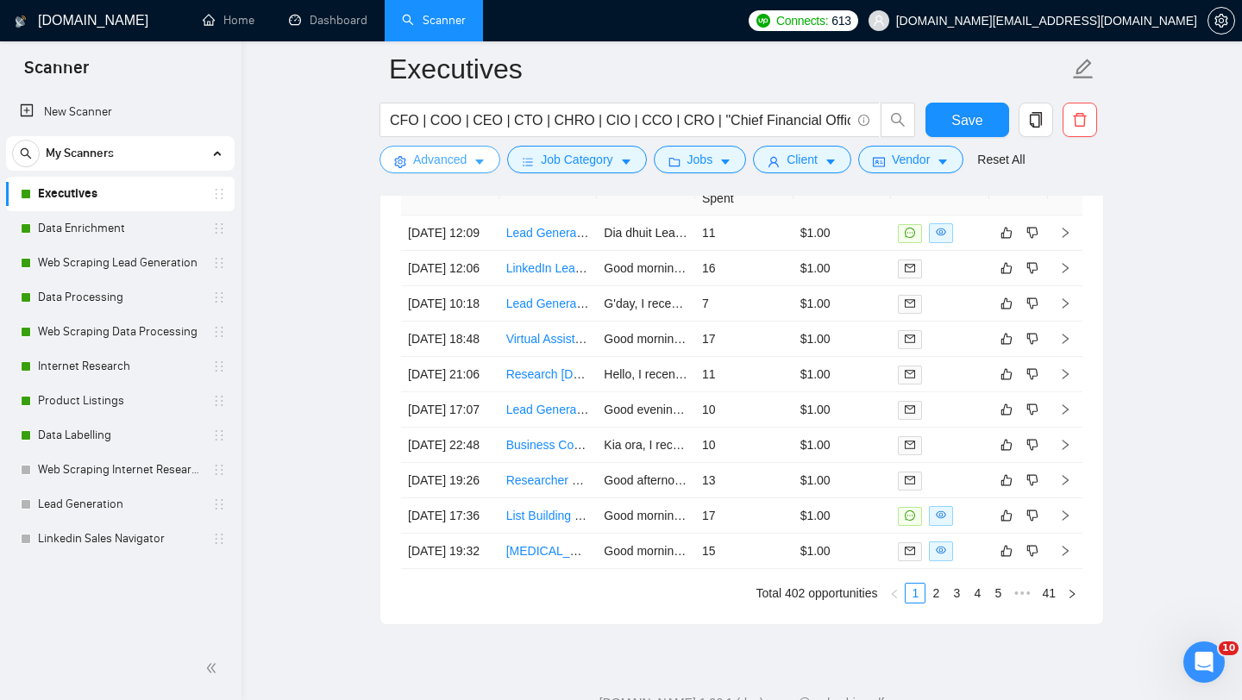
click at [432, 164] on span "Advanced" at bounding box center [439, 159] width 53 height 19
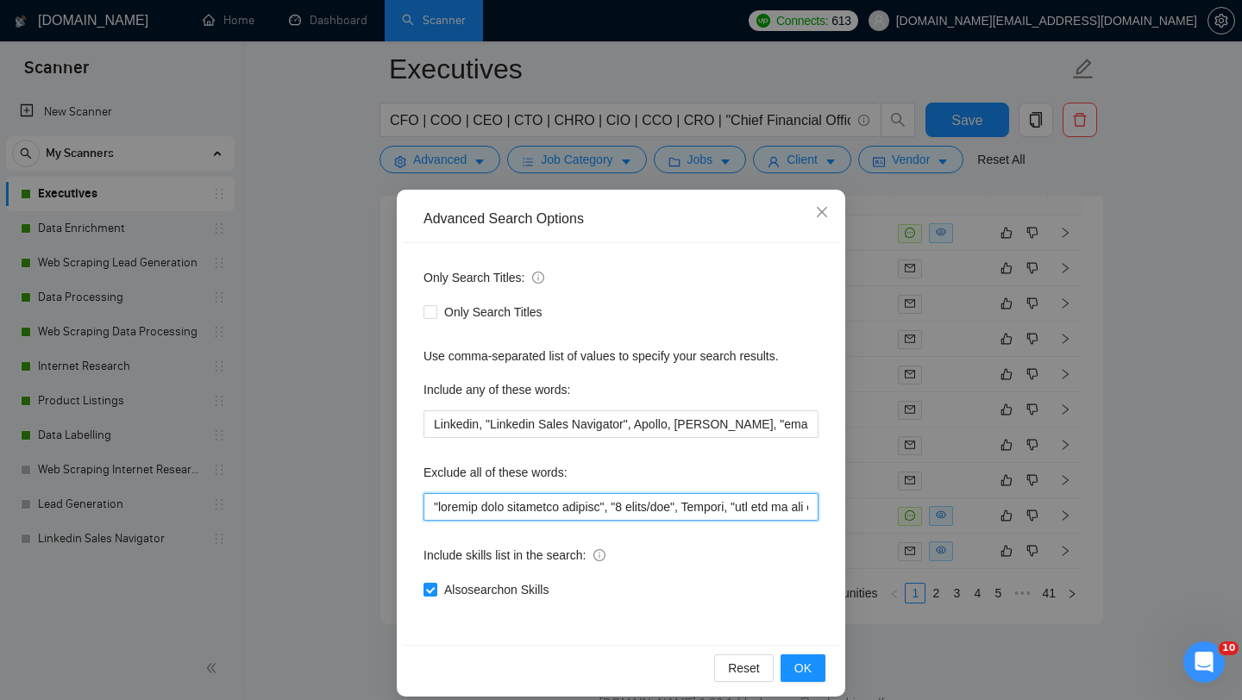
click at [432, 505] on input "text" at bounding box center [621, 507] width 395 height 28
paste input "Will answer calls, contact client, vendors and partners"
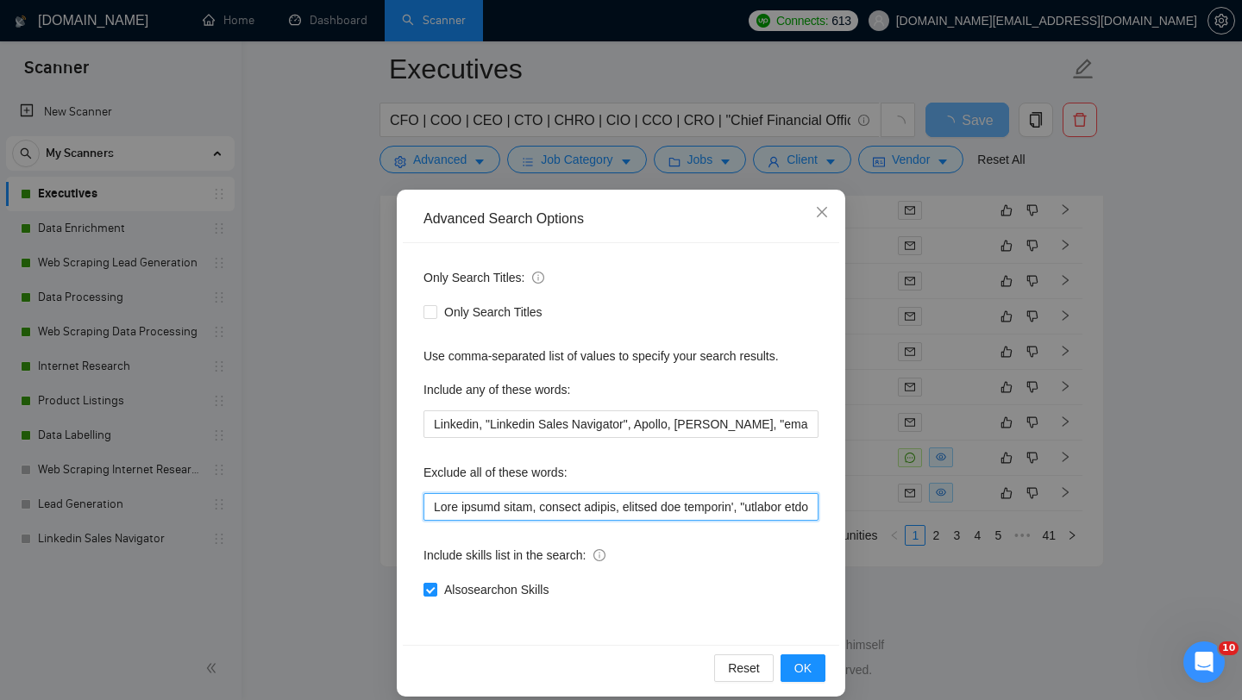
scroll to position [4427, 0]
click at [740, 509] on input "text" at bounding box center [621, 507] width 395 height 28
click at [533, 508] on input "text" at bounding box center [621, 507] width 395 height 28
click at [524, 506] on input "text" at bounding box center [621, 507] width 395 height 28
click at [438, 509] on input "text" at bounding box center [621, 507] width 395 height 28
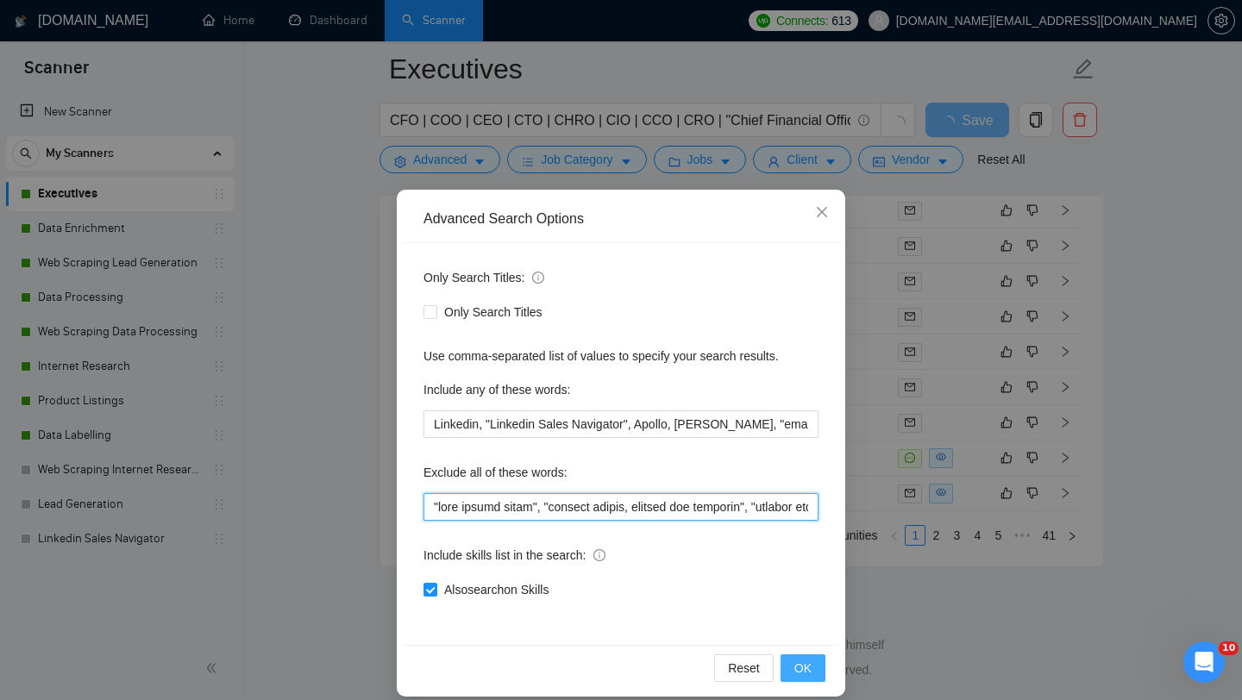
type input ""will answer calls", "contact client, vendors and partners", "connect with pote…"
click at [801, 669] on span "OK" at bounding box center [803, 668] width 17 height 19
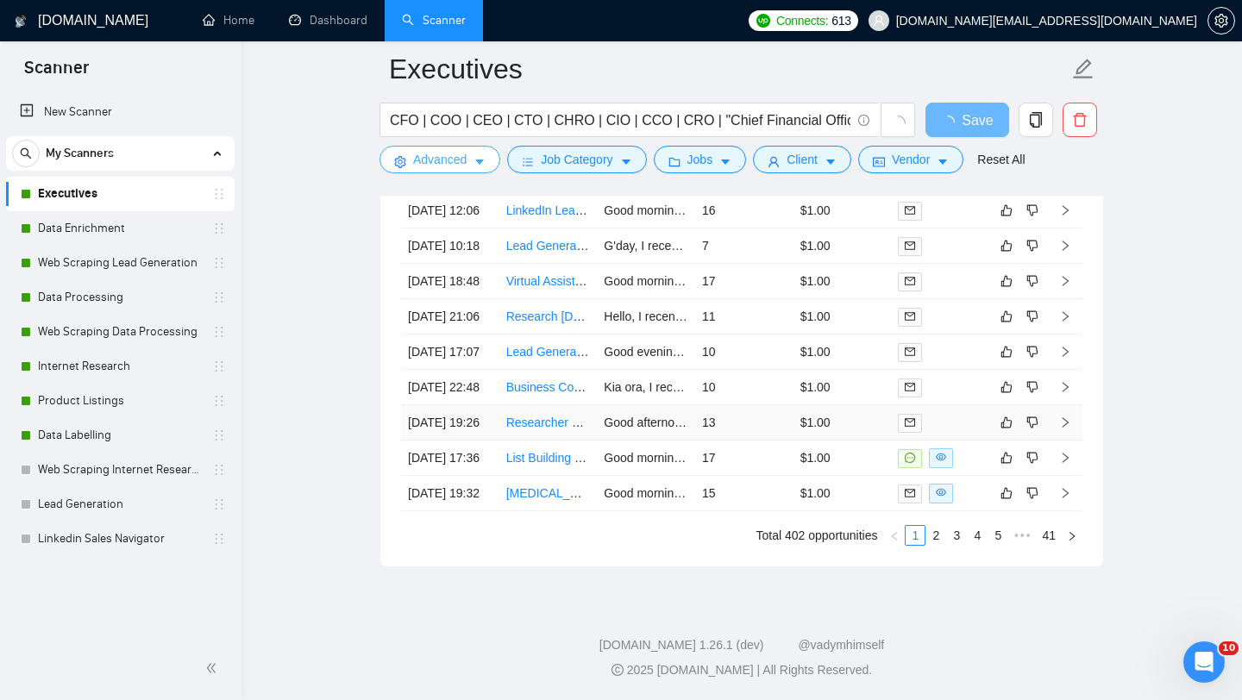
scroll to position [4343, 0]
click at [534, 335] on td "Research [DEMOGRAPHIC_DATA] Websites & Collect Worship Team Contact Information" at bounding box center [548, 316] width 98 height 35
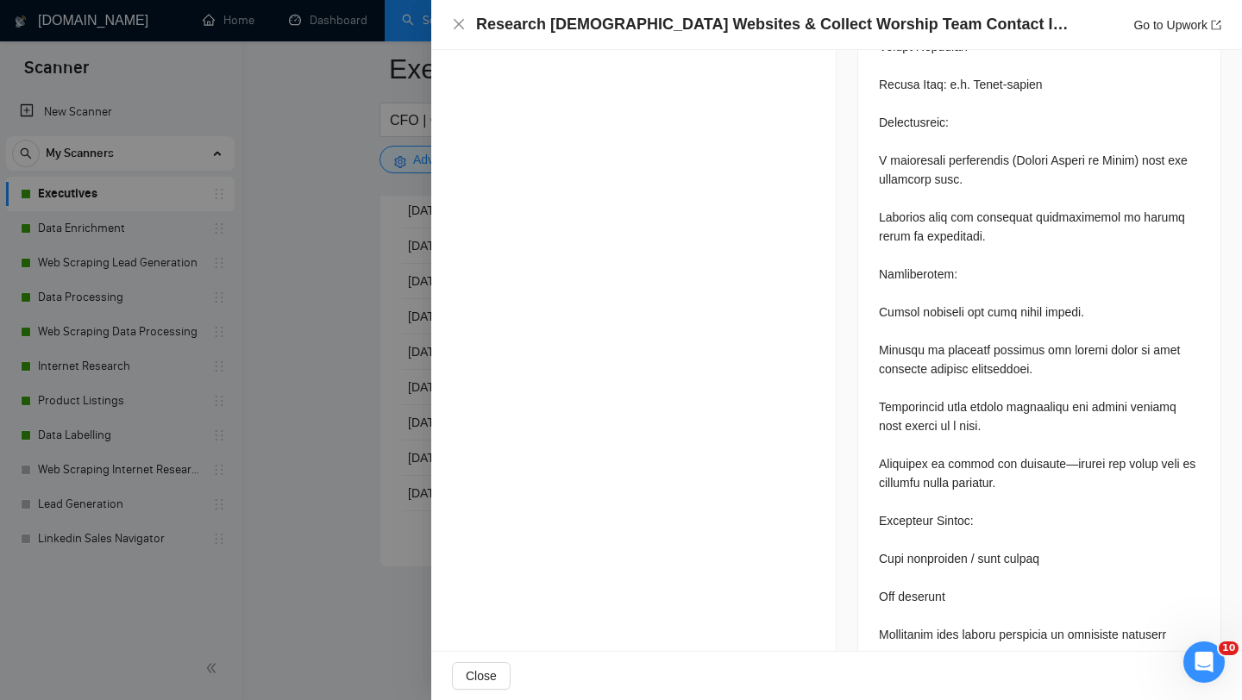
scroll to position [1422, 0]
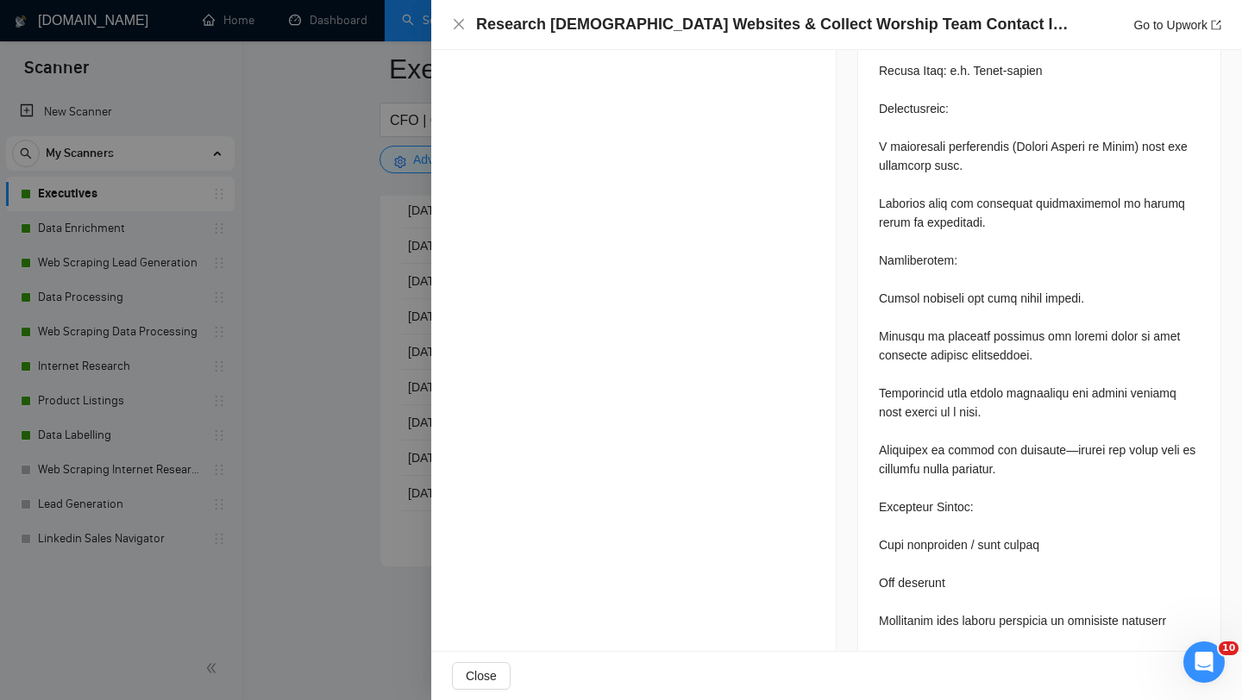
click at [399, 466] on div at bounding box center [621, 350] width 1242 height 700
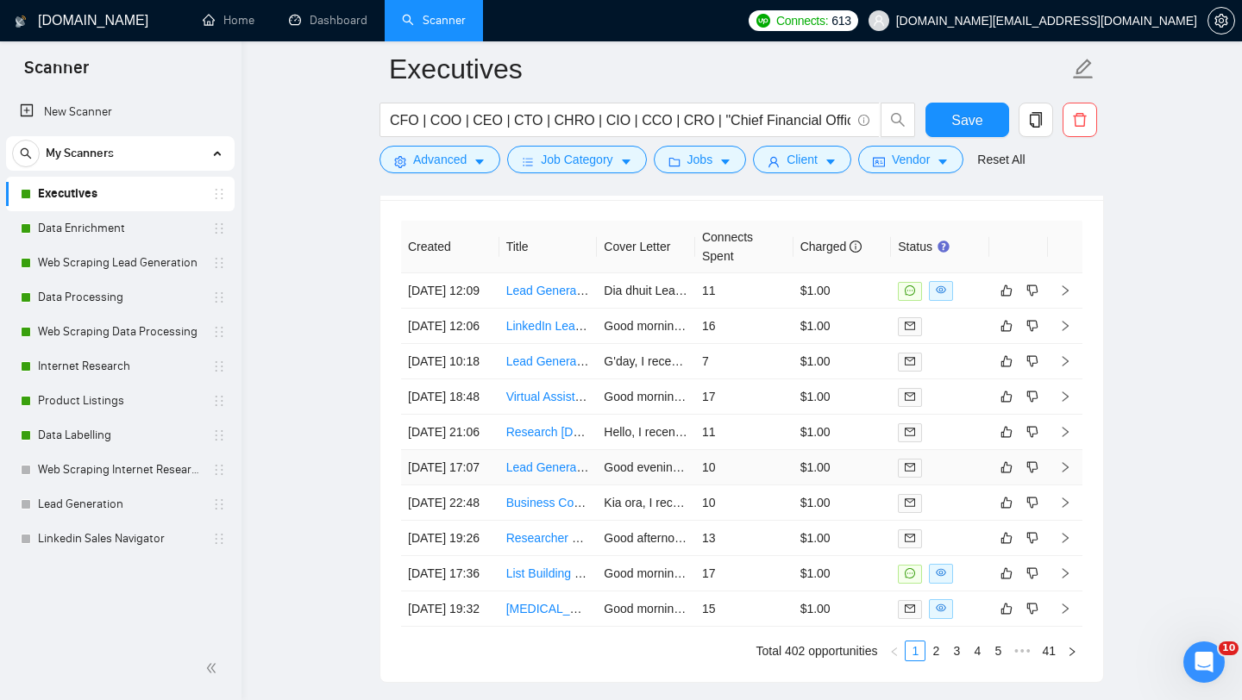
scroll to position [4381, 0]
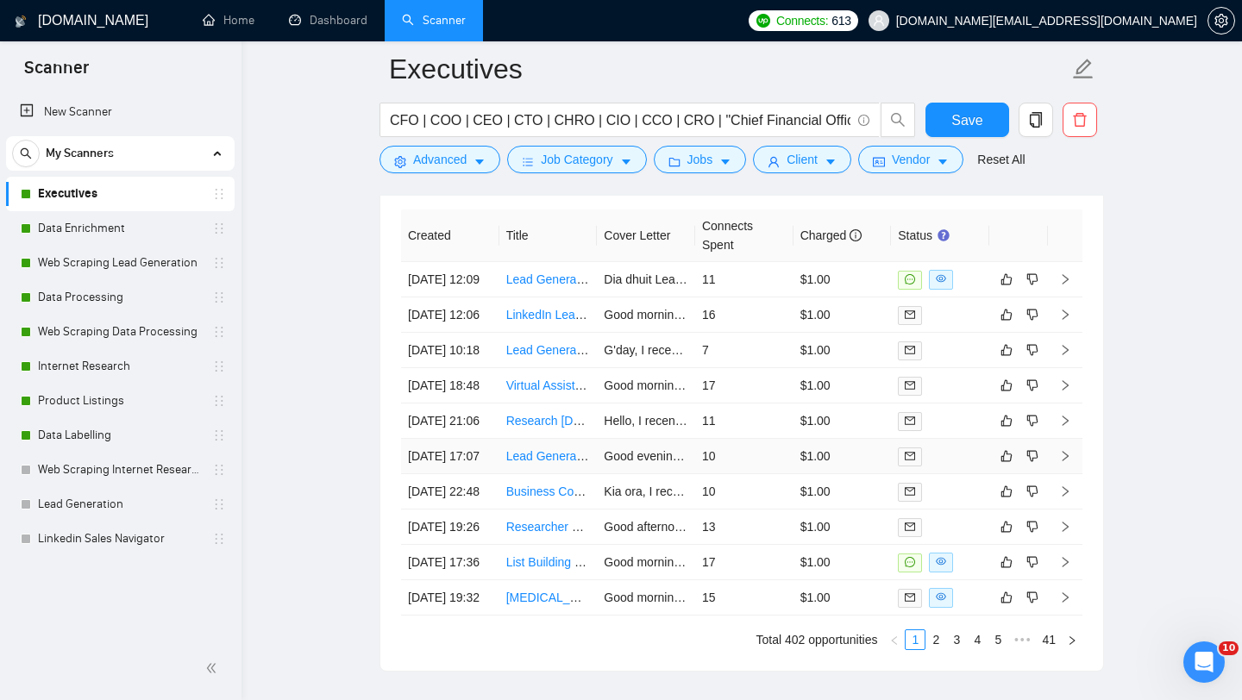
click at [545, 474] on td "Lead Generation" at bounding box center [548, 456] width 98 height 35
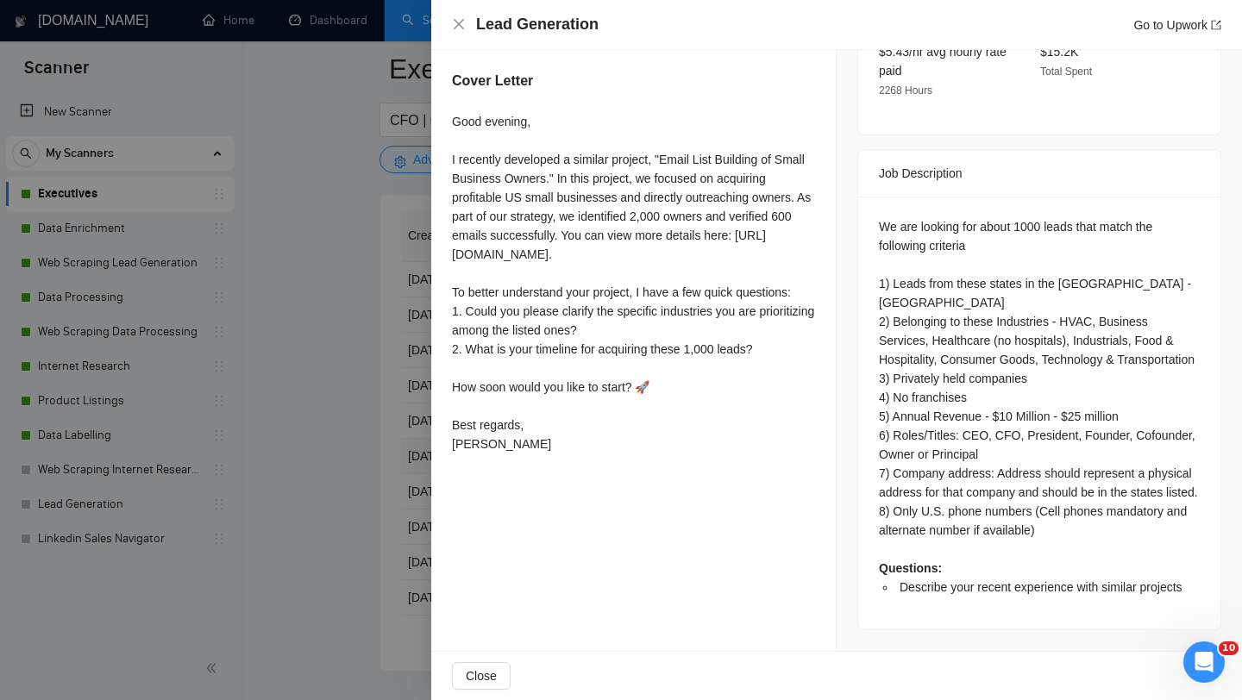
scroll to position [618, 0]
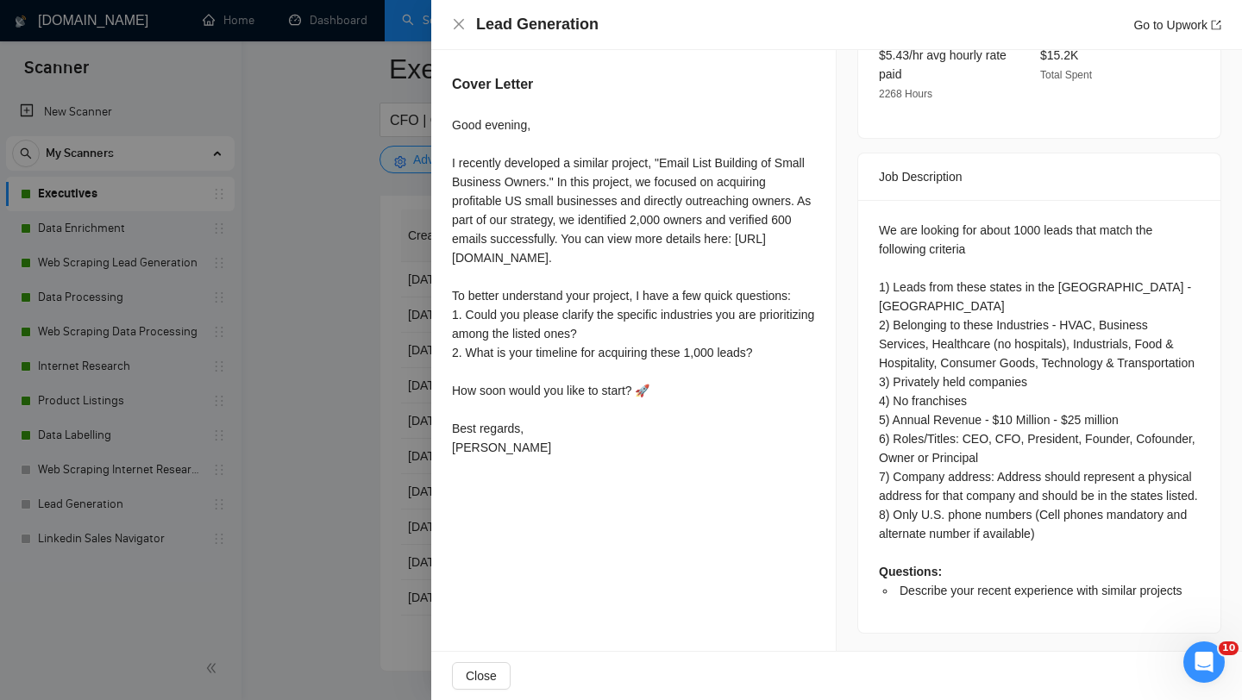
click at [384, 524] on div at bounding box center [621, 350] width 1242 height 700
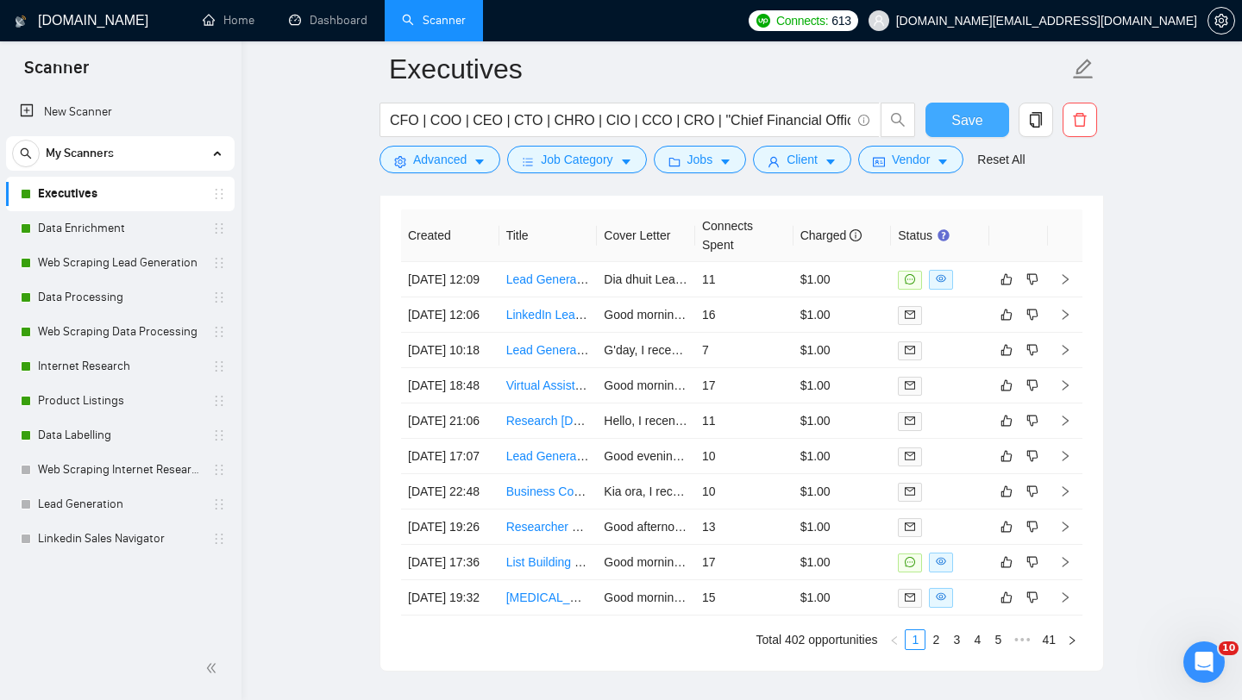
click at [975, 119] on span "Save" at bounding box center [967, 121] width 31 height 22
click at [955, 121] on span "Save" at bounding box center [967, 121] width 31 height 22
